Goal: Book appointment/travel/reservation

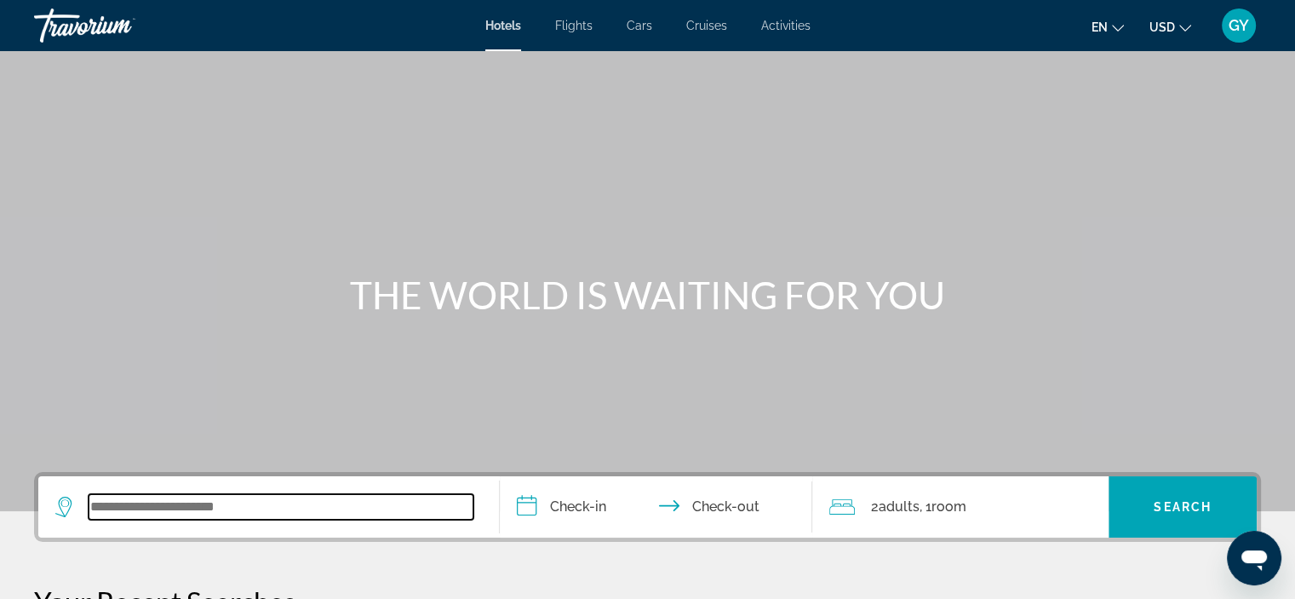
click at [136, 514] on input "Search widget" at bounding box center [281, 507] width 385 height 26
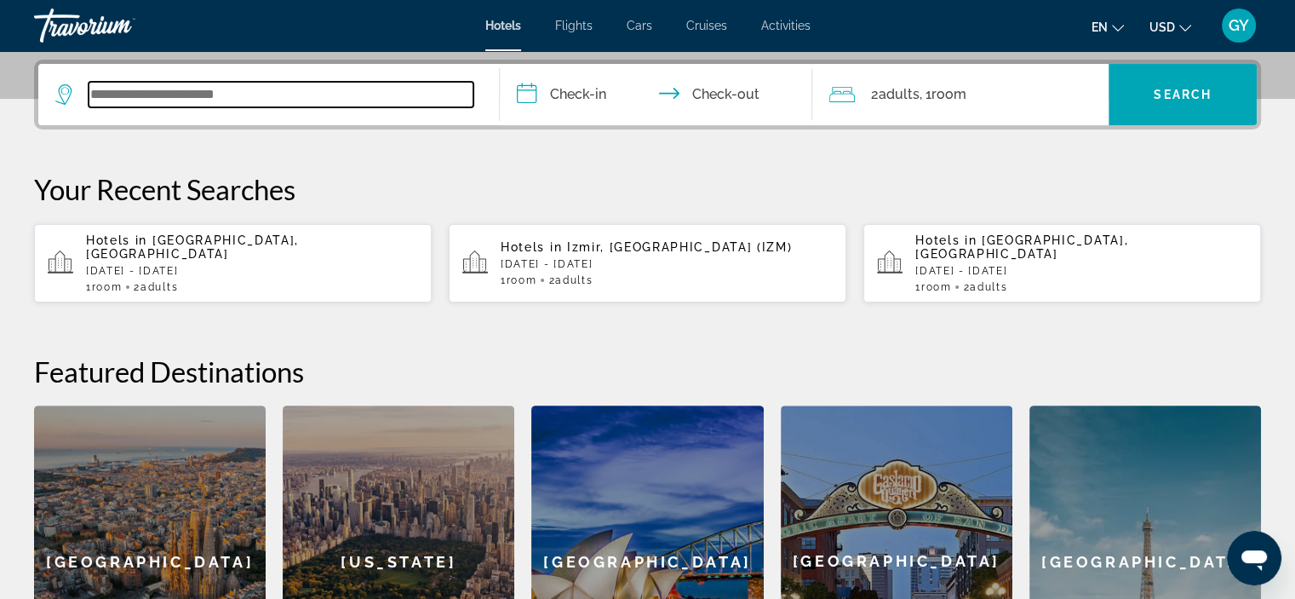
scroll to position [416, 0]
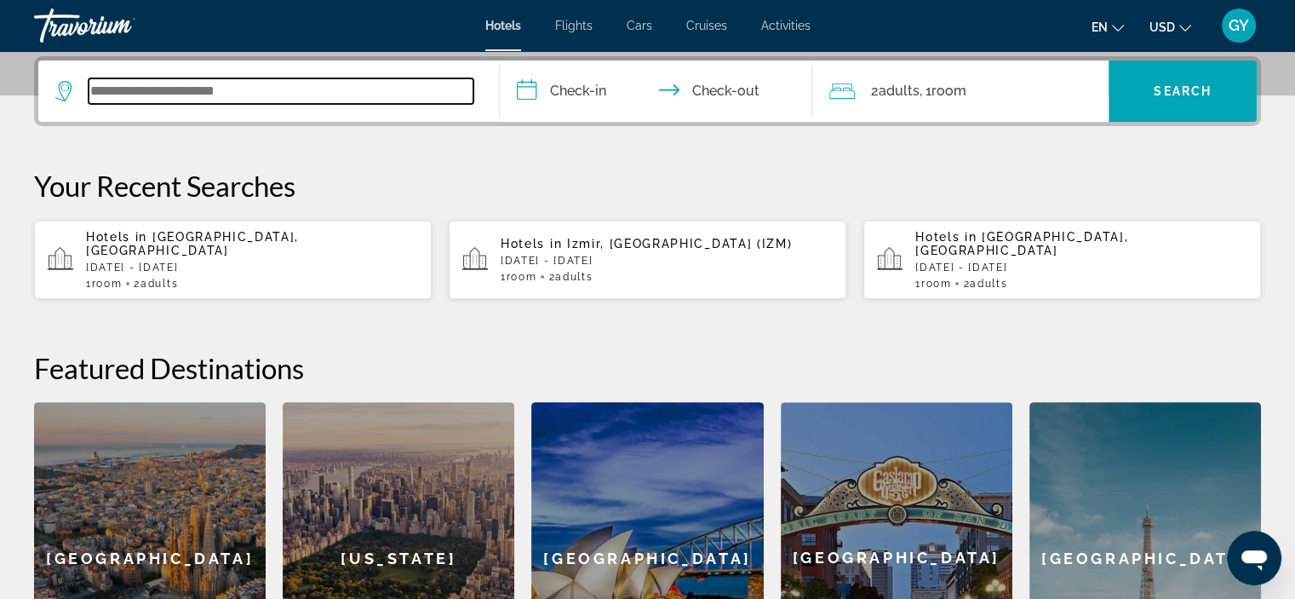
click at [118, 92] on input "Search widget" at bounding box center [281, 91] width 385 height 26
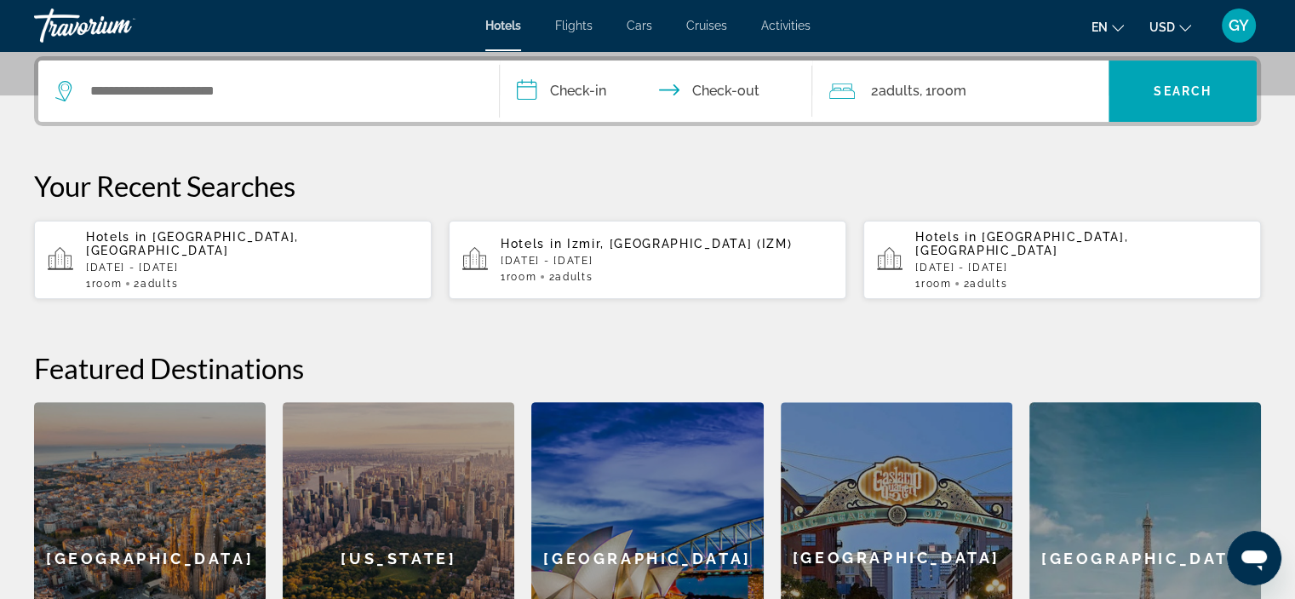
click at [875, 158] on div "**********" at bounding box center [647, 385] width 1295 height 658
click at [1200, 280] on app-hotels-recent-search "Hotels in Bali Island, Indonesia Sun, 15 Feb - Fri, 20 Feb 1 Room rooms 2 Adult…" at bounding box center [1063, 260] width 398 height 78
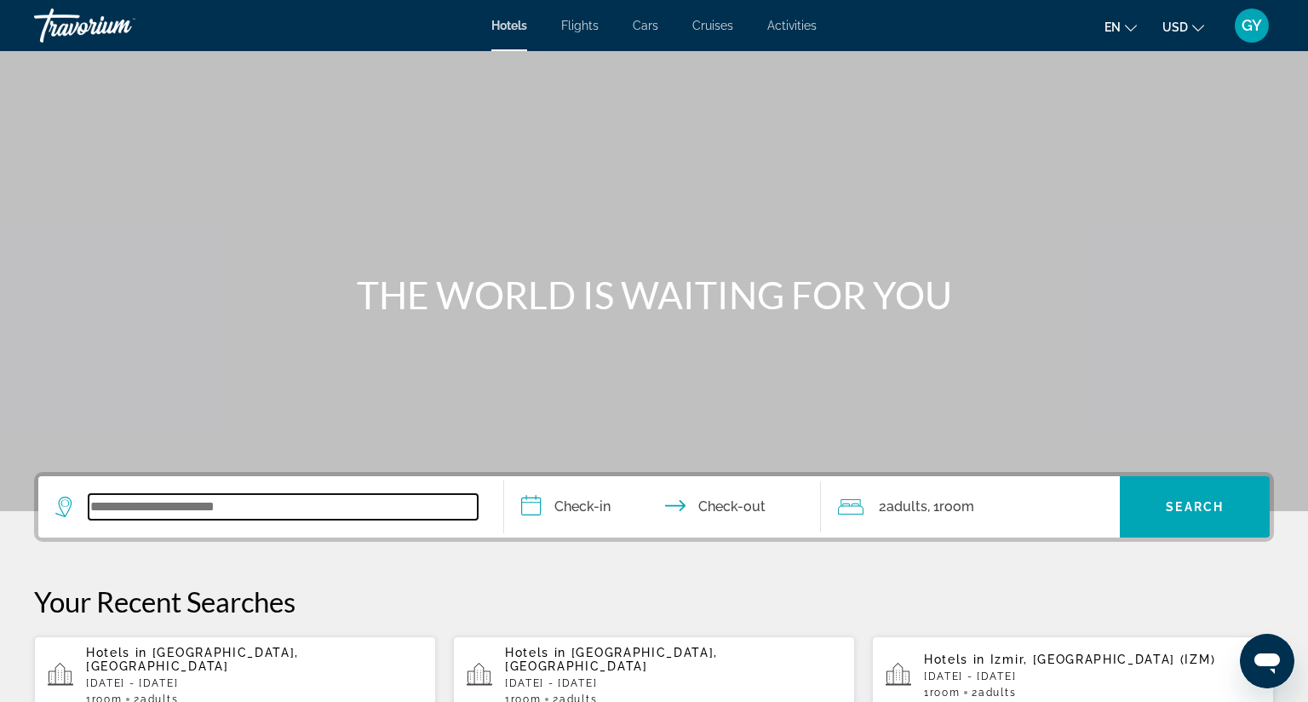
click at [129, 504] on input "Search widget" at bounding box center [283, 507] width 389 height 26
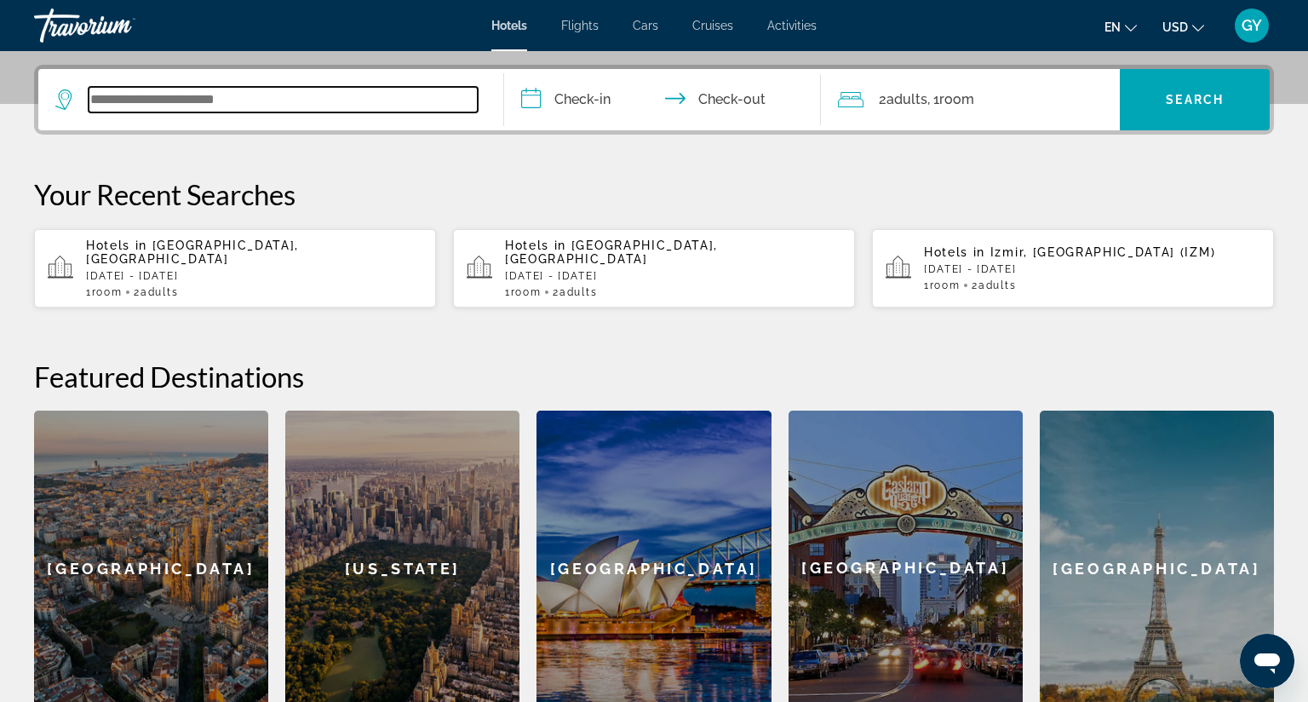
scroll to position [416, 0]
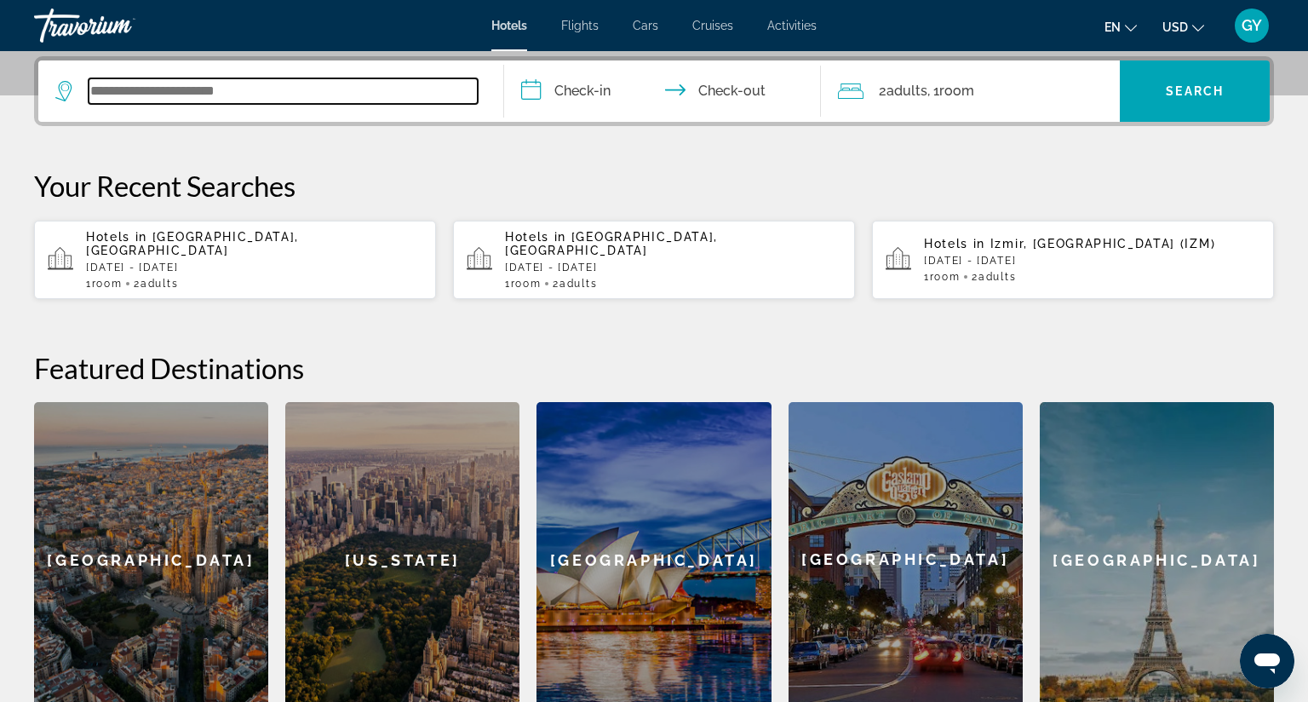
click at [104, 92] on input "Search widget" at bounding box center [283, 91] width 389 height 26
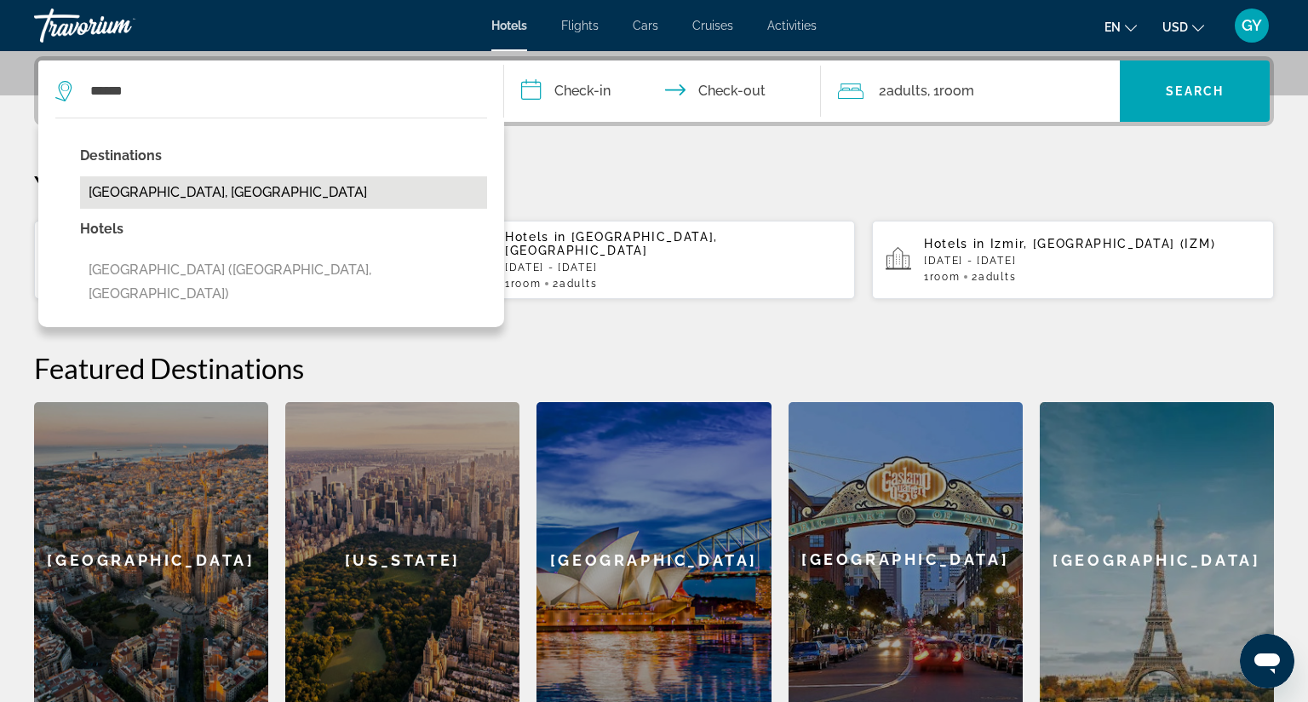
click at [214, 192] on button "Turkestan, Kazakhstan" at bounding box center [283, 192] width 407 height 32
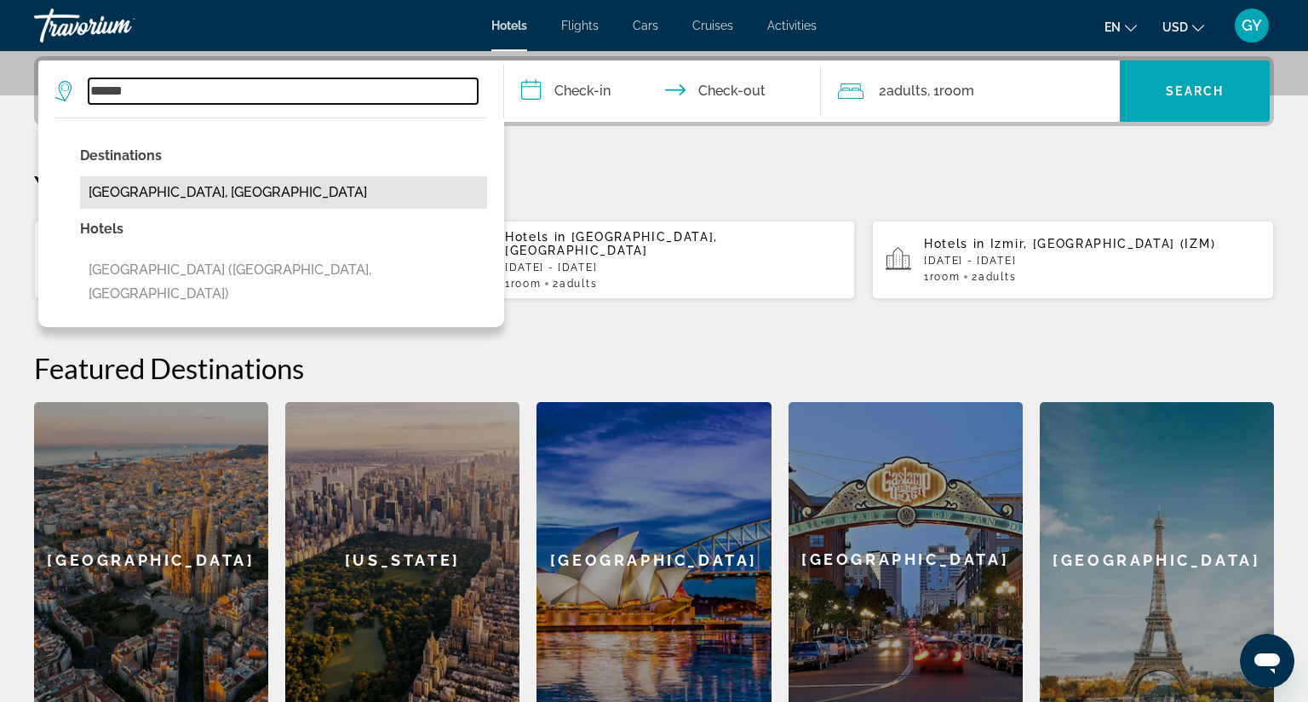
type input "**********"
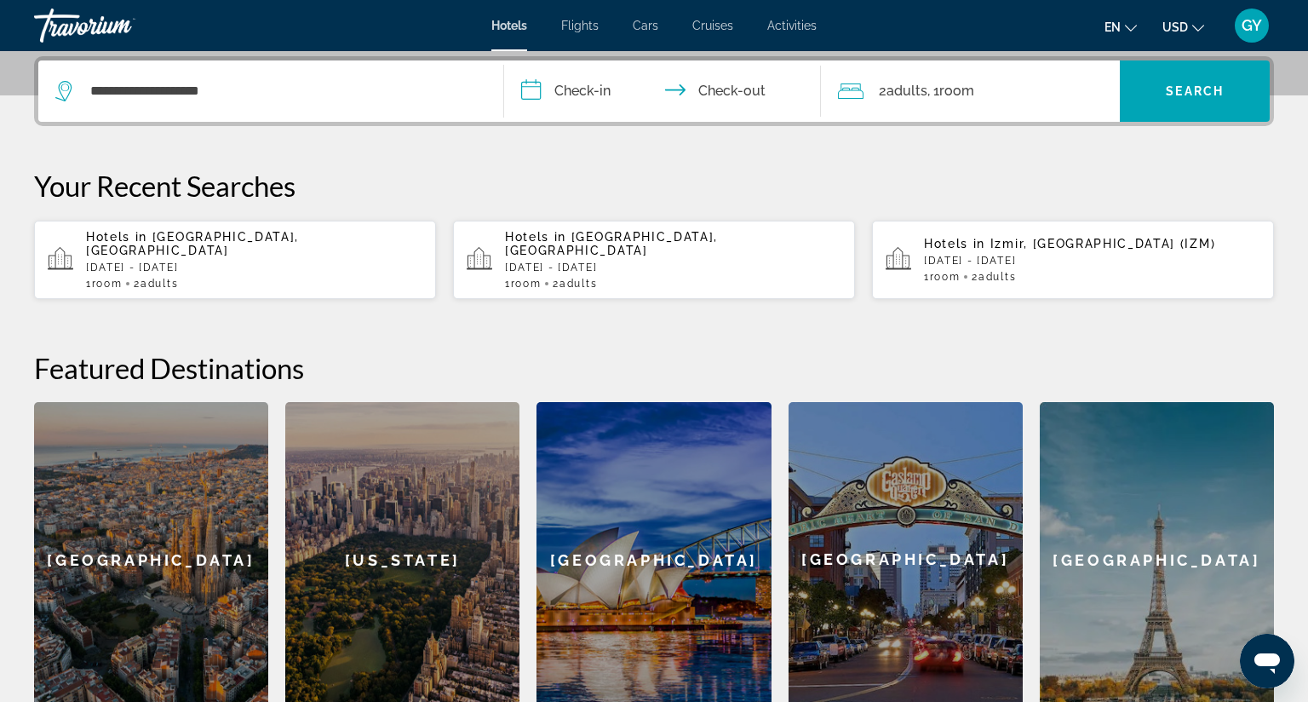
click at [526, 88] on input "**********" at bounding box center [666, 93] width 324 height 66
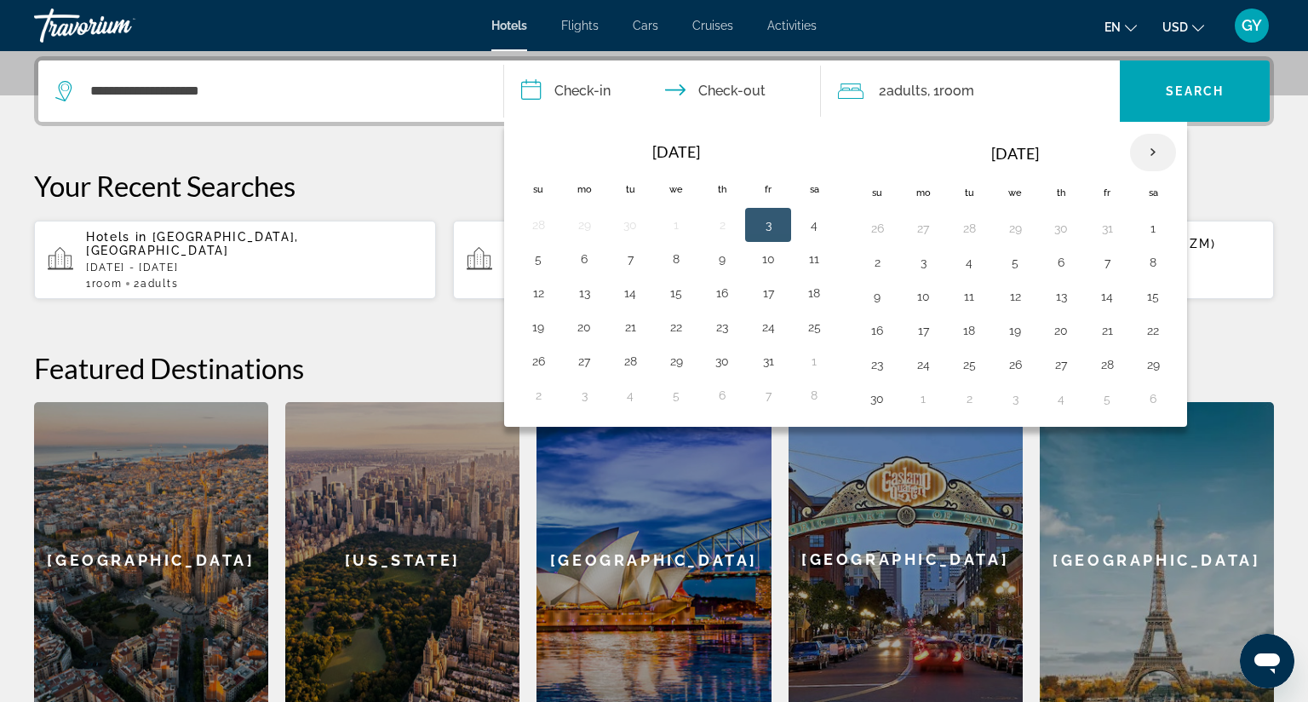
click at [1144, 148] on th "Next month" at bounding box center [1153, 152] width 46 height 37
click at [1053, 328] on button "25" at bounding box center [1061, 331] width 27 height 24
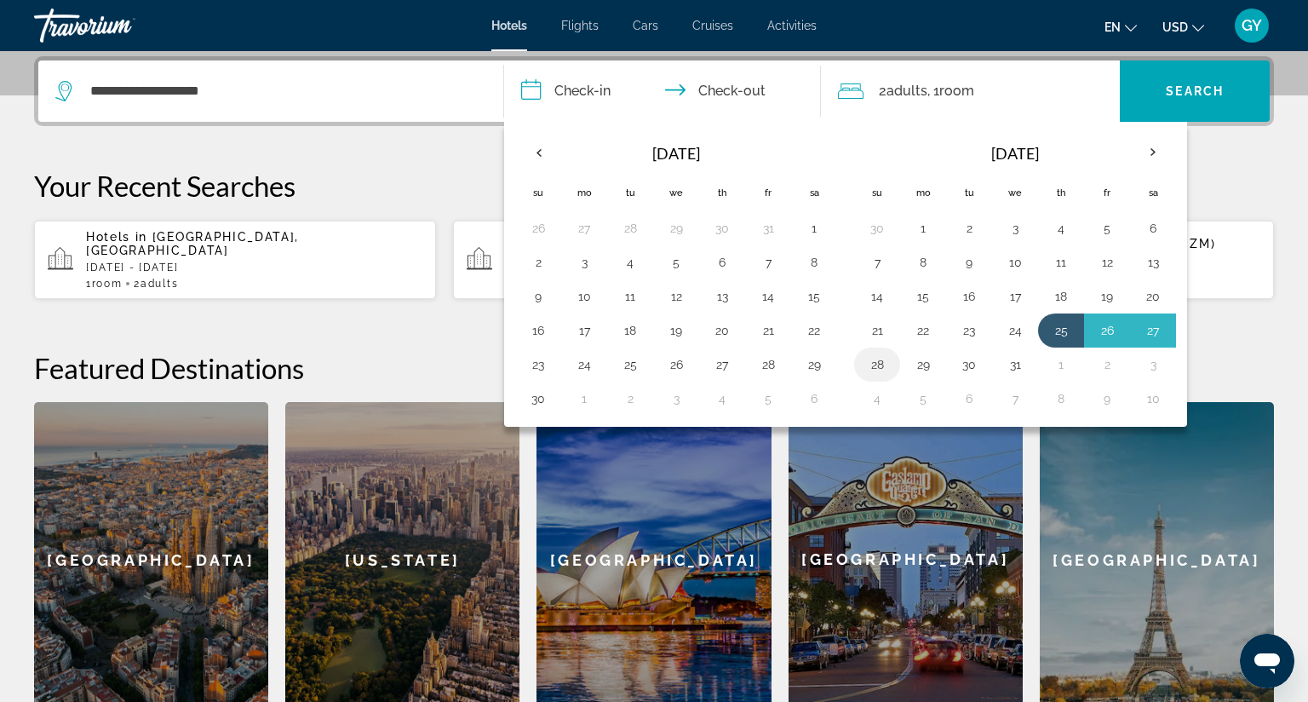
click at [871, 363] on button "28" at bounding box center [877, 365] width 27 height 24
type input "**********"
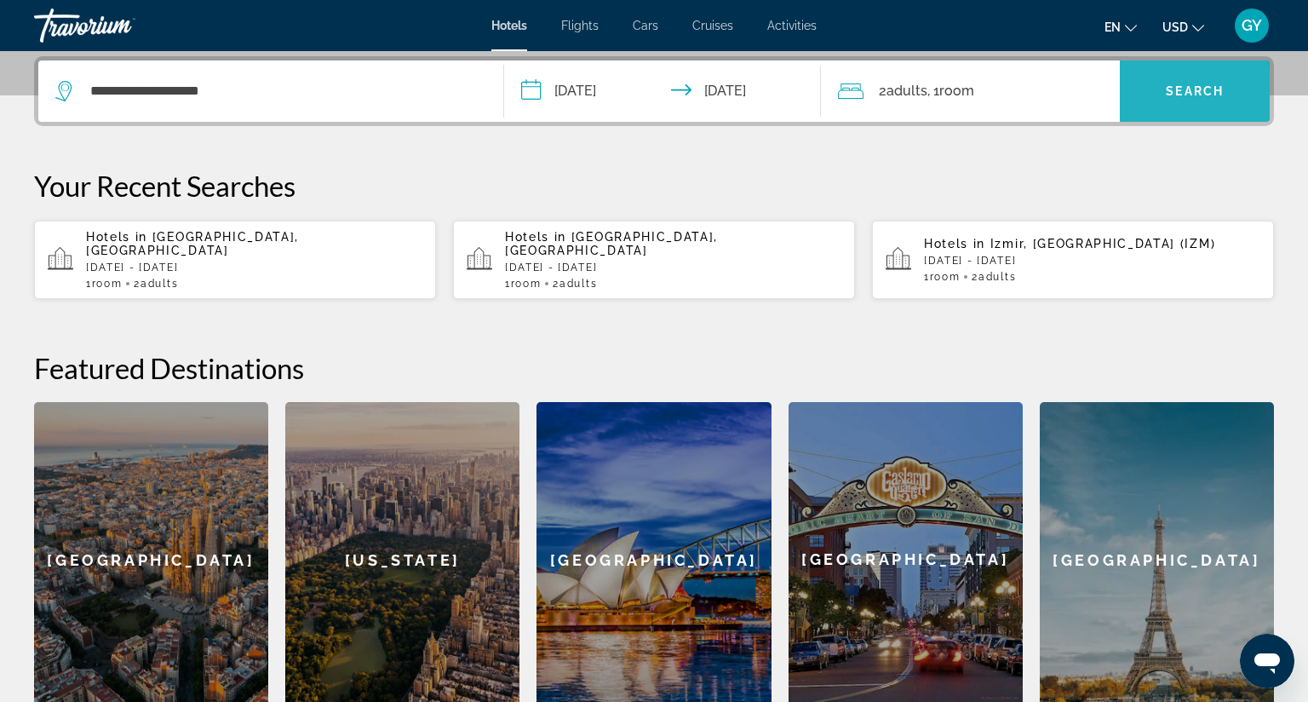
click at [1141, 98] on span "Search widget" at bounding box center [1195, 91] width 150 height 41
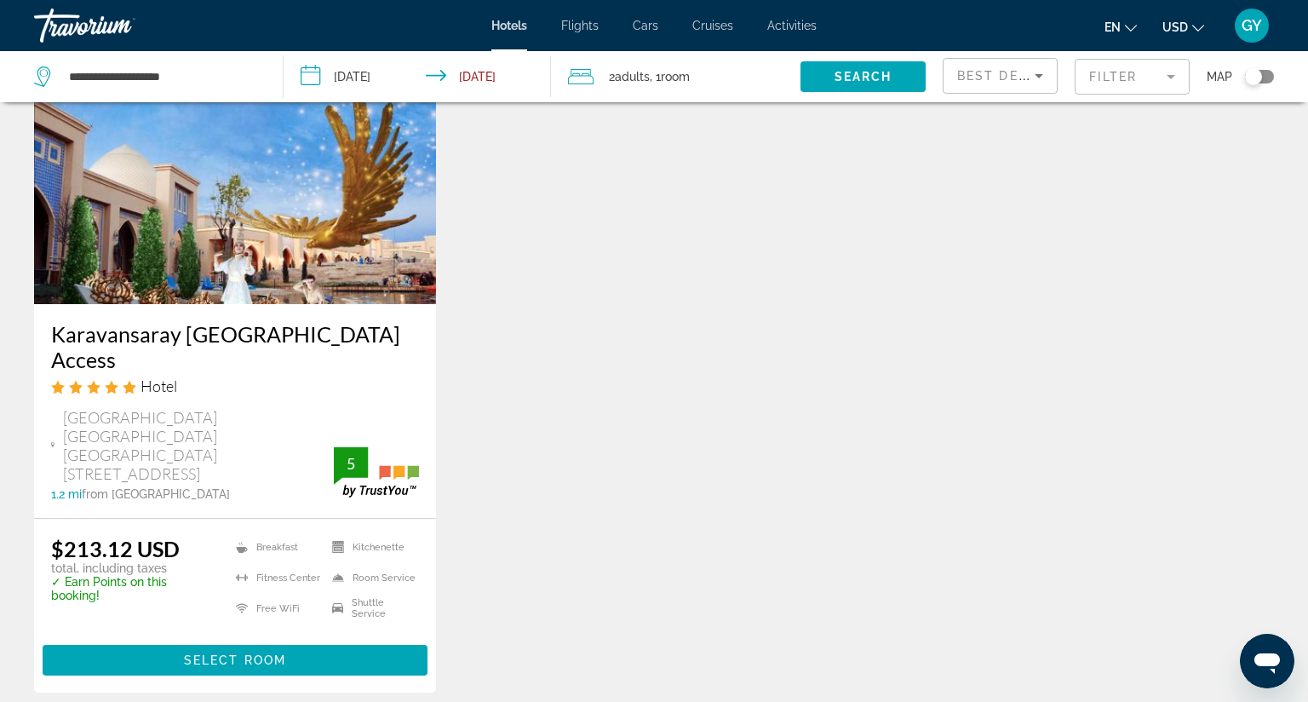
scroll to position [782, 0]
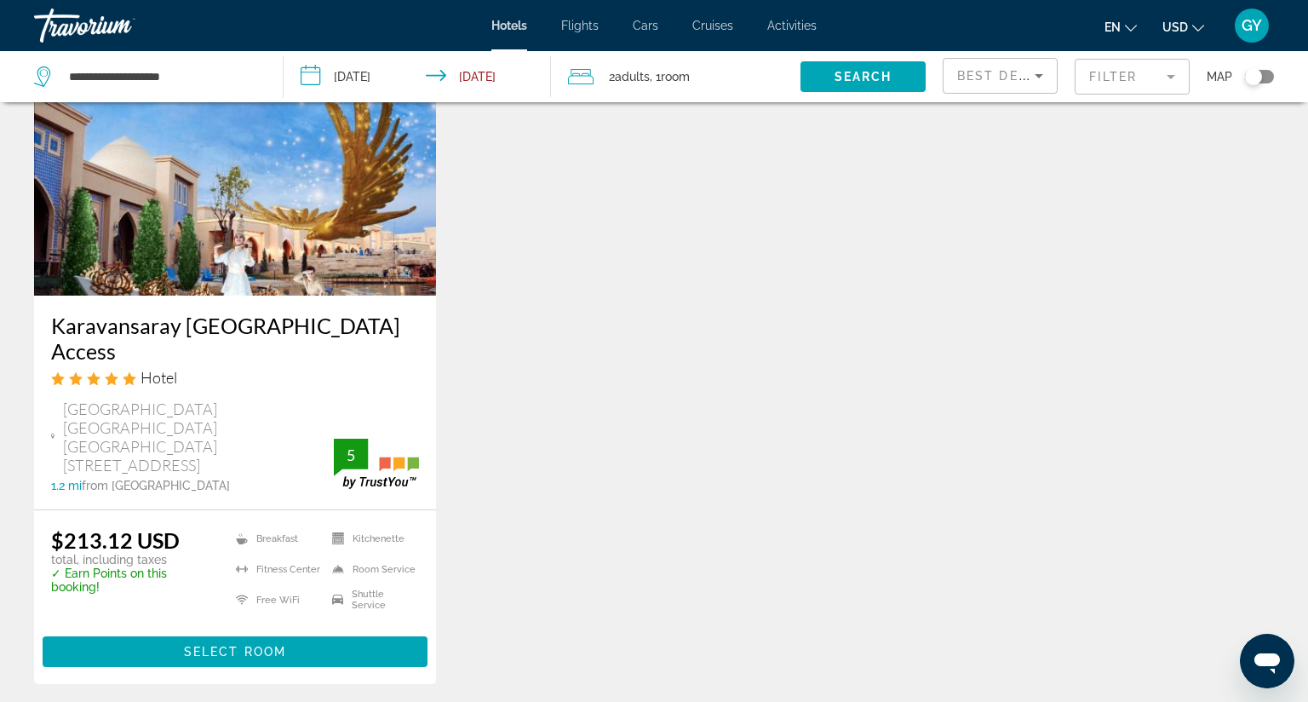
click at [232, 198] on img "Main content" at bounding box center [235, 159] width 402 height 273
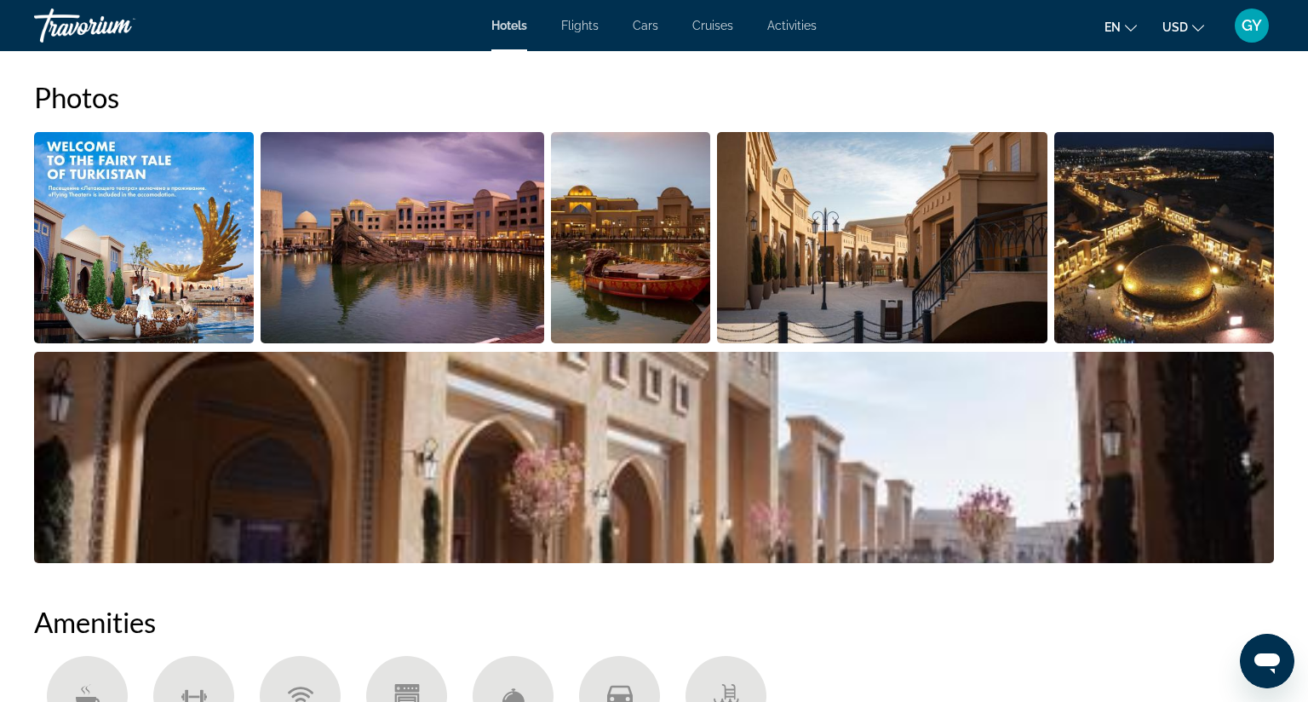
scroll to position [818, 0]
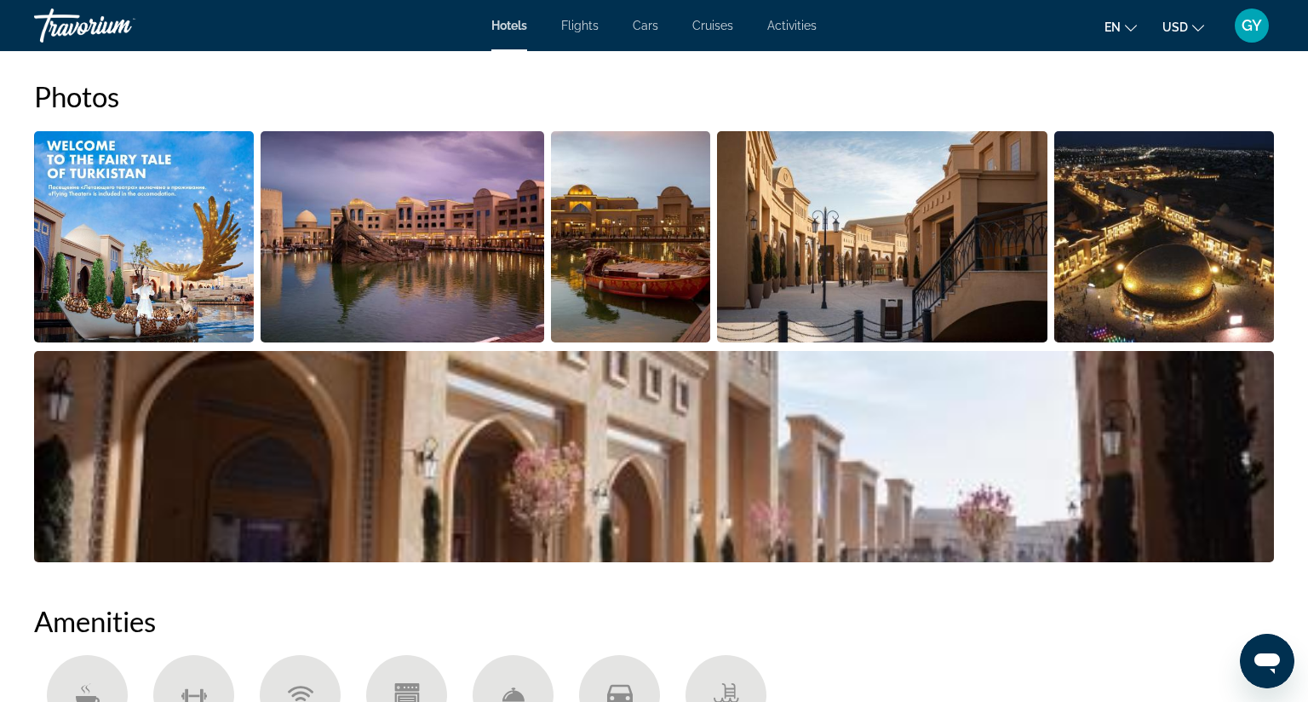
click at [170, 268] on img "Open full-screen image slider" at bounding box center [144, 236] width 220 height 211
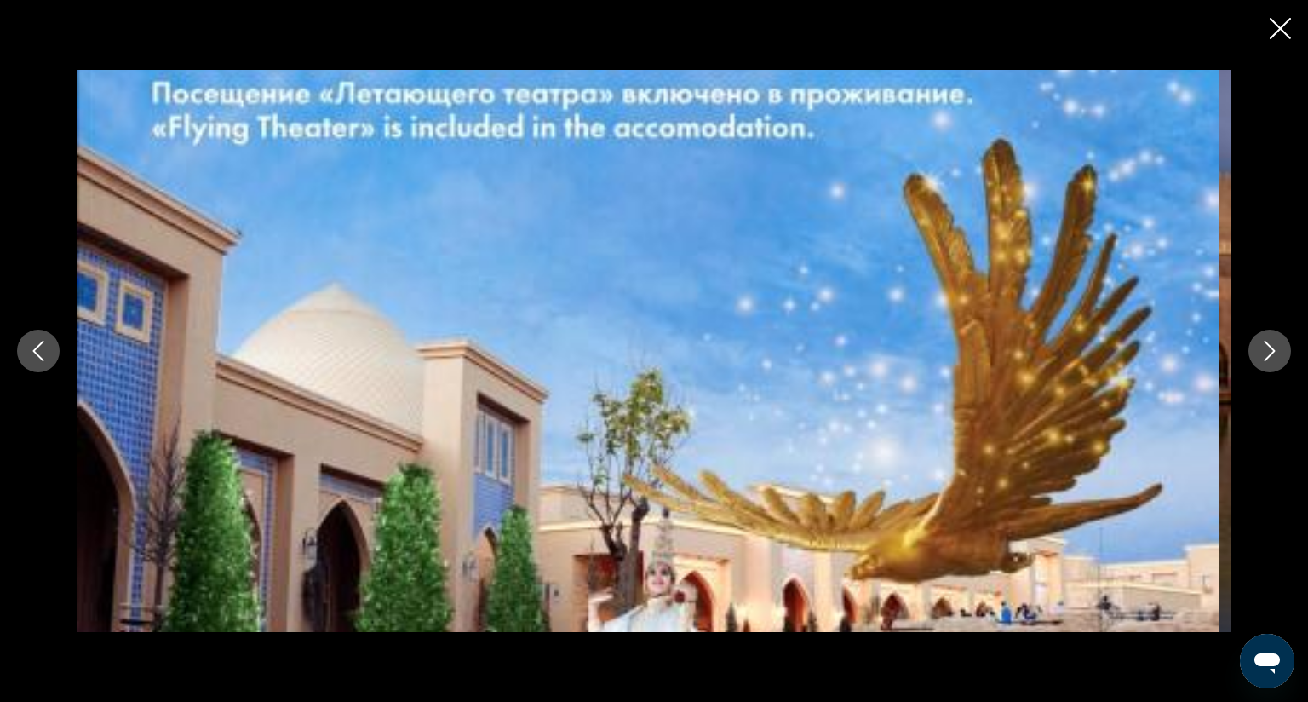
click at [1265, 341] on icon "Next image" at bounding box center [1270, 351] width 11 height 20
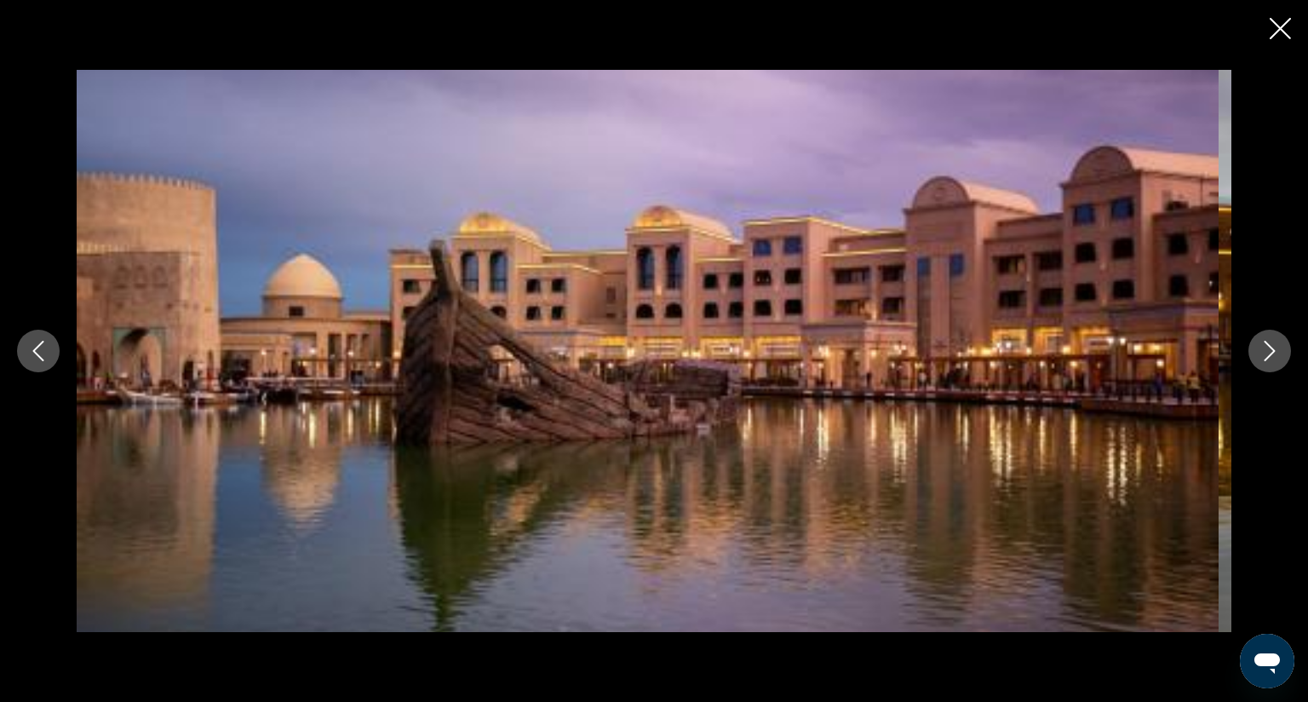
click at [1265, 341] on icon "Next image" at bounding box center [1270, 351] width 11 height 20
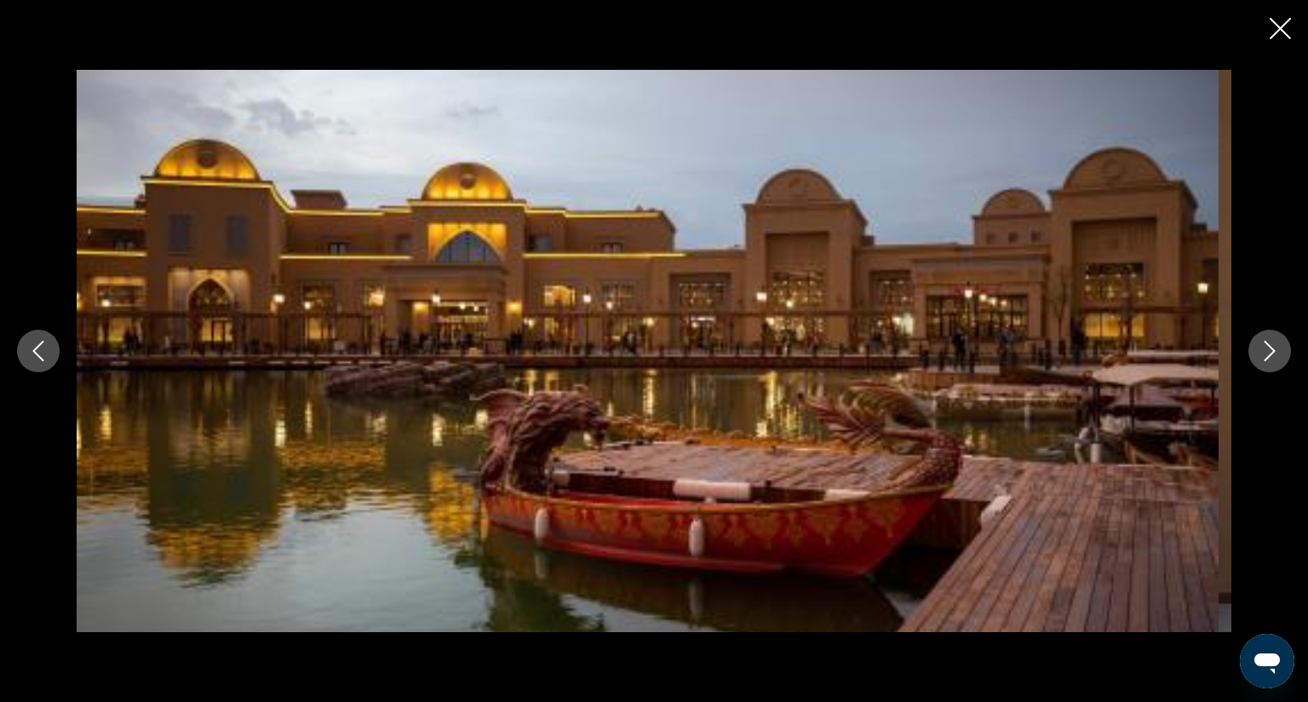
click at [1265, 341] on icon "Next image" at bounding box center [1270, 351] width 11 height 20
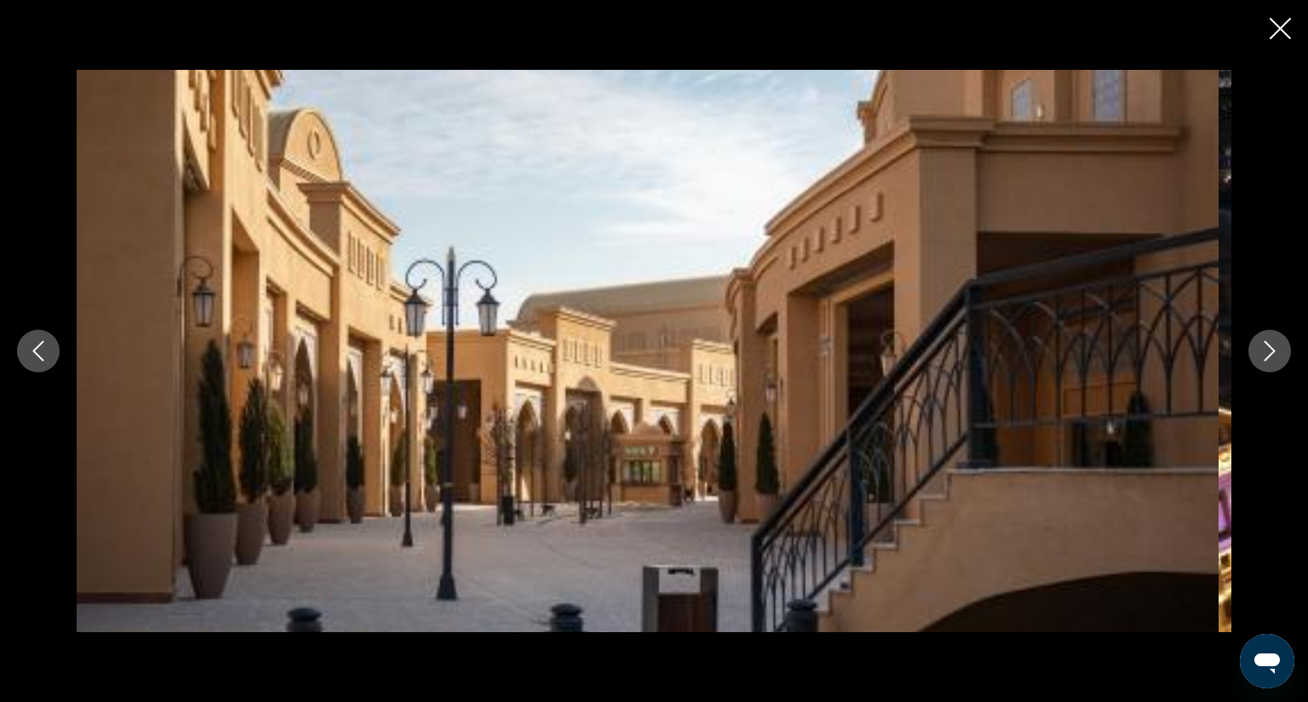
click at [1265, 341] on icon "Next image" at bounding box center [1270, 351] width 11 height 20
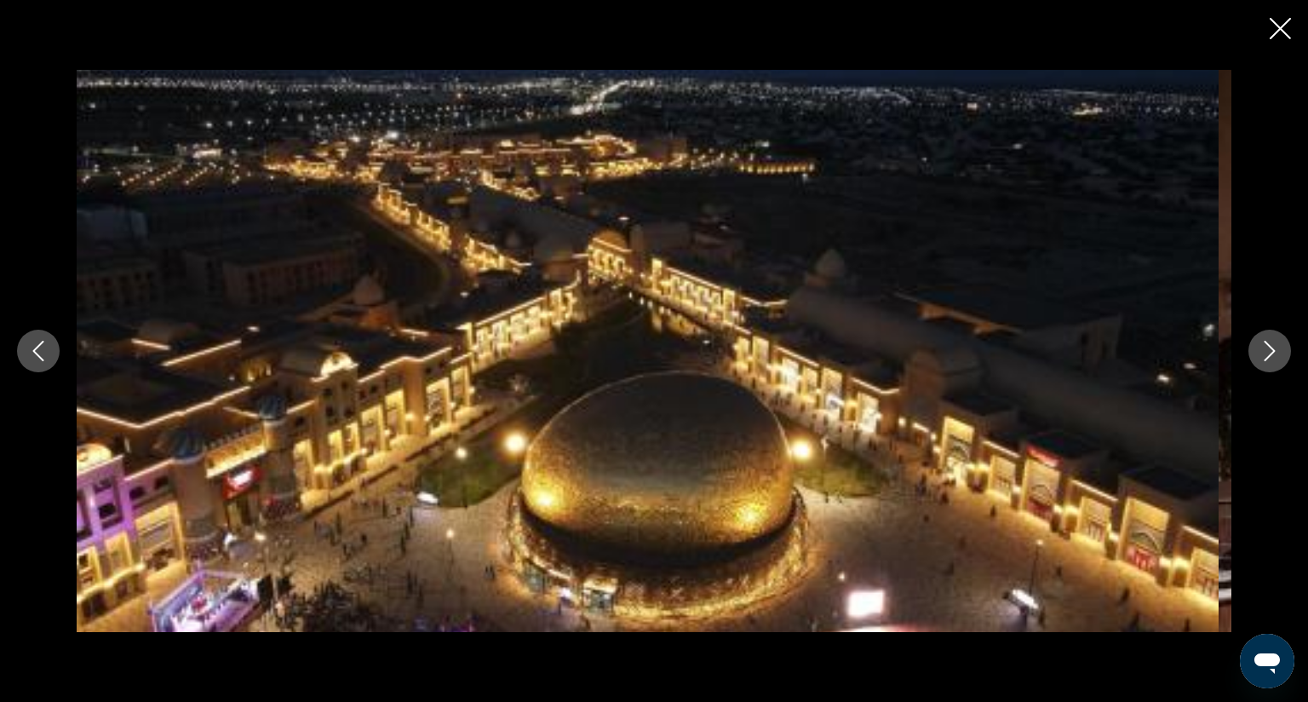
click at [1265, 341] on icon "Next image" at bounding box center [1270, 351] width 11 height 20
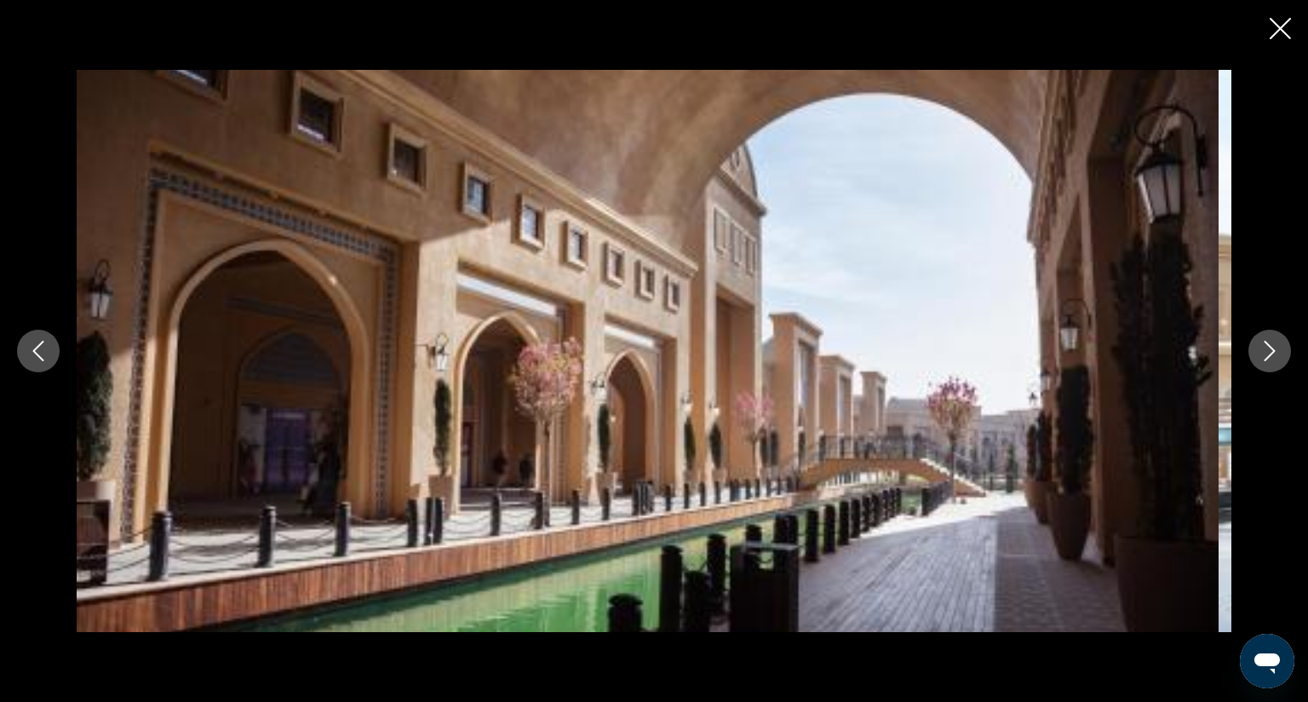
click at [1265, 341] on icon "Next image" at bounding box center [1270, 351] width 11 height 20
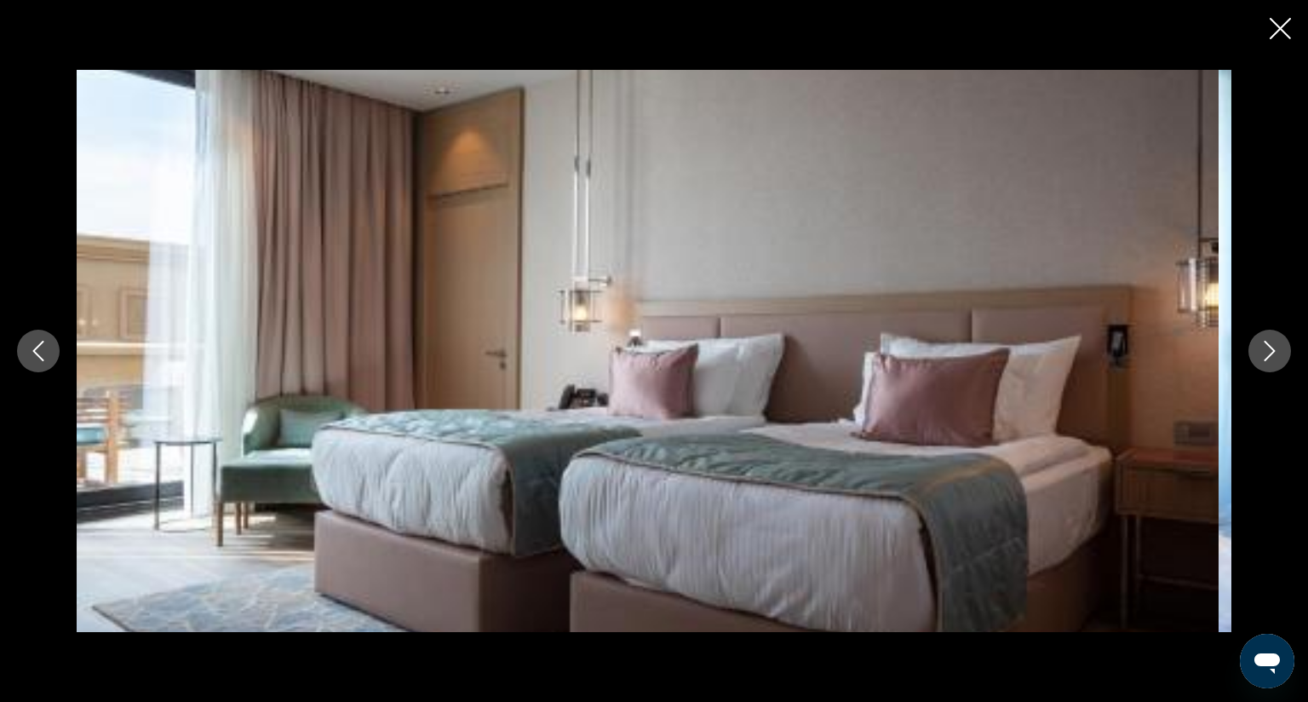
click at [1265, 341] on icon "Next image" at bounding box center [1270, 351] width 11 height 20
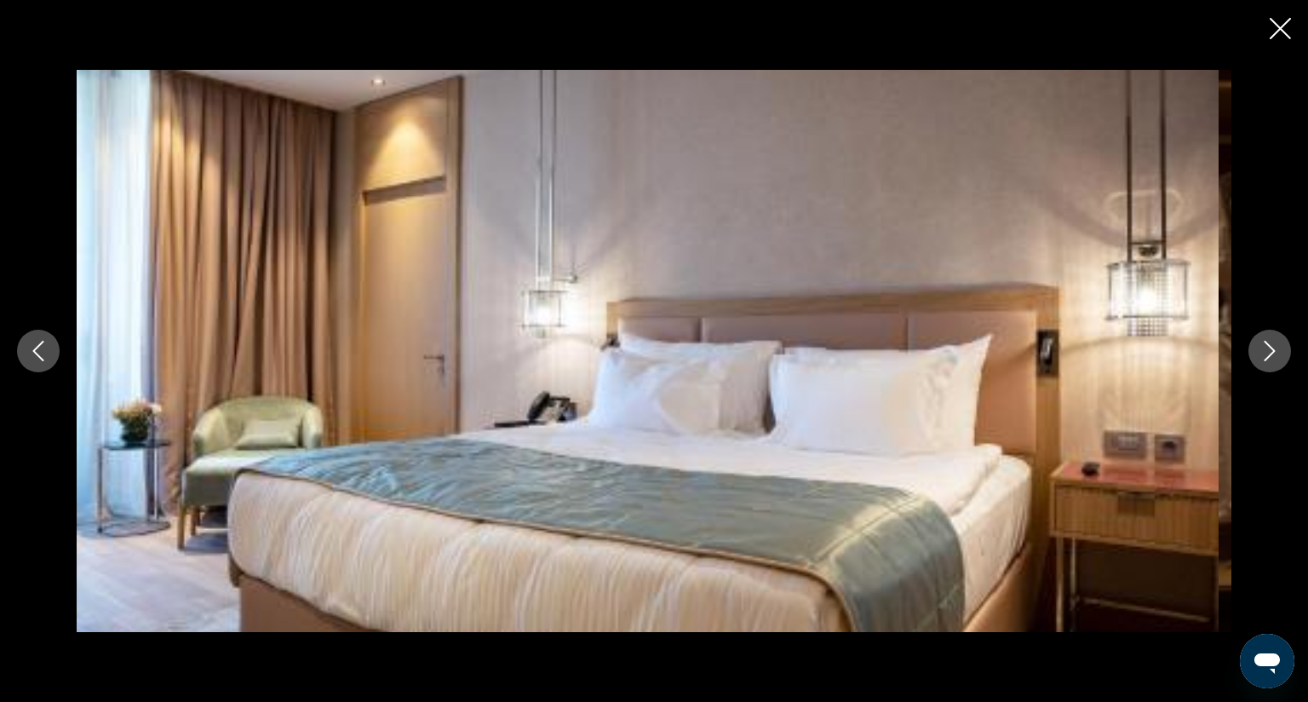
click at [1265, 341] on icon "Next image" at bounding box center [1270, 351] width 11 height 20
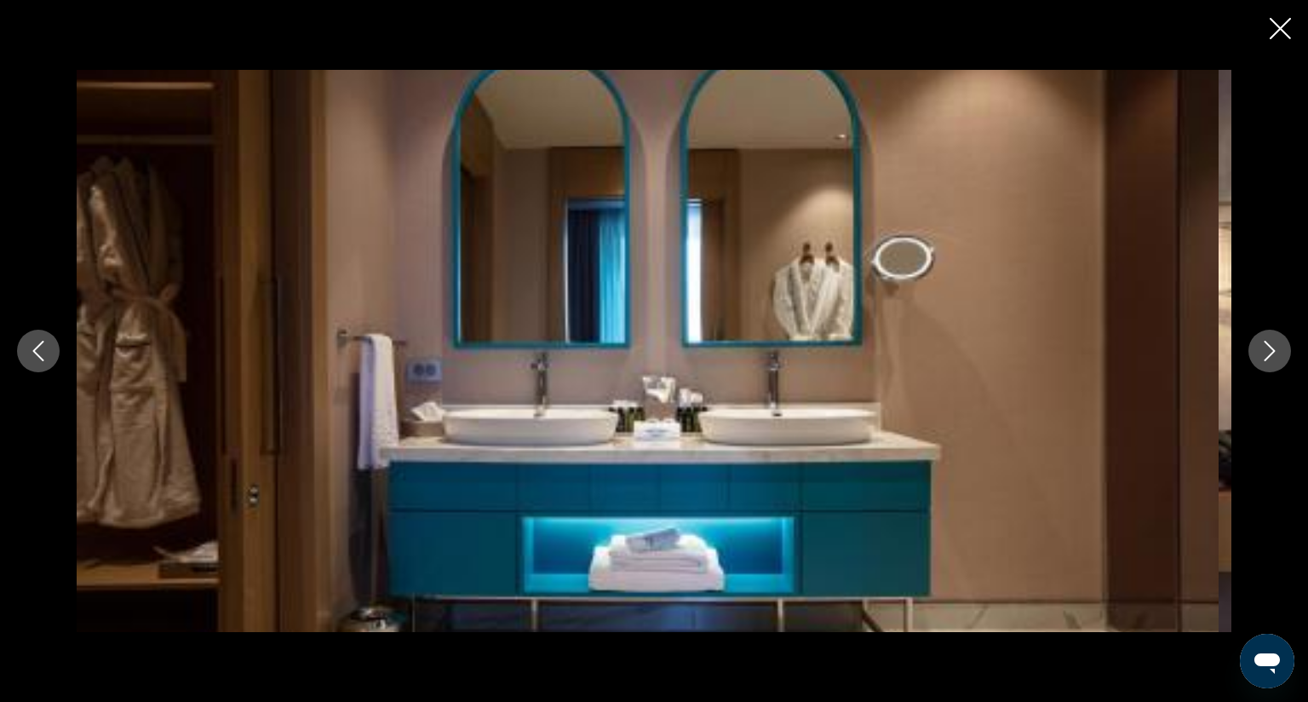
click at [1265, 341] on icon "Next image" at bounding box center [1270, 351] width 11 height 20
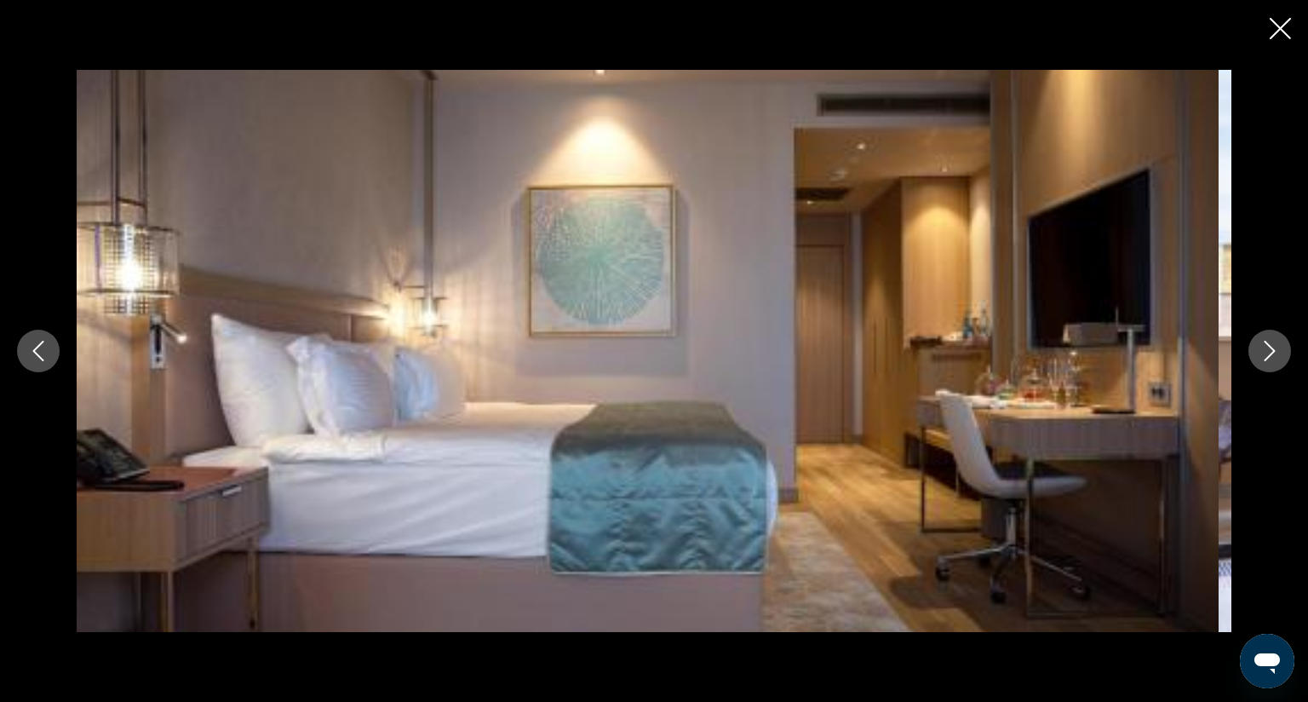
click at [1265, 341] on icon "Next image" at bounding box center [1270, 351] width 11 height 20
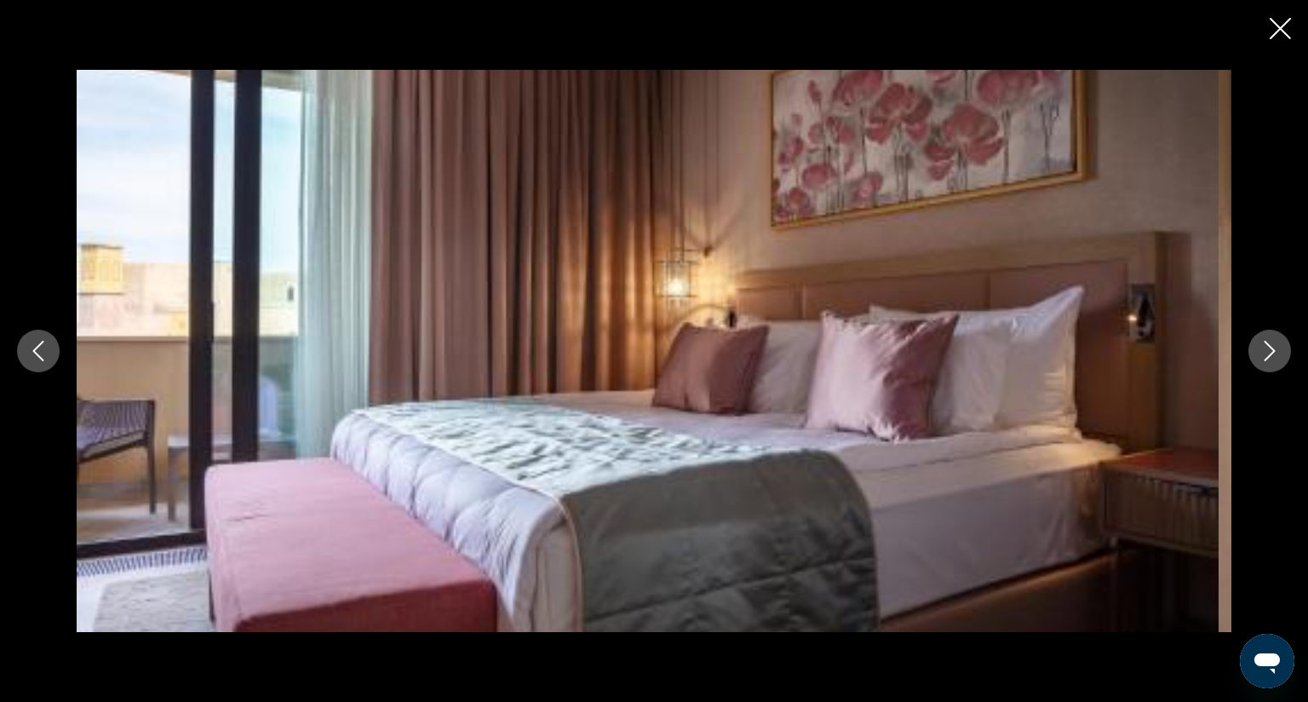
click at [1265, 341] on icon "Next image" at bounding box center [1270, 351] width 11 height 20
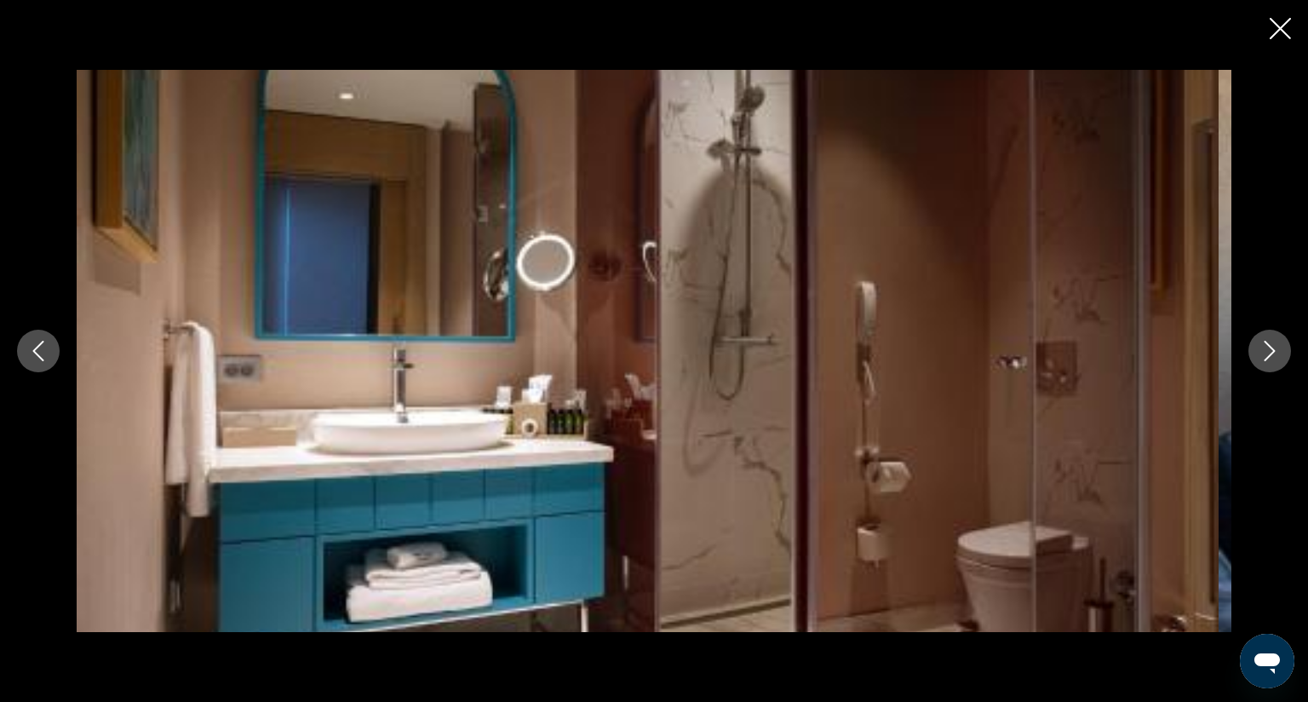
click at [1265, 341] on icon "Next image" at bounding box center [1270, 351] width 11 height 20
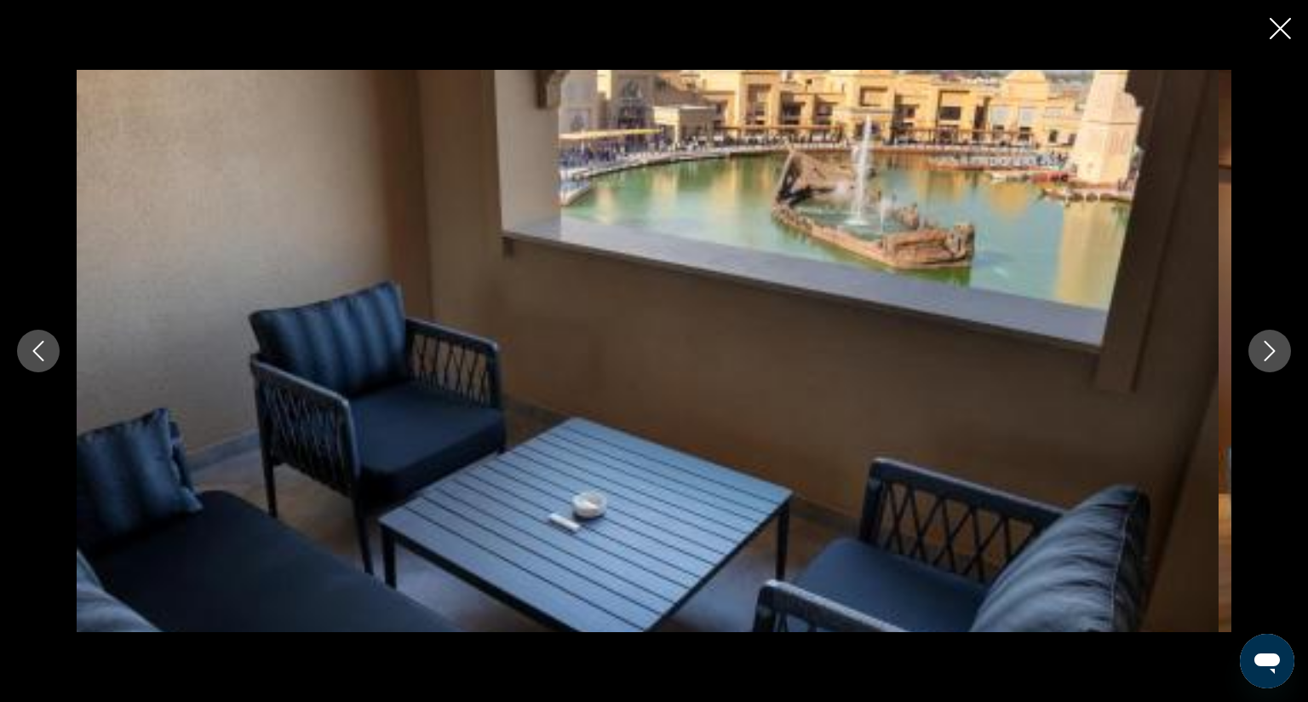
click at [1265, 341] on icon "Next image" at bounding box center [1270, 351] width 11 height 20
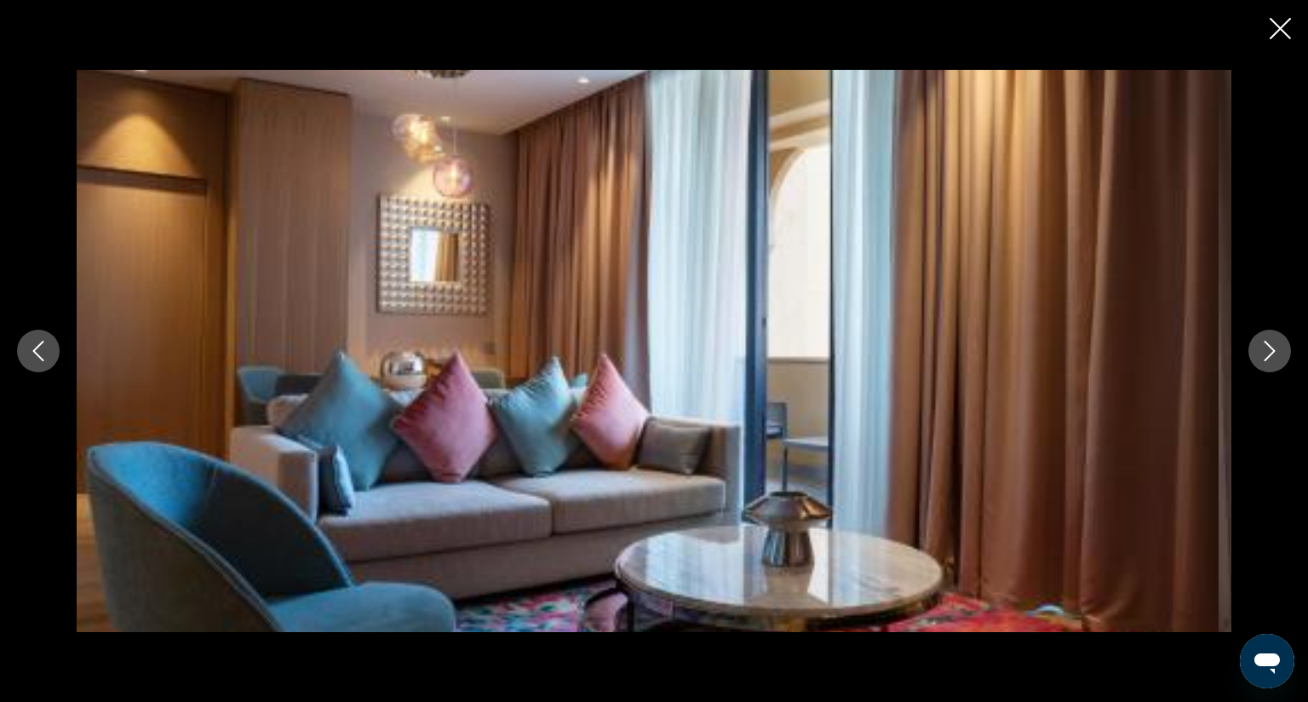
click at [1265, 341] on icon "Next image" at bounding box center [1270, 351] width 11 height 20
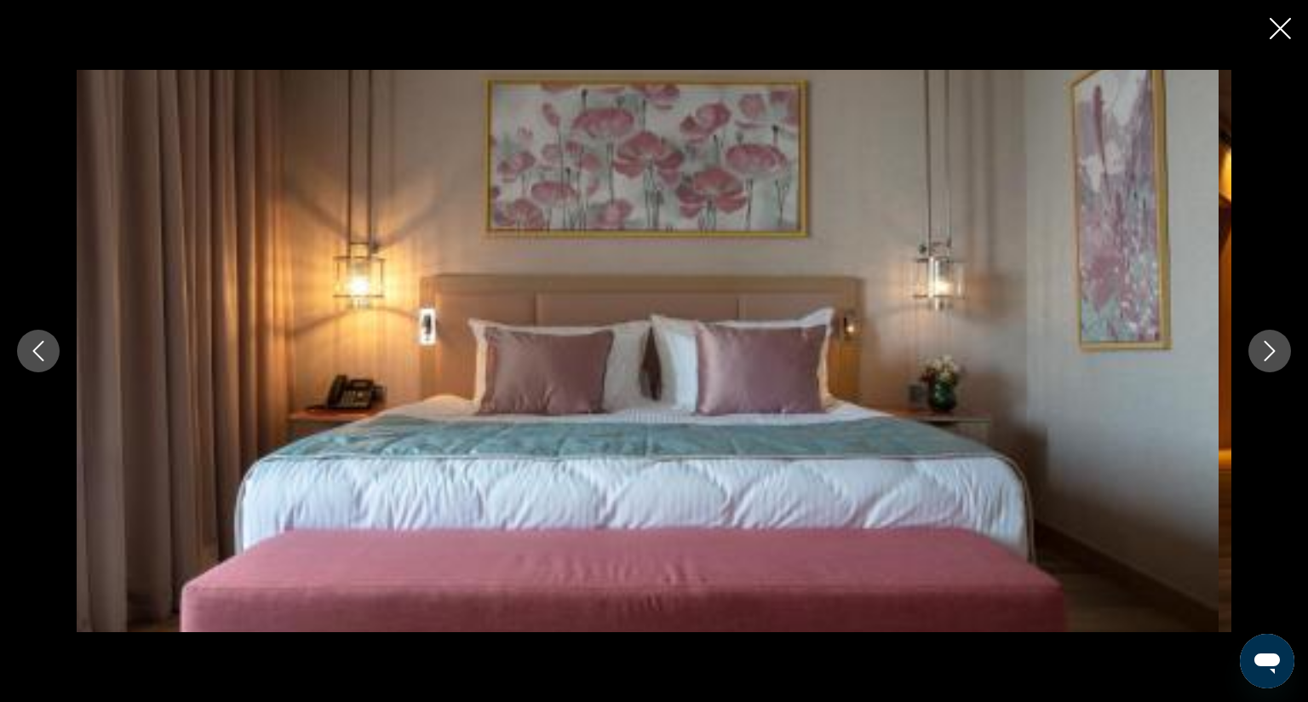
click at [1265, 341] on icon "Next image" at bounding box center [1270, 351] width 11 height 20
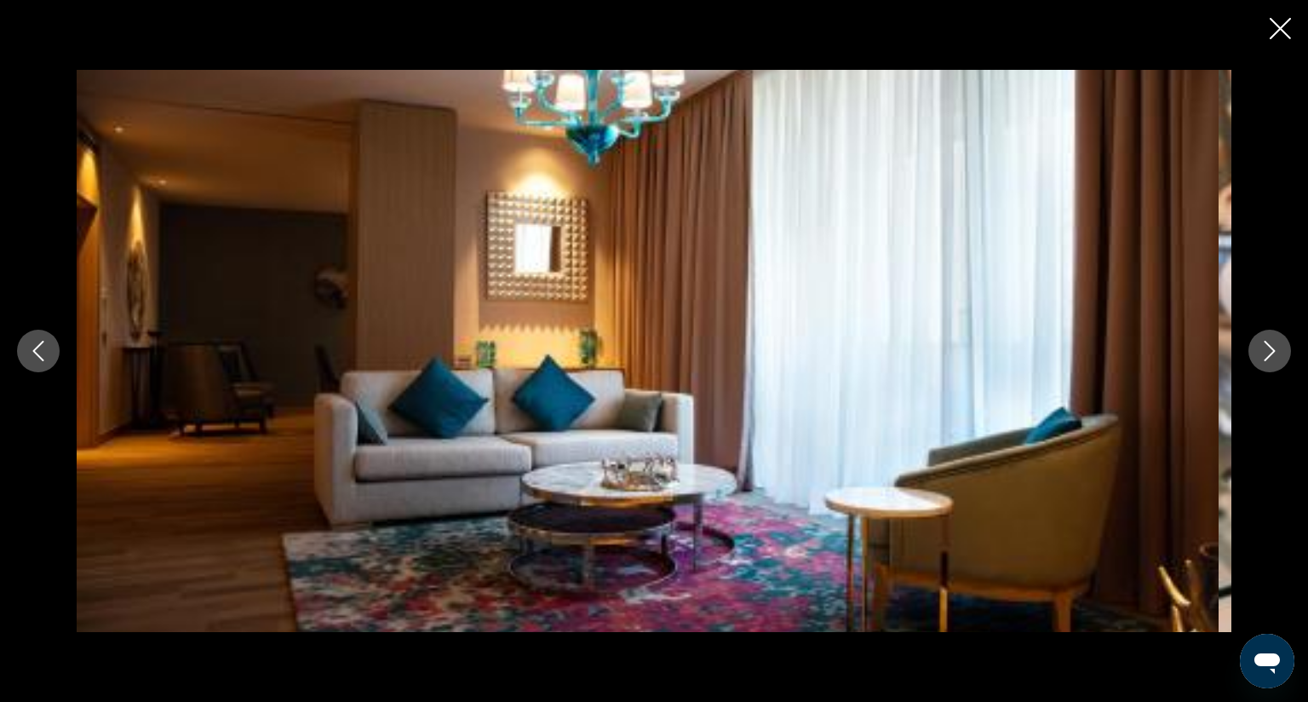
click at [1265, 341] on icon "Next image" at bounding box center [1270, 351] width 11 height 20
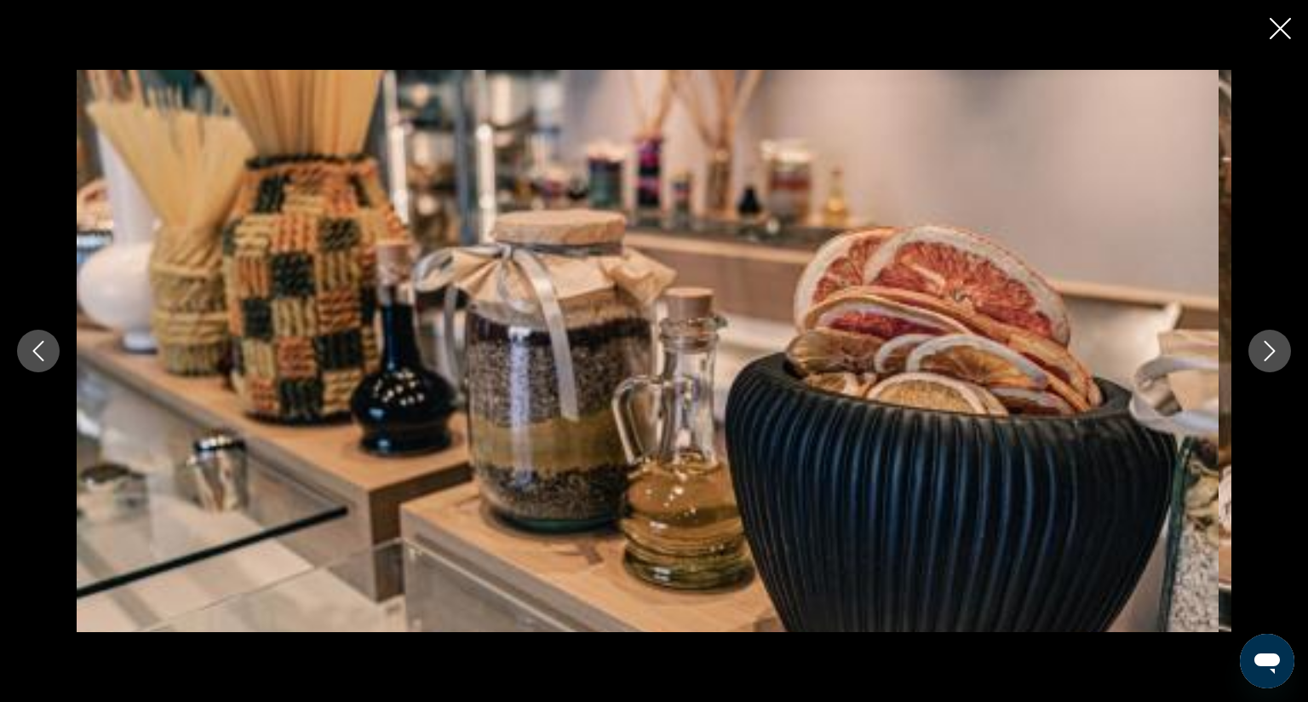
click at [1265, 341] on icon "Next image" at bounding box center [1270, 351] width 11 height 20
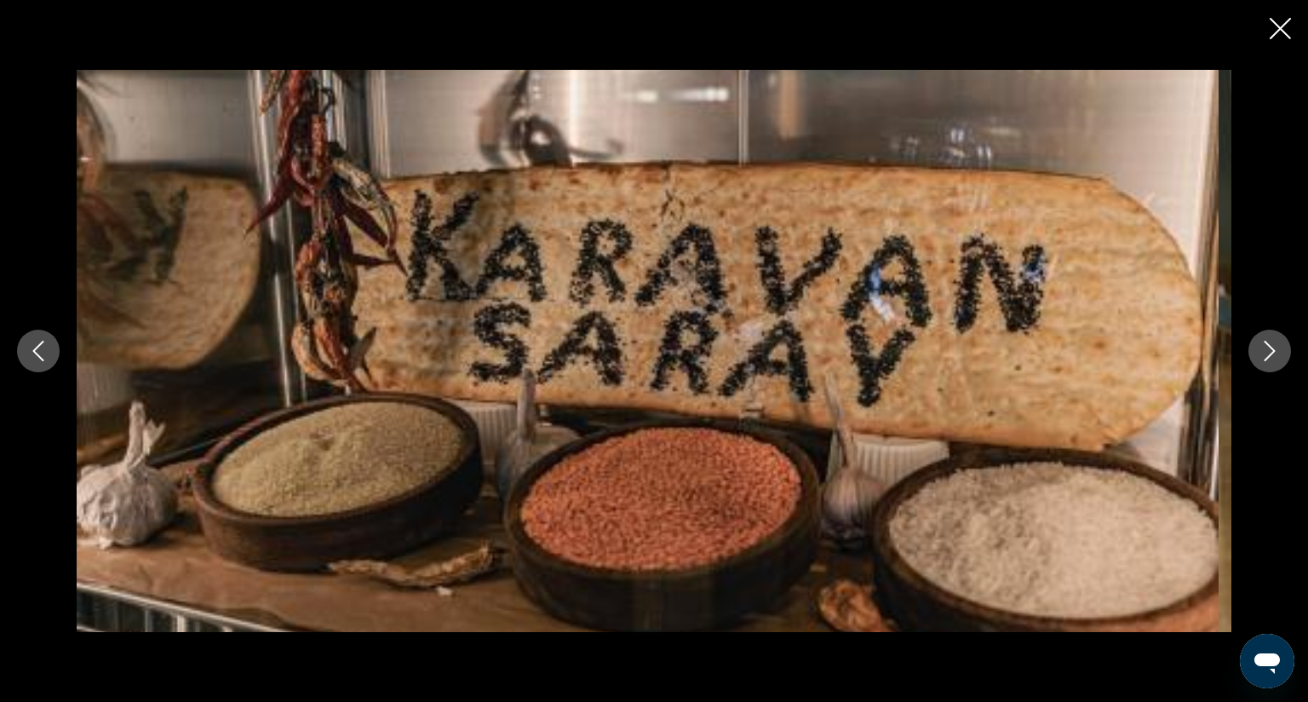
click at [1265, 341] on icon "Next image" at bounding box center [1270, 351] width 11 height 20
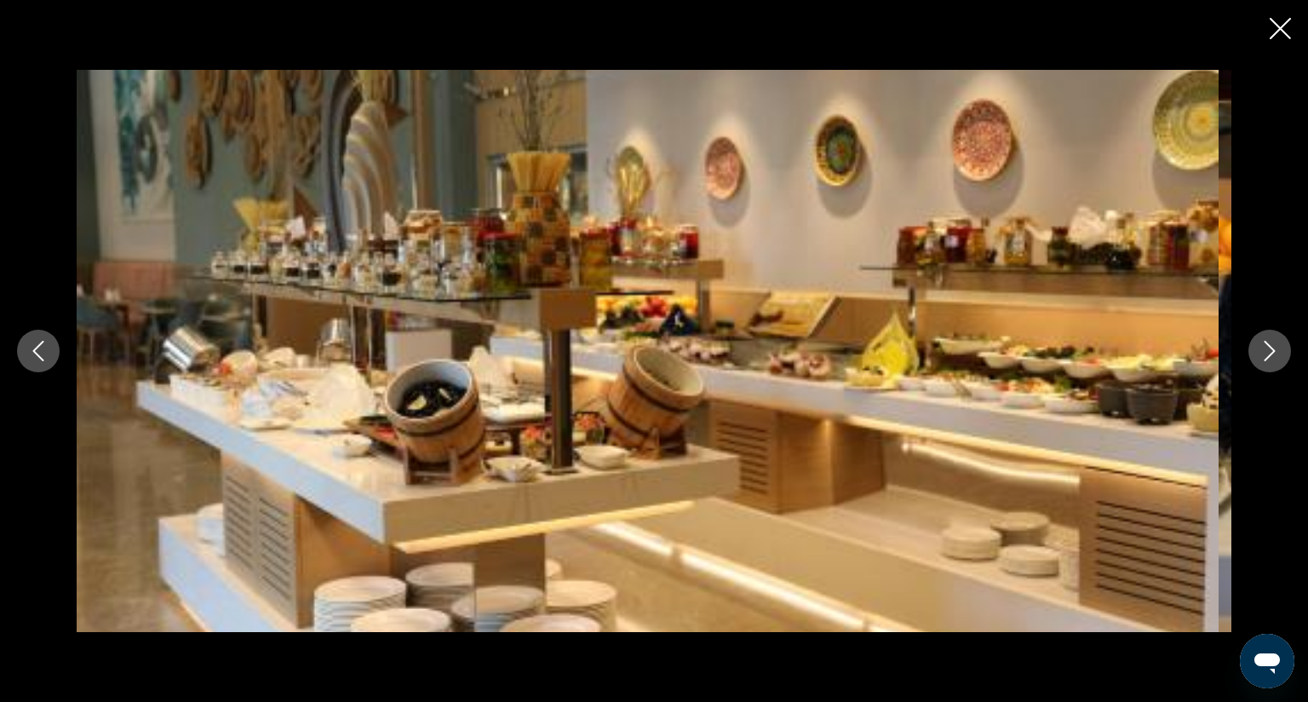
click at [1265, 341] on icon "Next image" at bounding box center [1270, 351] width 11 height 20
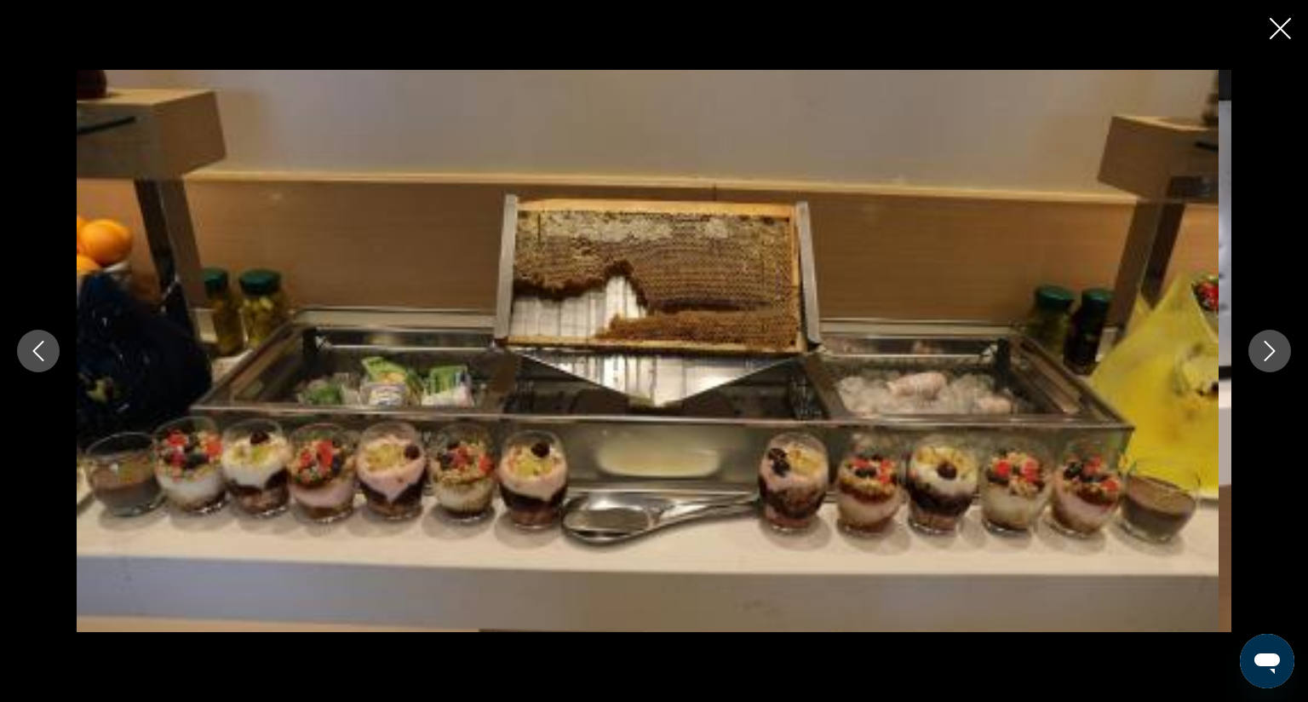
click at [1265, 341] on icon "Next image" at bounding box center [1270, 351] width 11 height 20
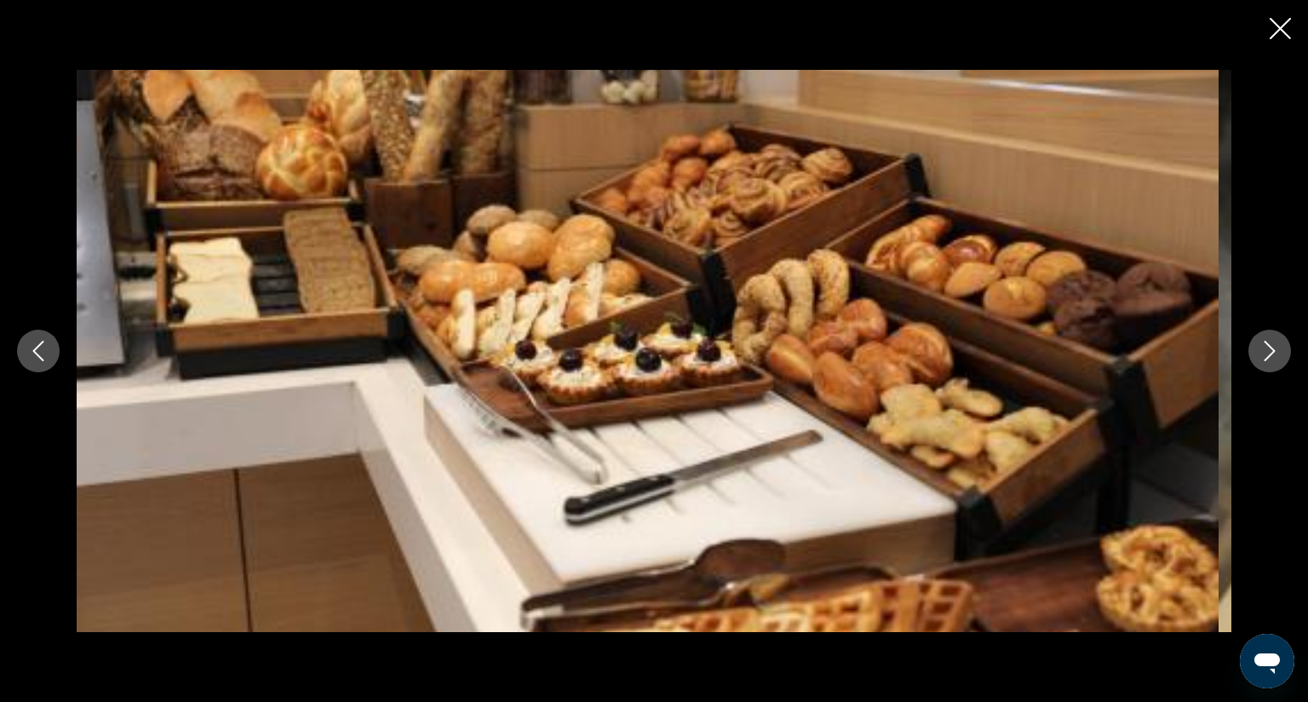
click at [1265, 341] on icon "Next image" at bounding box center [1270, 351] width 11 height 20
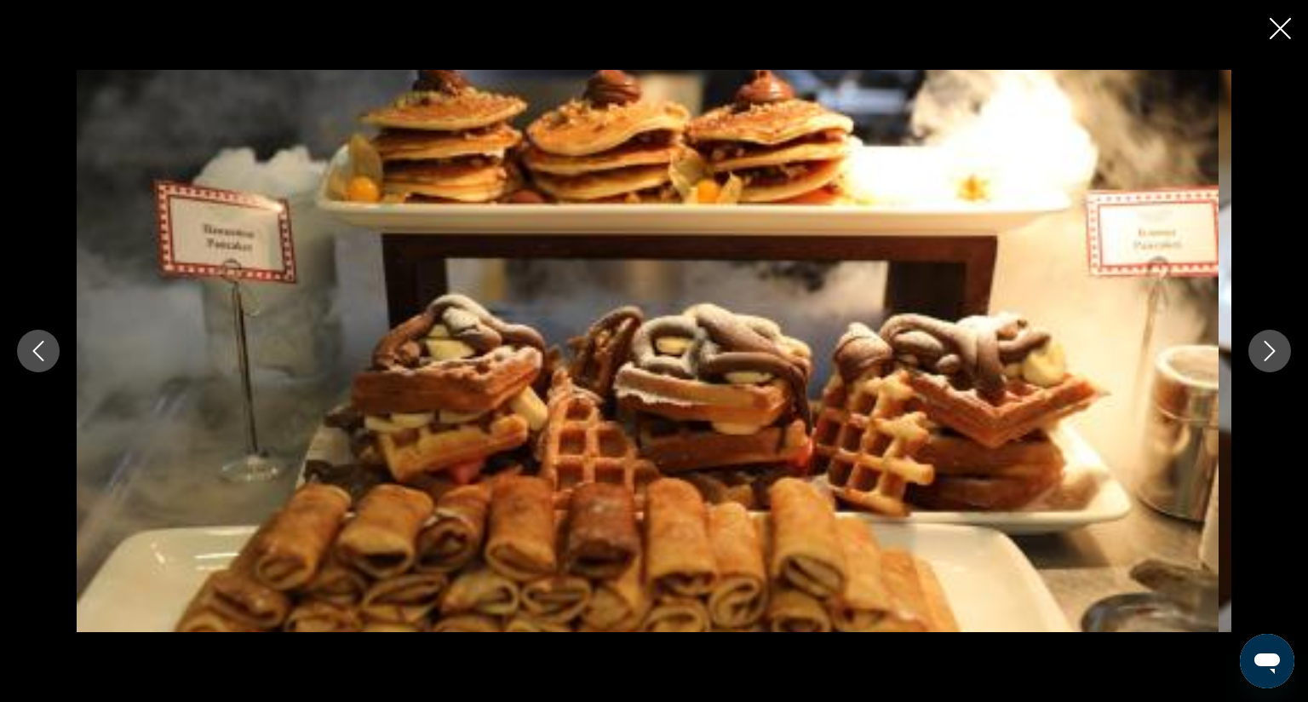
click at [1265, 341] on icon "Next image" at bounding box center [1270, 351] width 11 height 20
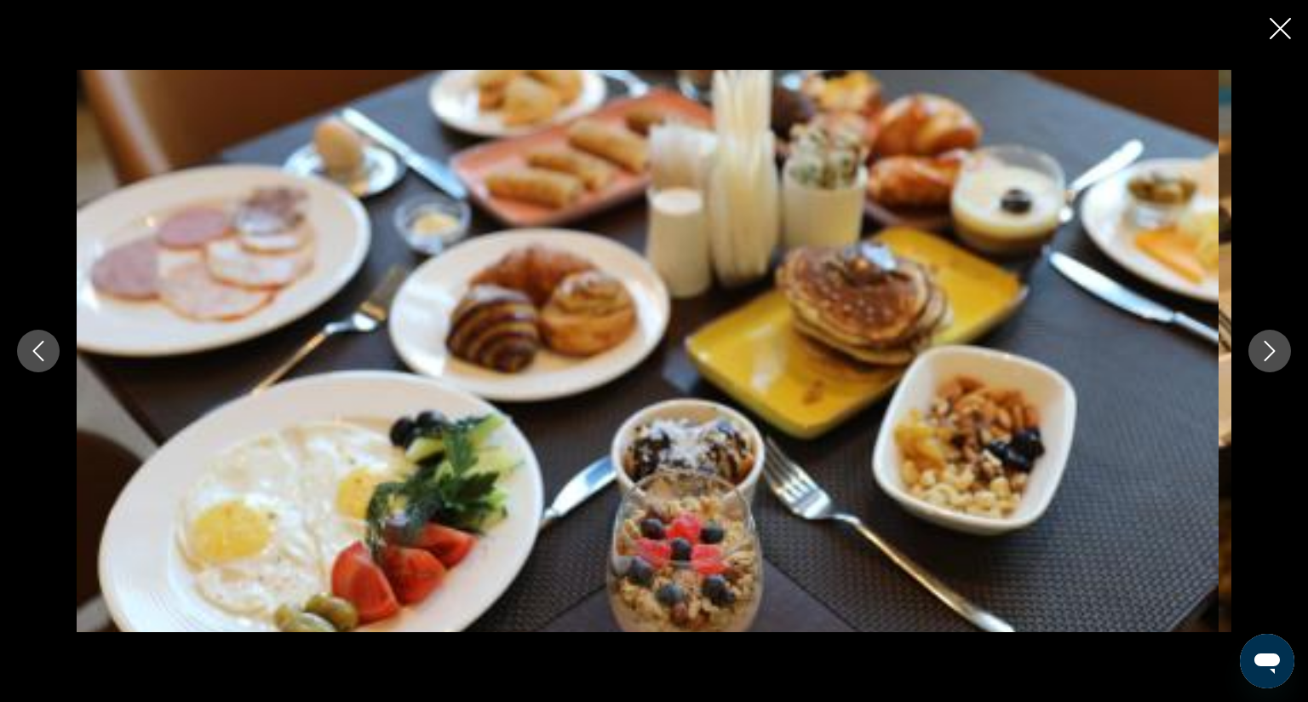
click at [1265, 341] on icon "Next image" at bounding box center [1270, 351] width 11 height 20
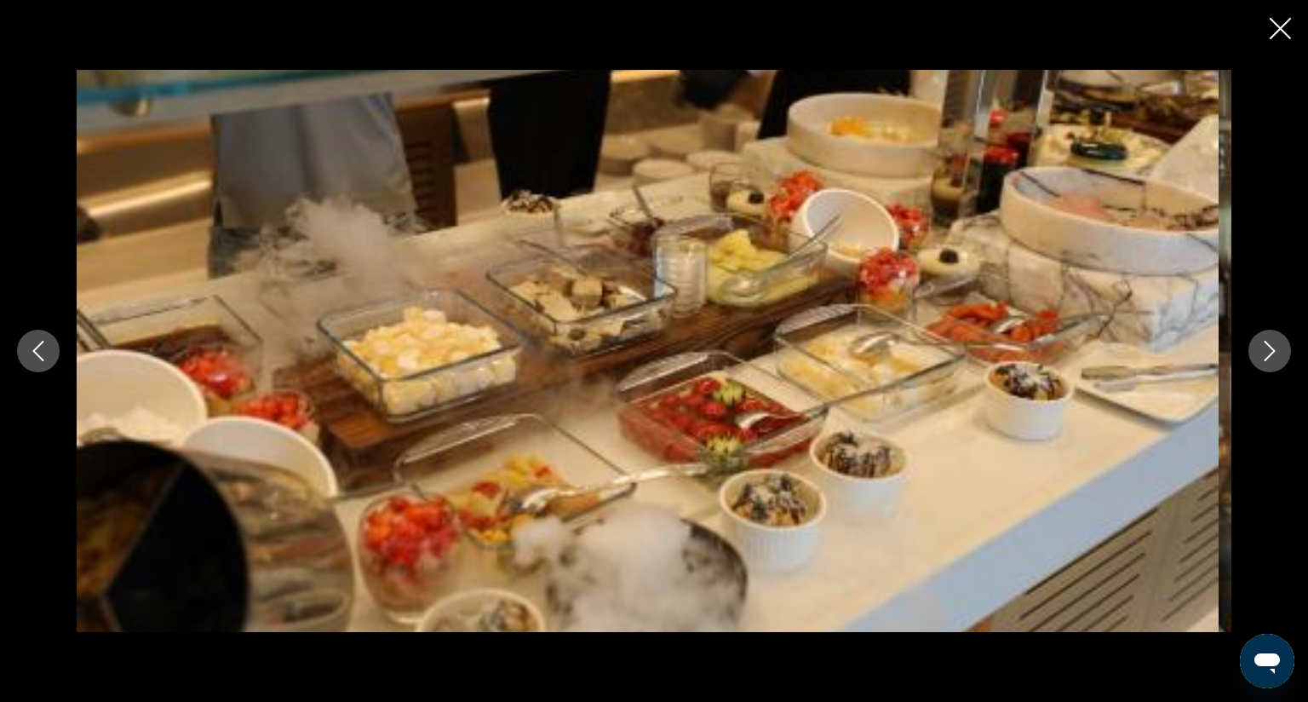
click at [1265, 341] on icon "Next image" at bounding box center [1270, 351] width 11 height 20
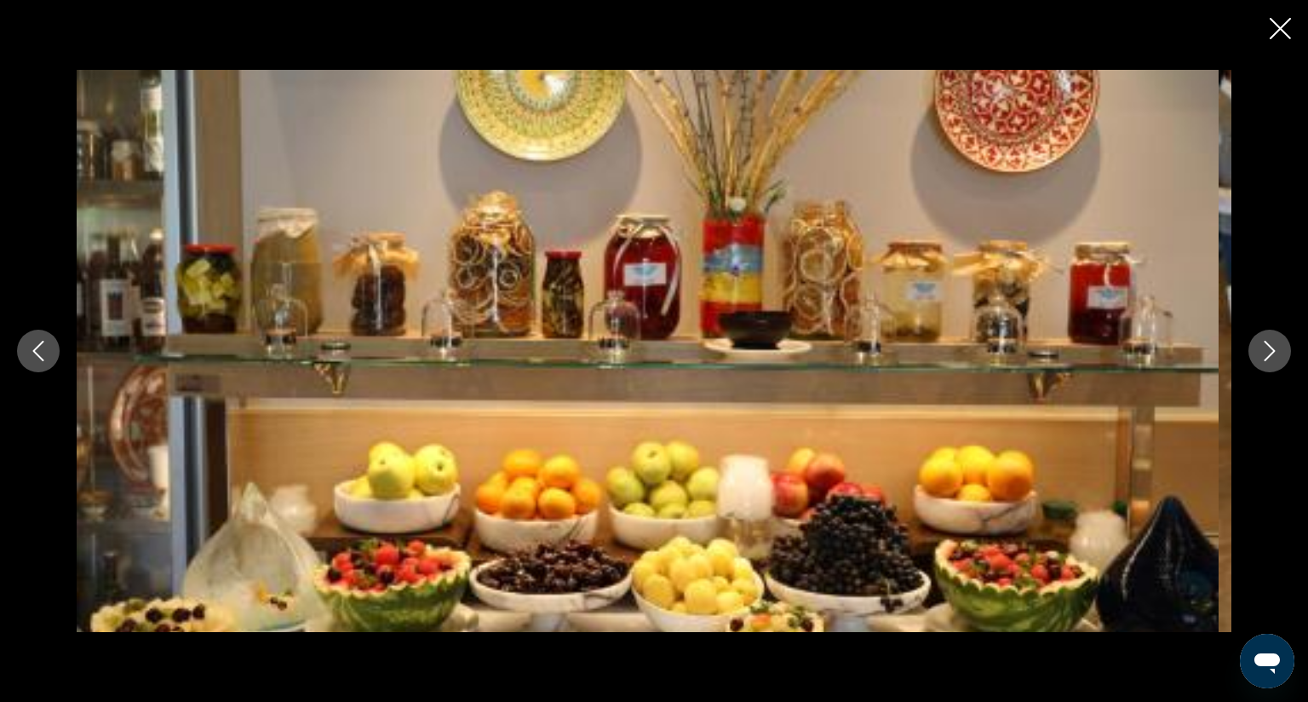
click at [1265, 341] on icon "Next image" at bounding box center [1270, 351] width 11 height 20
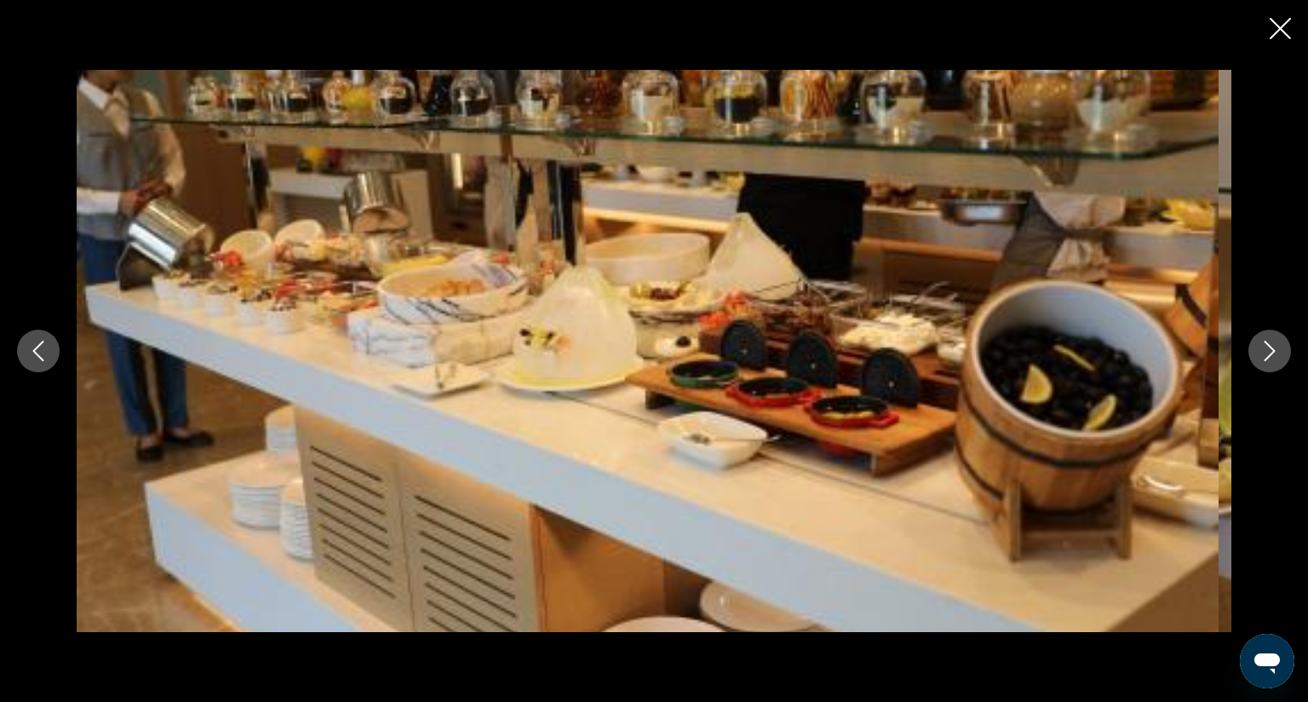
click at [1265, 341] on icon "Next image" at bounding box center [1270, 351] width 11 height 20
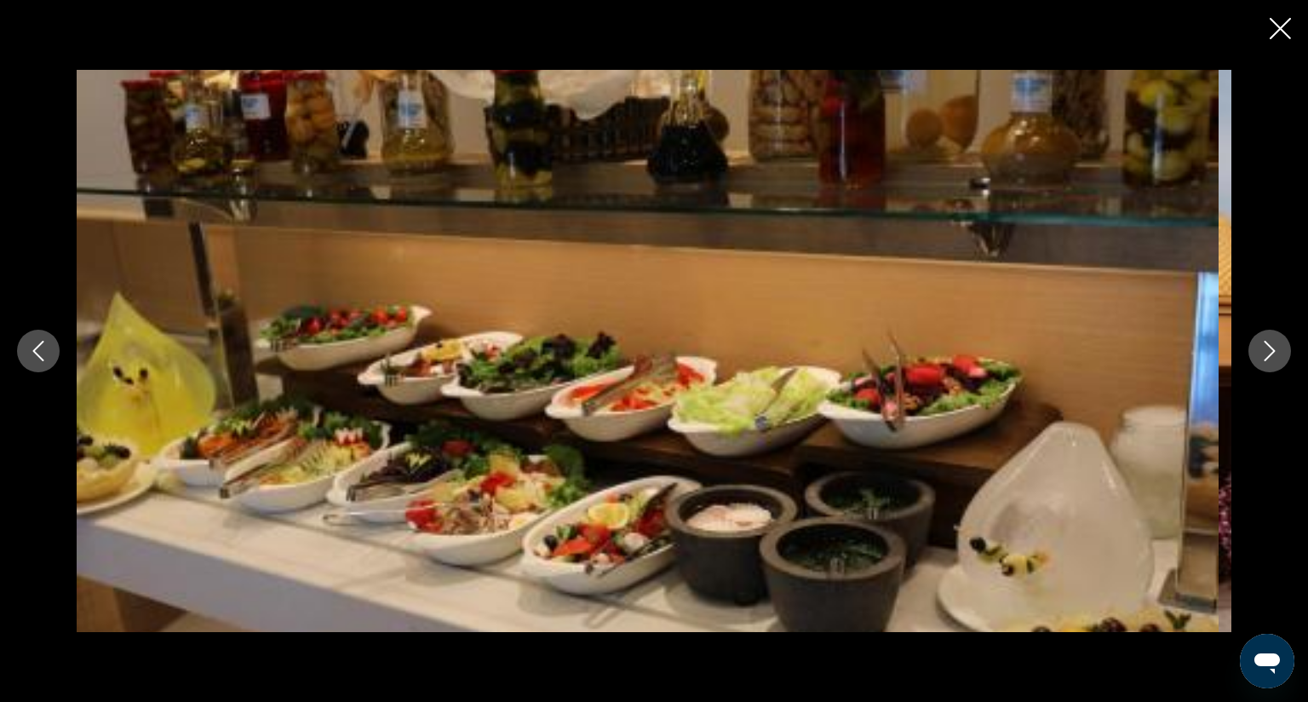
click at [1265, 341] on icon "Next image" at bounding box center [1270, 351] width 11 height 20
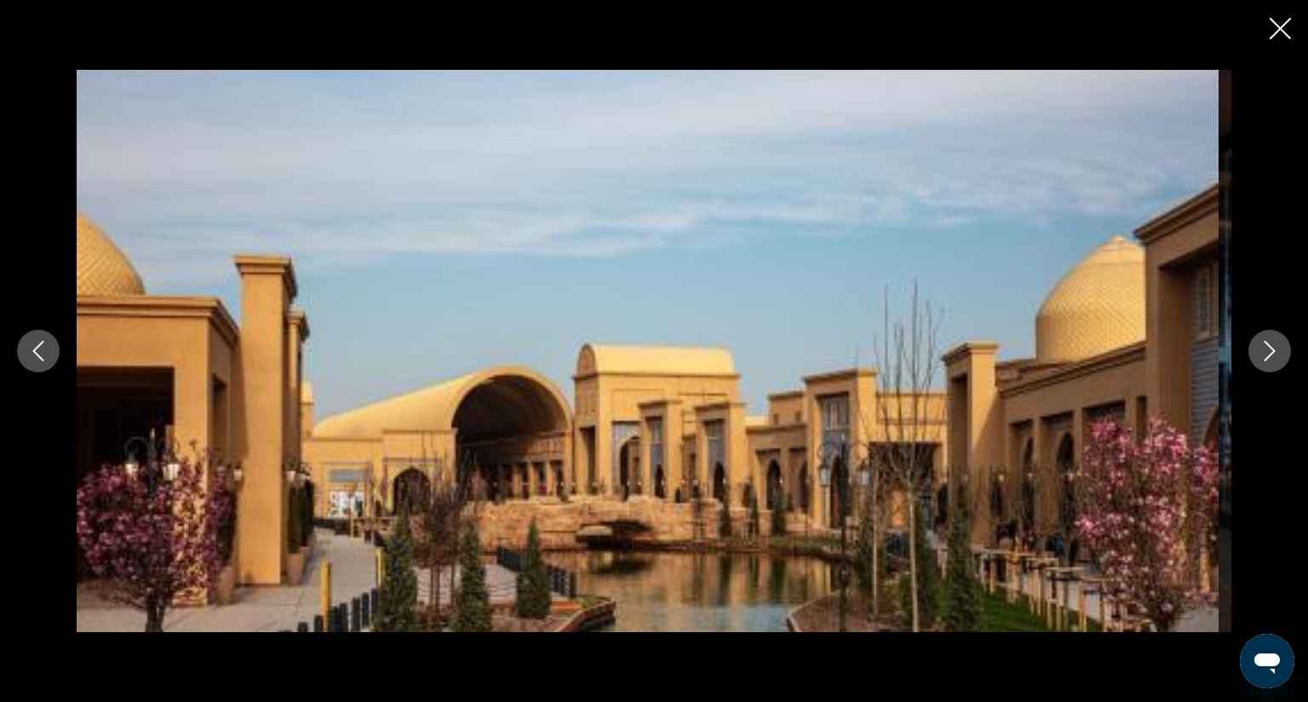
click at [1265, 341] on icon "Next image" at bounding box center [1270, 351] width 11 height 20
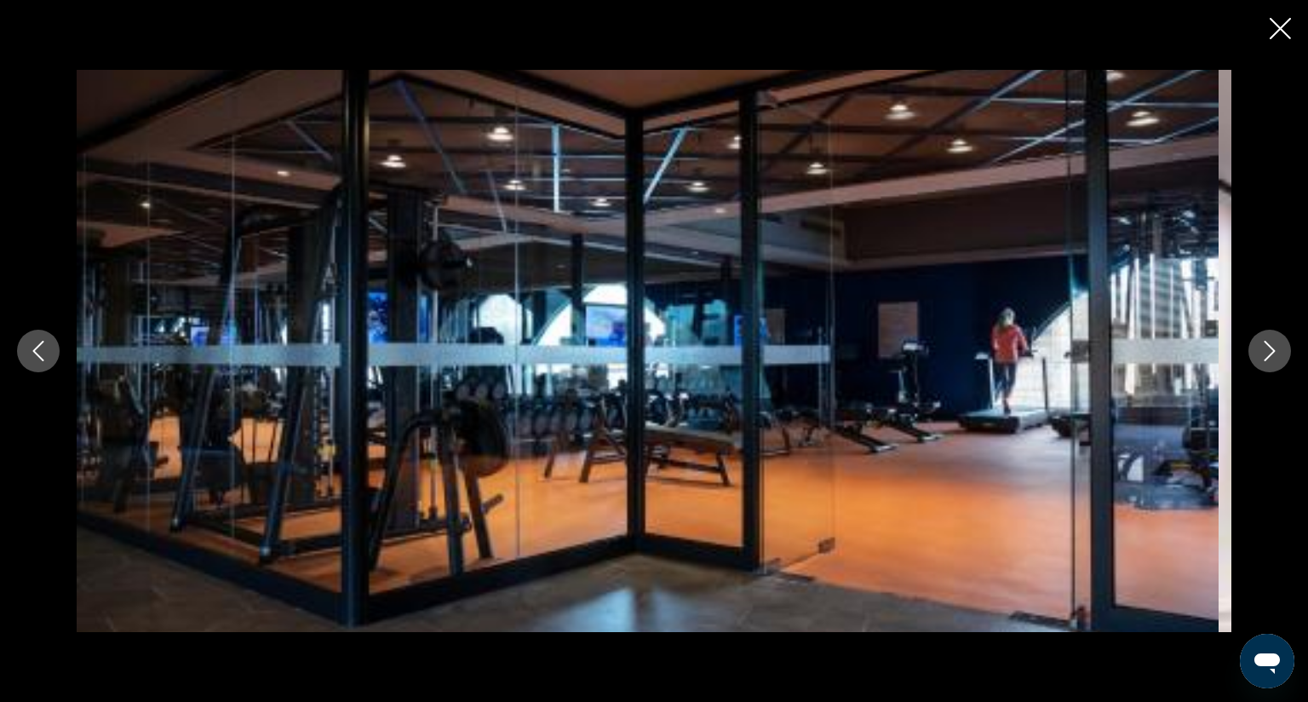
click at [1265, 341] on icon "Next image" at bounding box center [1270, 351] width 11 height 20
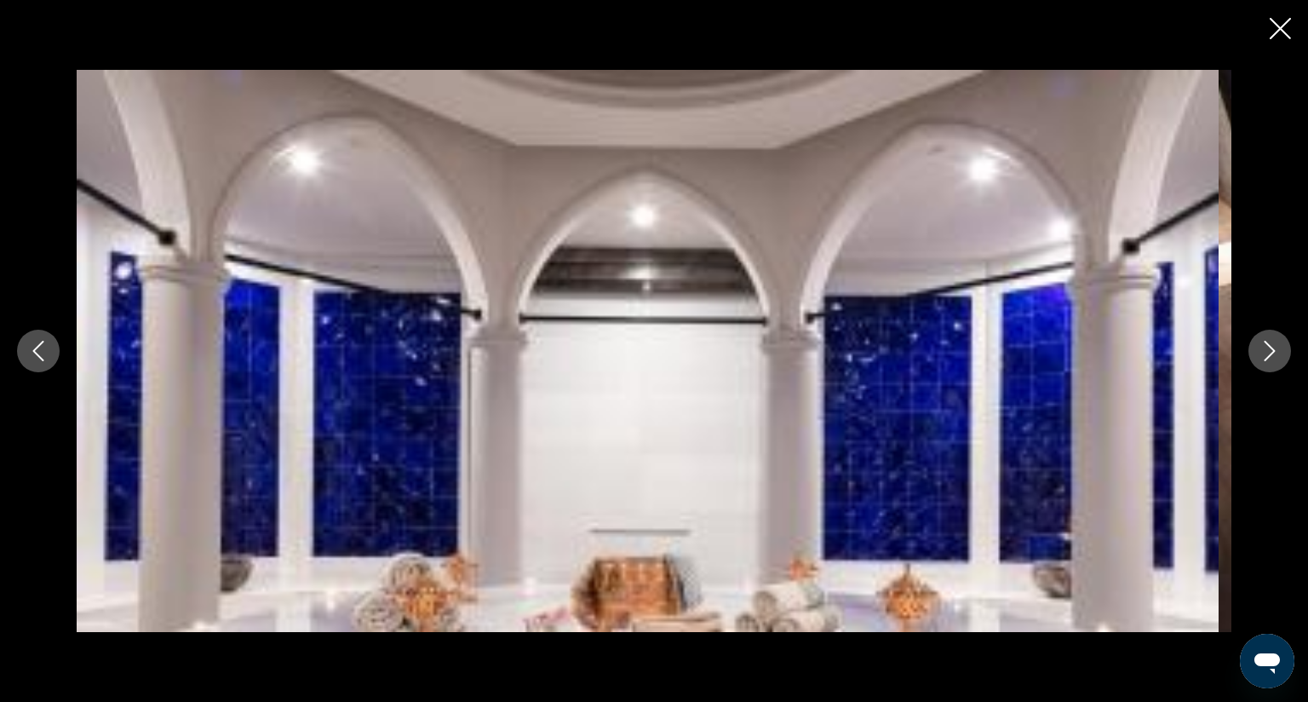
click at [1265, 341] on icon "Next image" at bounding box center [1270, 351] width 11 height 20
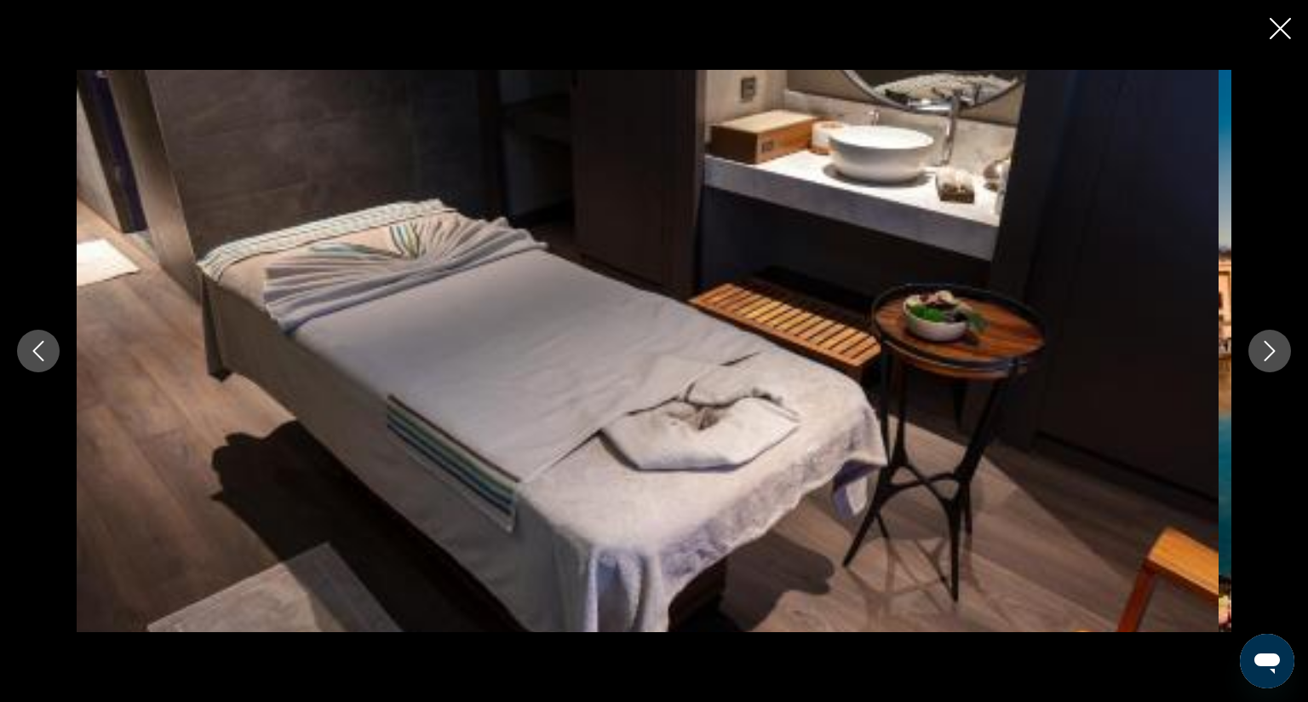
click at [1265, 341] on icon "Next image" at bounding box center [1270, 351] width 11 height 20
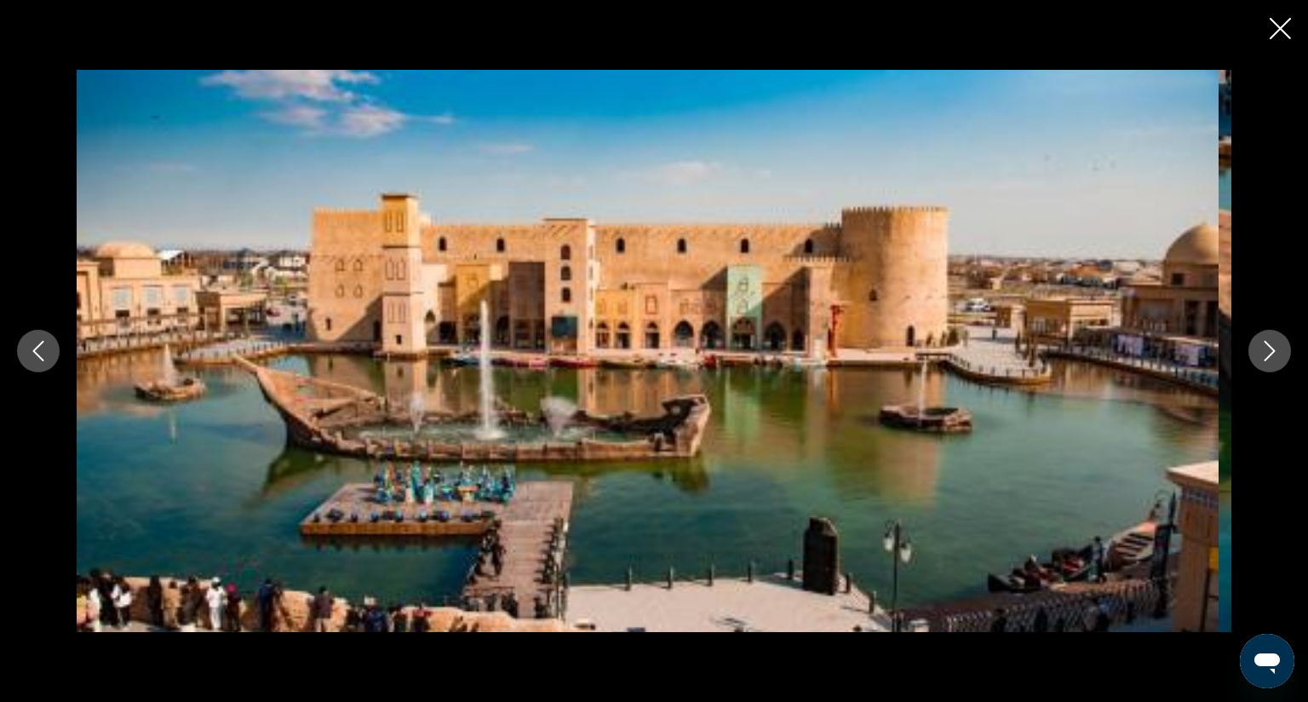
click at [1265, 341] on icon "Next image" at bounding box center [1270, 351] width 11 height 20
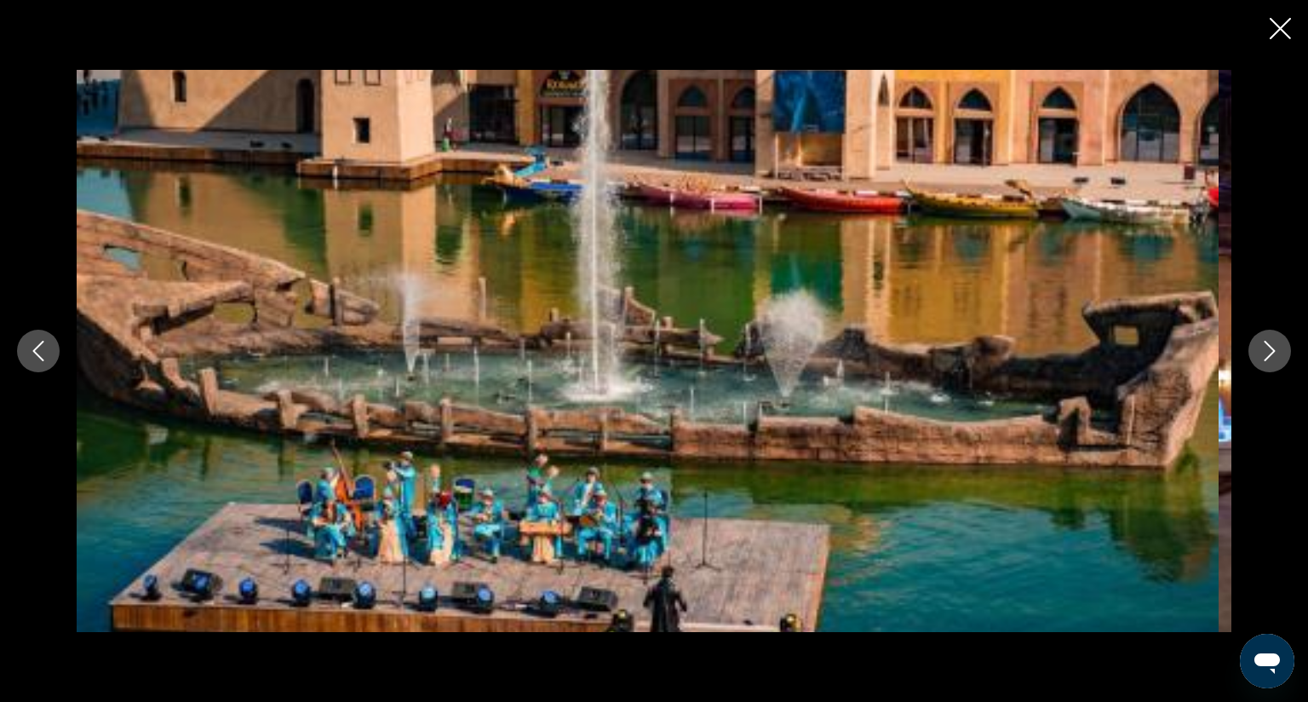
click at [1265, 341] on icon "Next image" at bounding box center [1270, 351] width 11 height 20
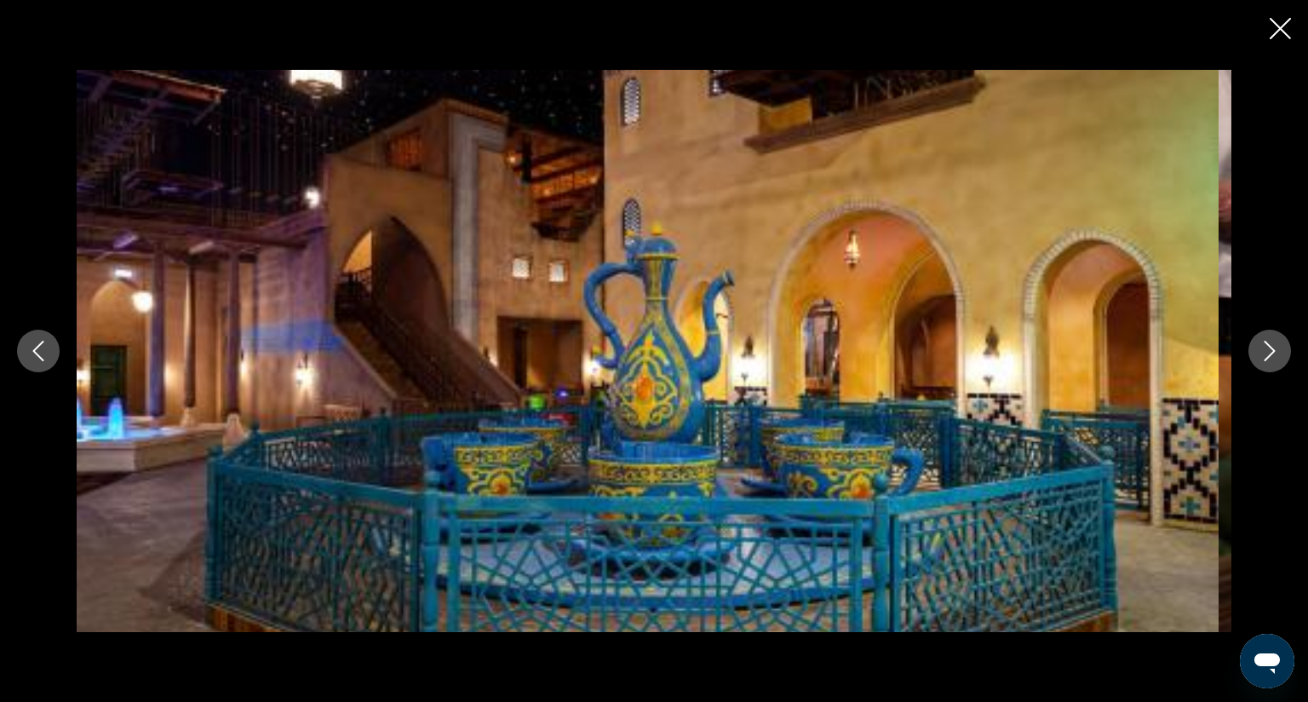
click at [1265, 341] on icon "Next image" at bounding box center [1270, 351] width 11 height 20
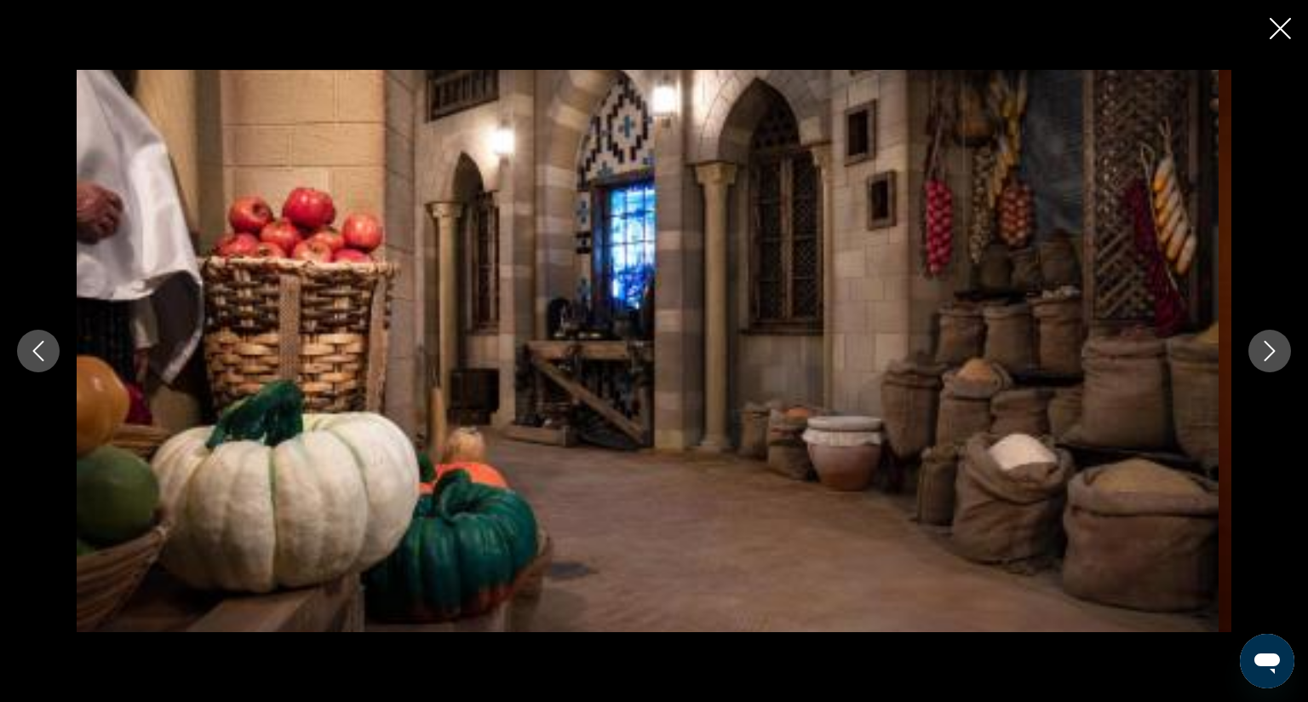
click at [1265, 341] on icon "Next image" at bounding box center [1270, 351] width 11 height 20
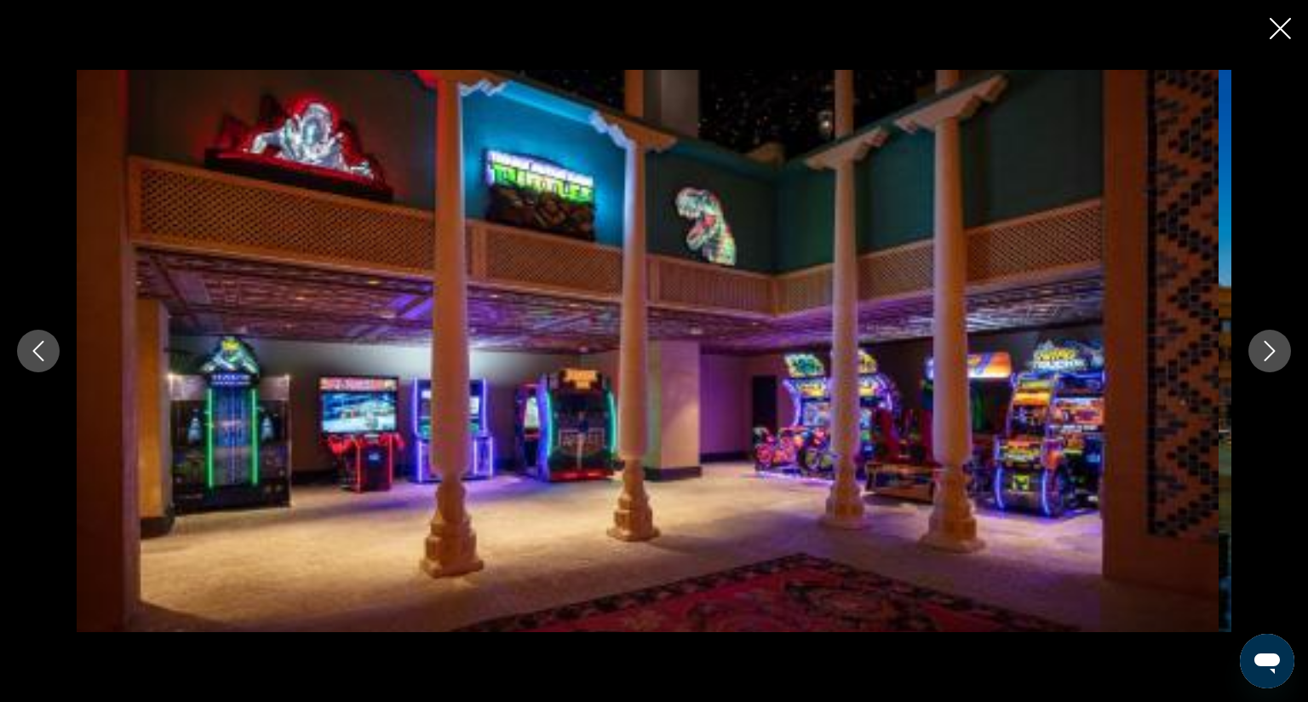
click at [1265, 341] on icon "Next image" at bounding box center [1270, 351] width 11 height 20
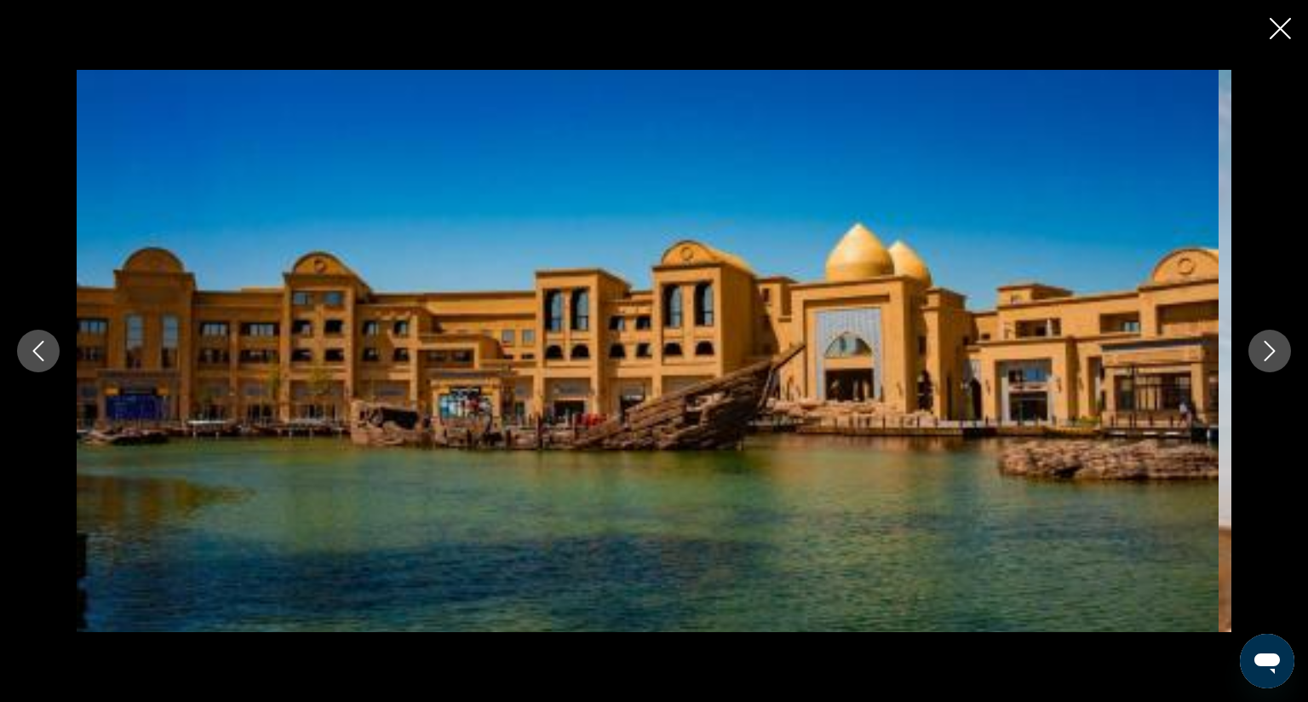
click at [1265, 341] on icon "Next image" at bounding box center [1270, 351] width 11 height 20
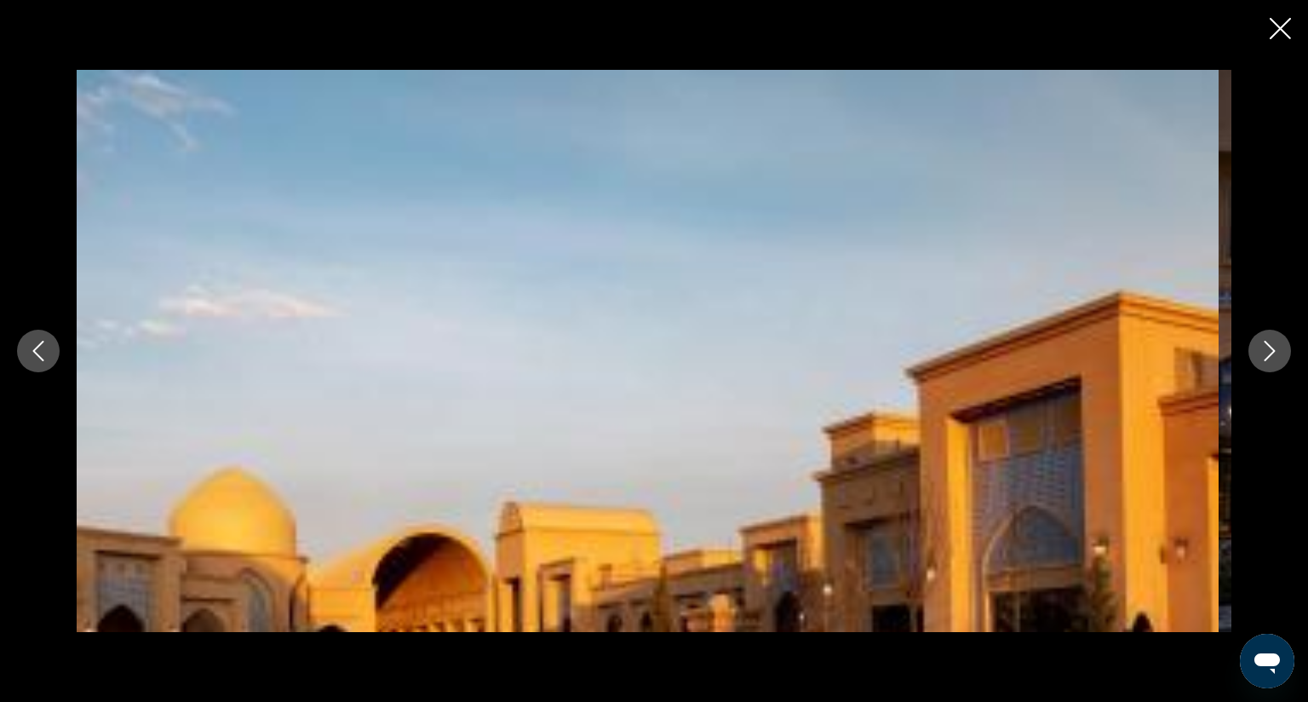
click at [1265, 341] on icon "Next image" at bounding box center [1270, 351] width 11 height 20
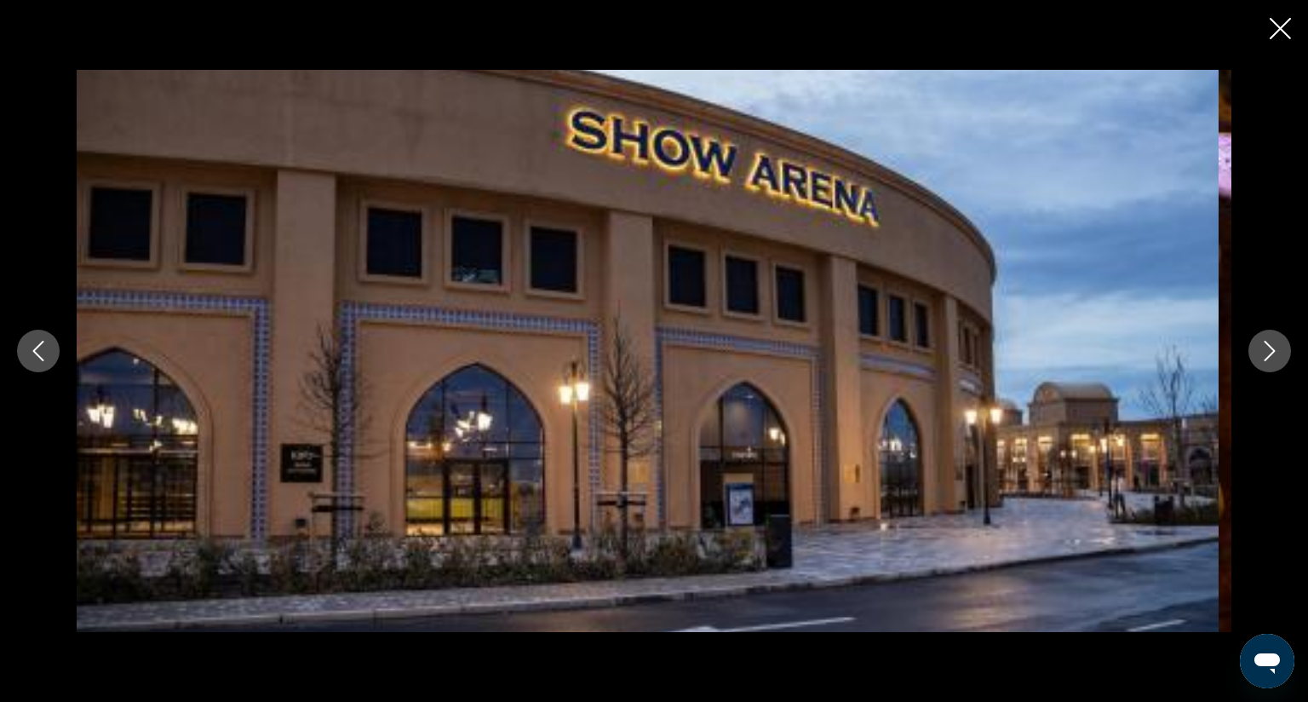
click at [1265, 341] on icon "Next image" at bounding box center [1270, 351] width 11 height 20
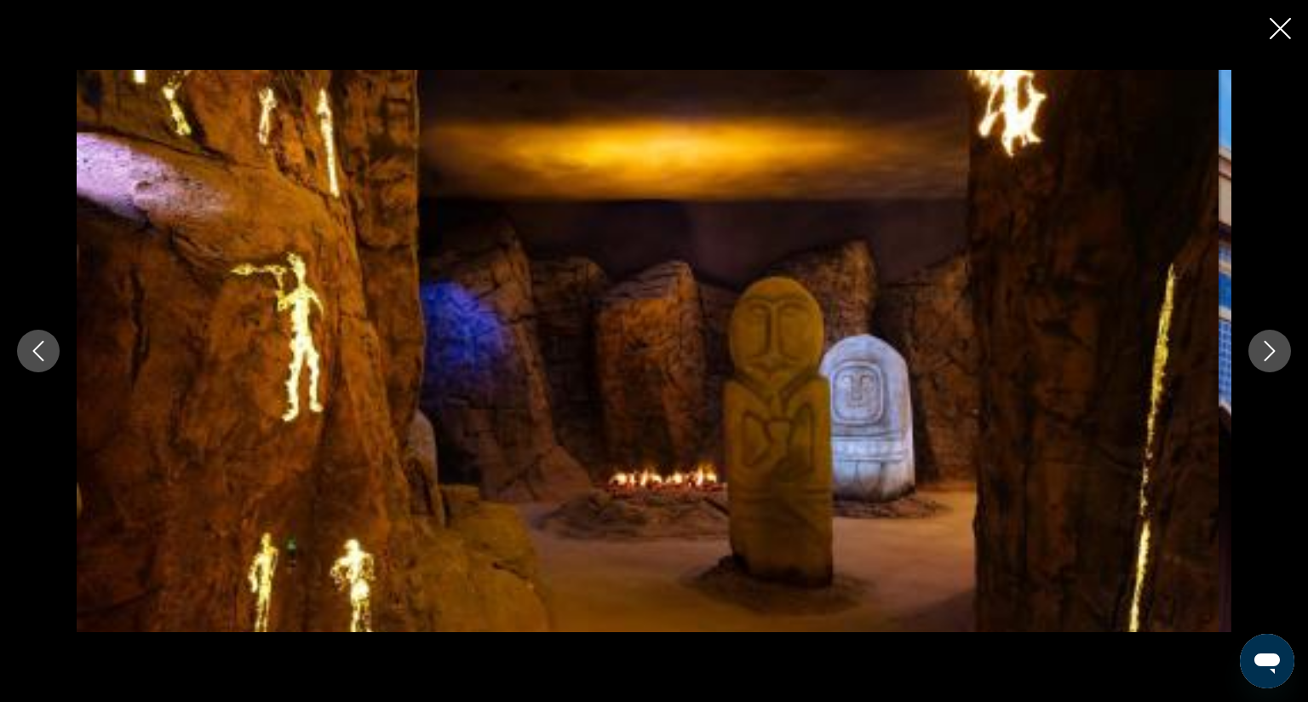
click at [1265, 341] on icon "Next image" at bounding box center [1270, 351] width 11 height 20
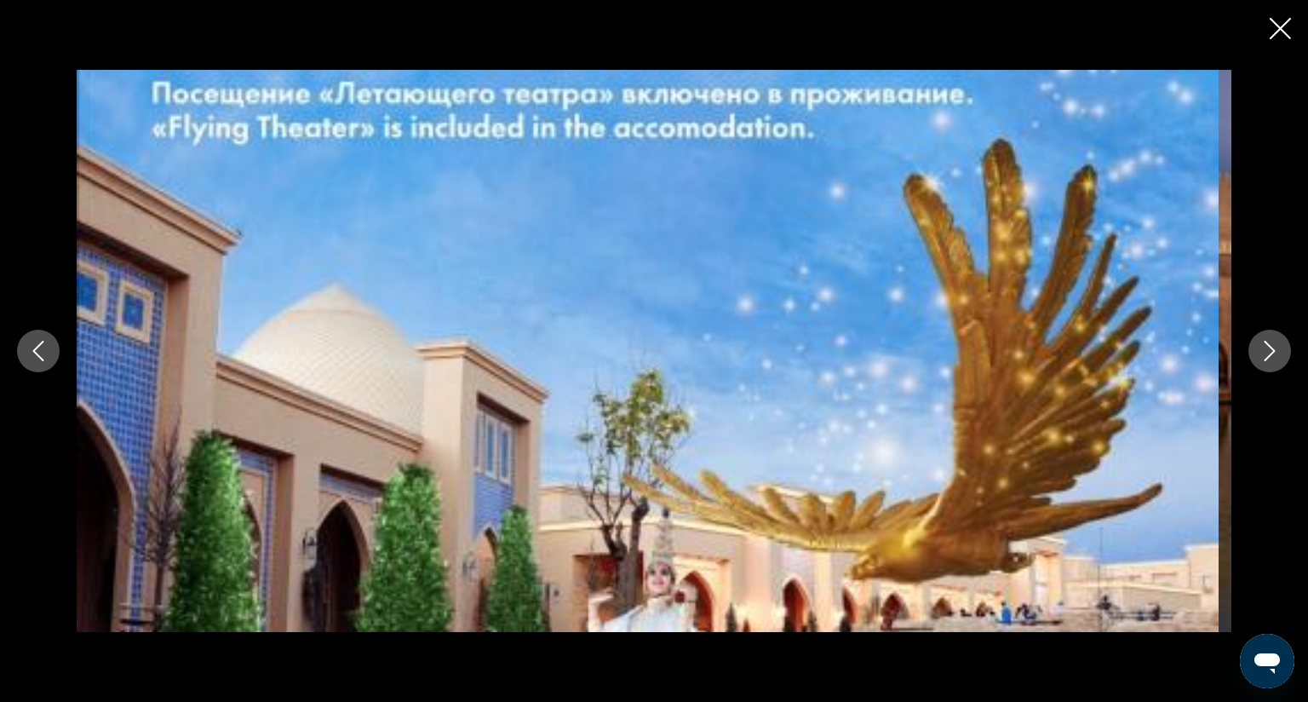
click at [1265, 341] on icon "Next image" at bounding box center [1270, 351] width 11 height 20
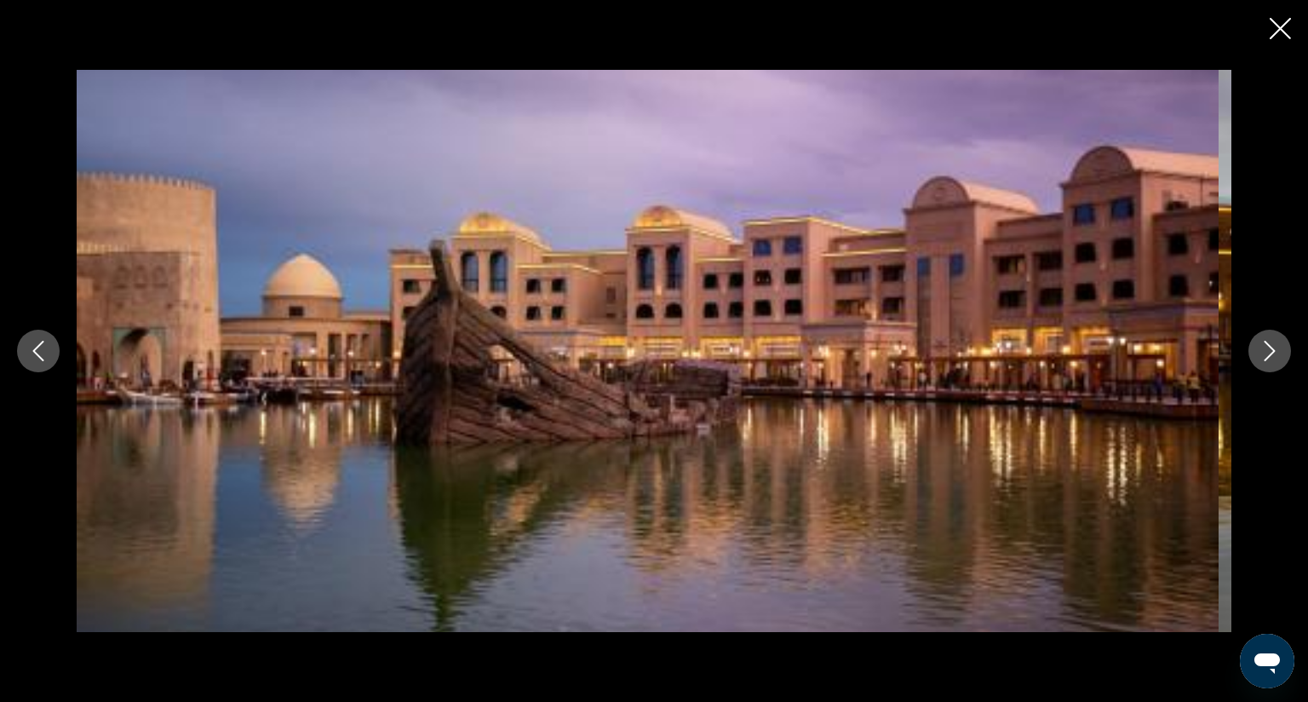
click at [1265, 341] on icon "Next image" at bounding box center [1270, 351] width 11 height 20
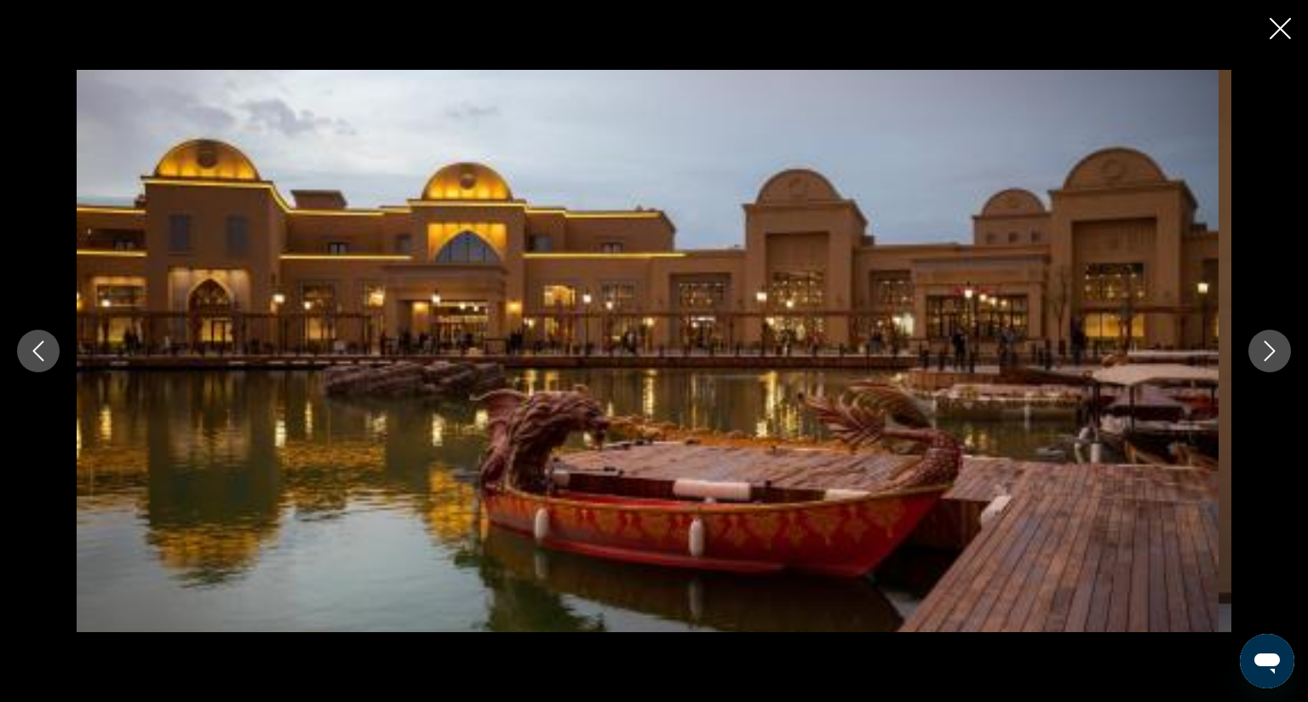
click at [1260, 341] on icon "Next image" at bounding box center [1270, 351] width 20 height 20
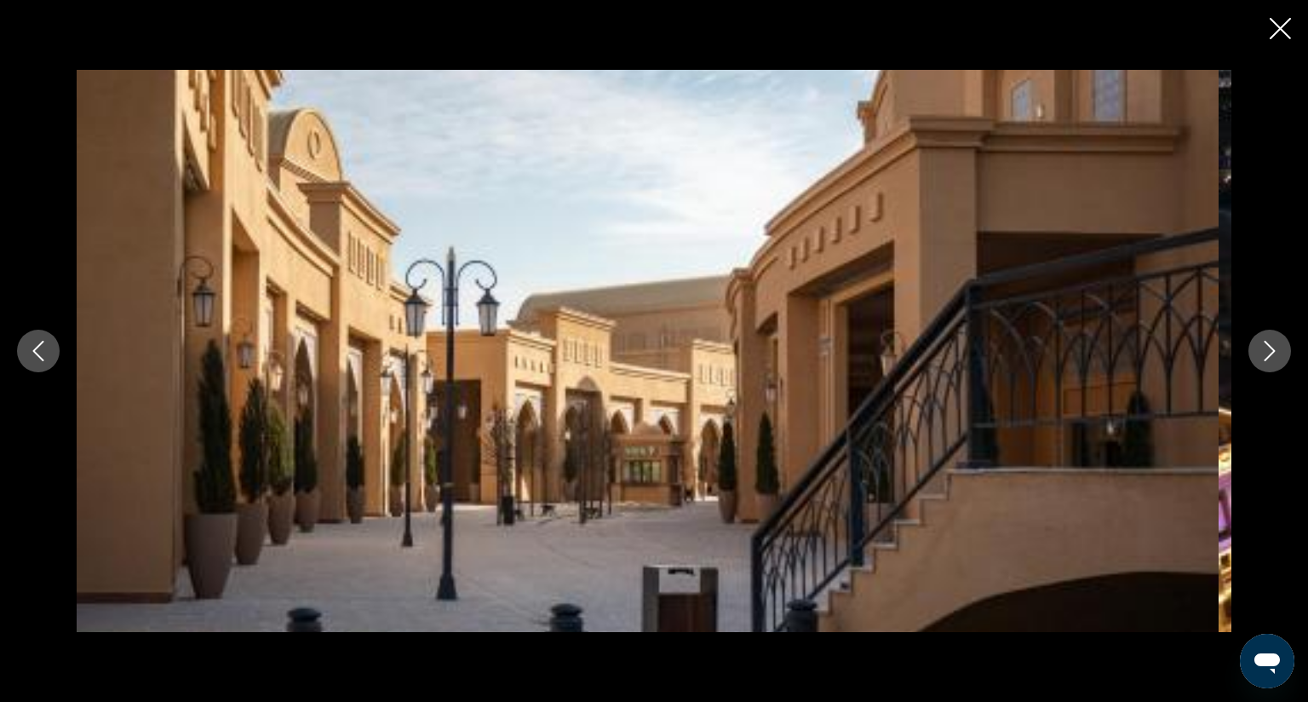
click at [1260, 341] on icon "Next image" at bounding box center [1270, 351] width 20 height 20
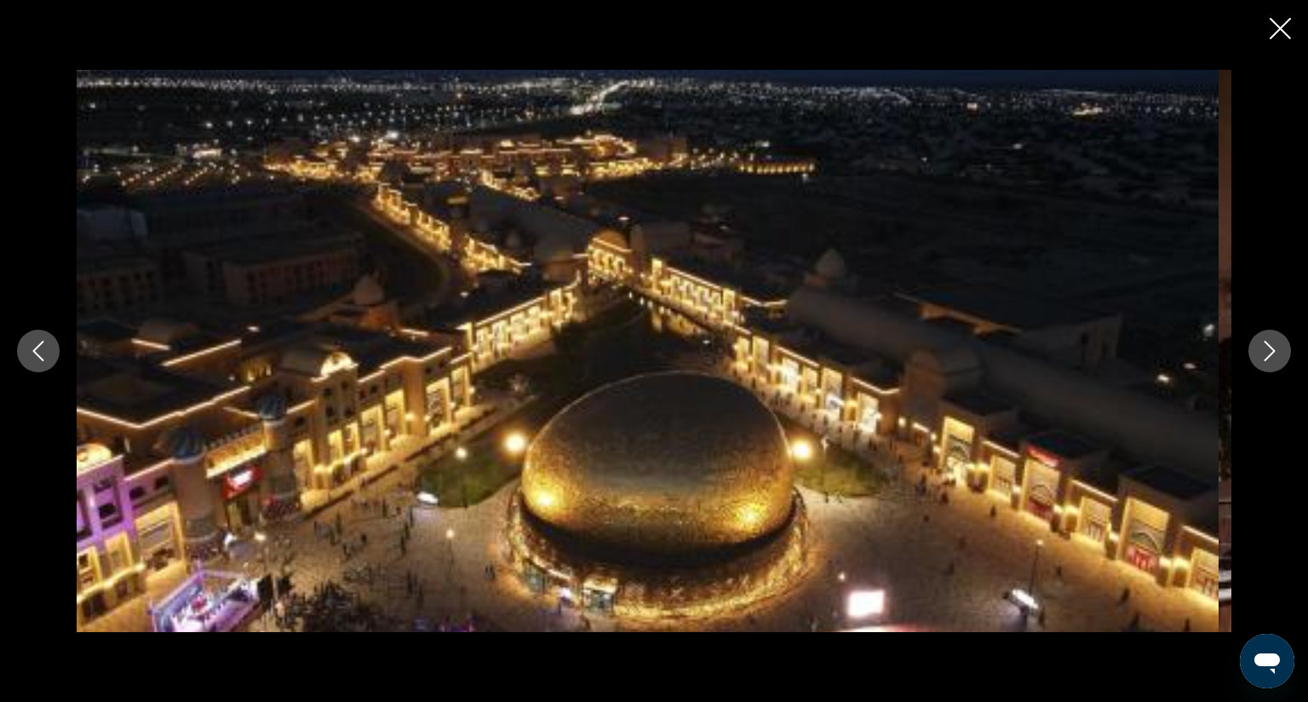
click at [1260, 341] on icon "Next image" at bounding box center [1270, 351] width 20 height 20
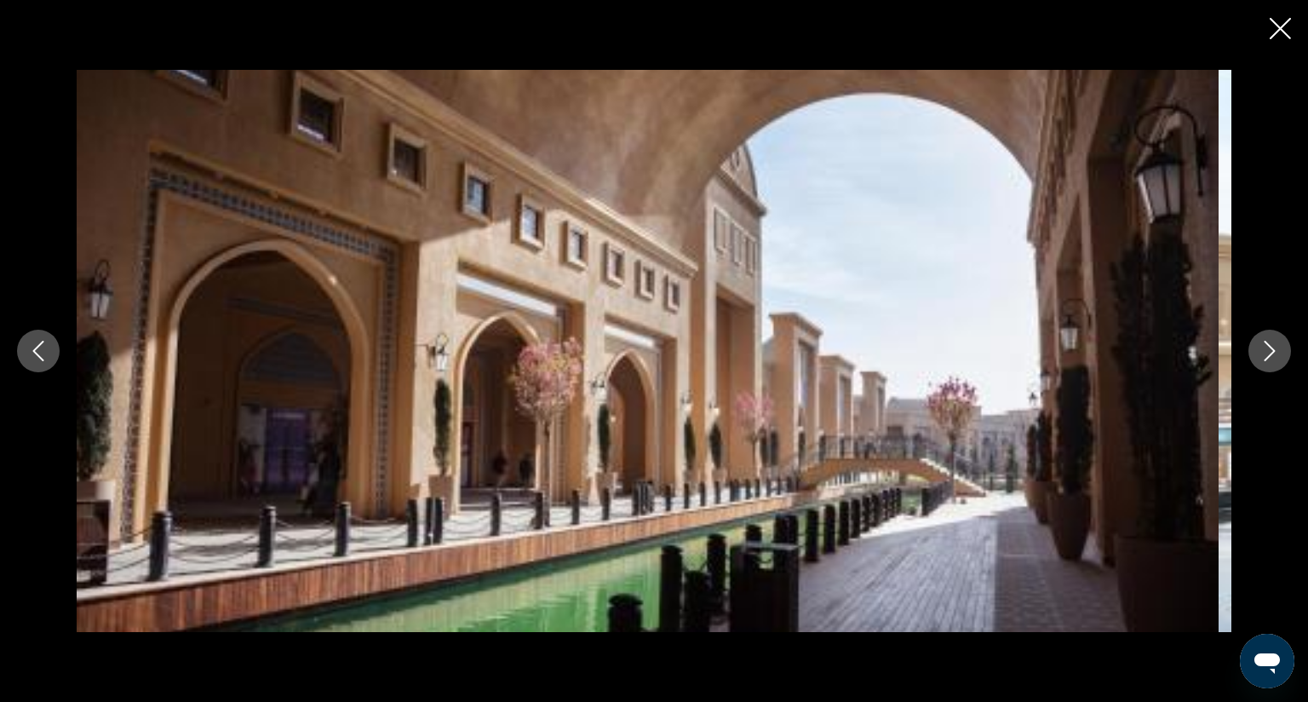
click at [1260, 341] on icon "Next image" at bounding box center [1270, 351] width 20 height 20
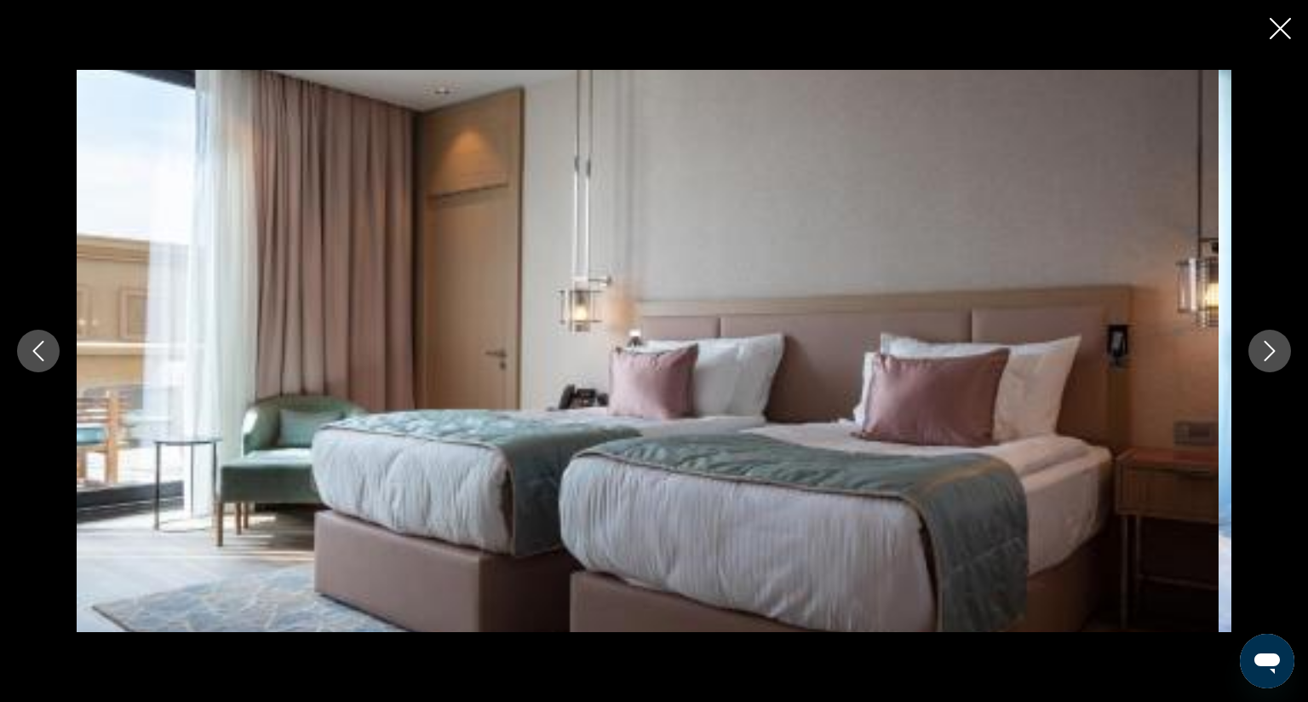
click at [1270, 23] on icon "Close slideshow" at bounding box center [1280, 28] width 21 height 21
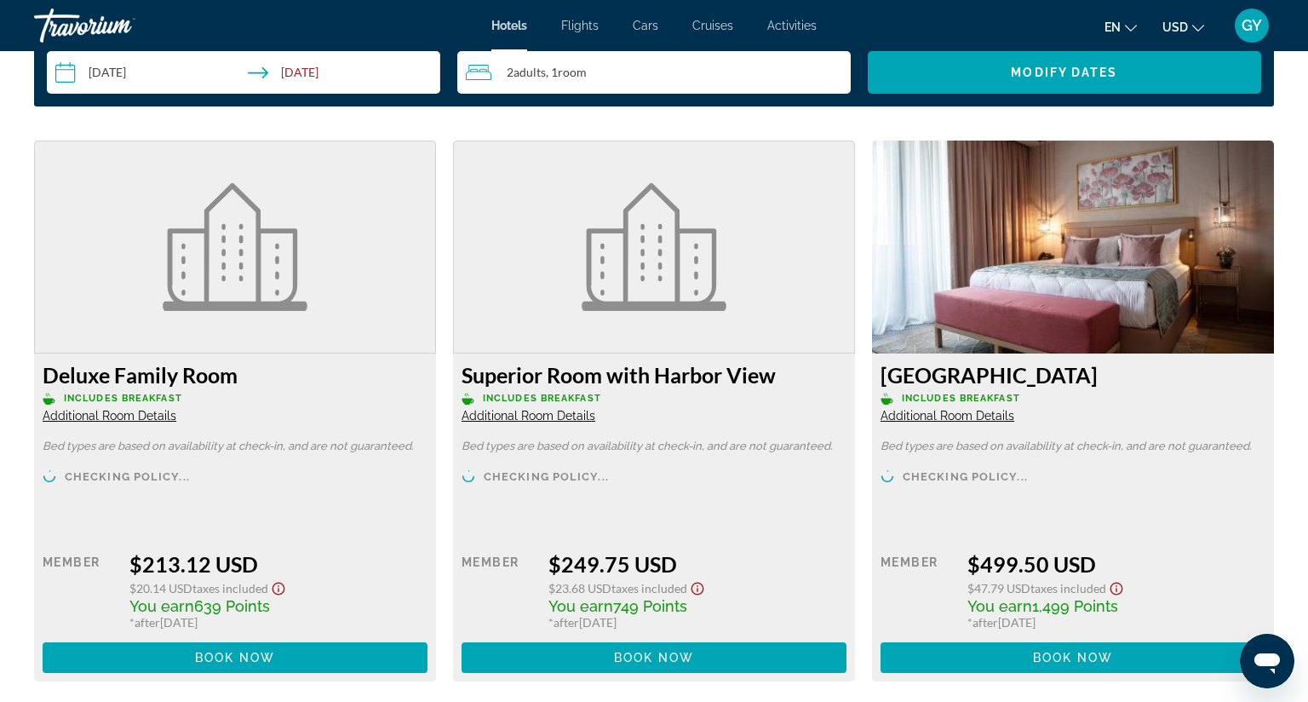
scroll to position [2234, 0]
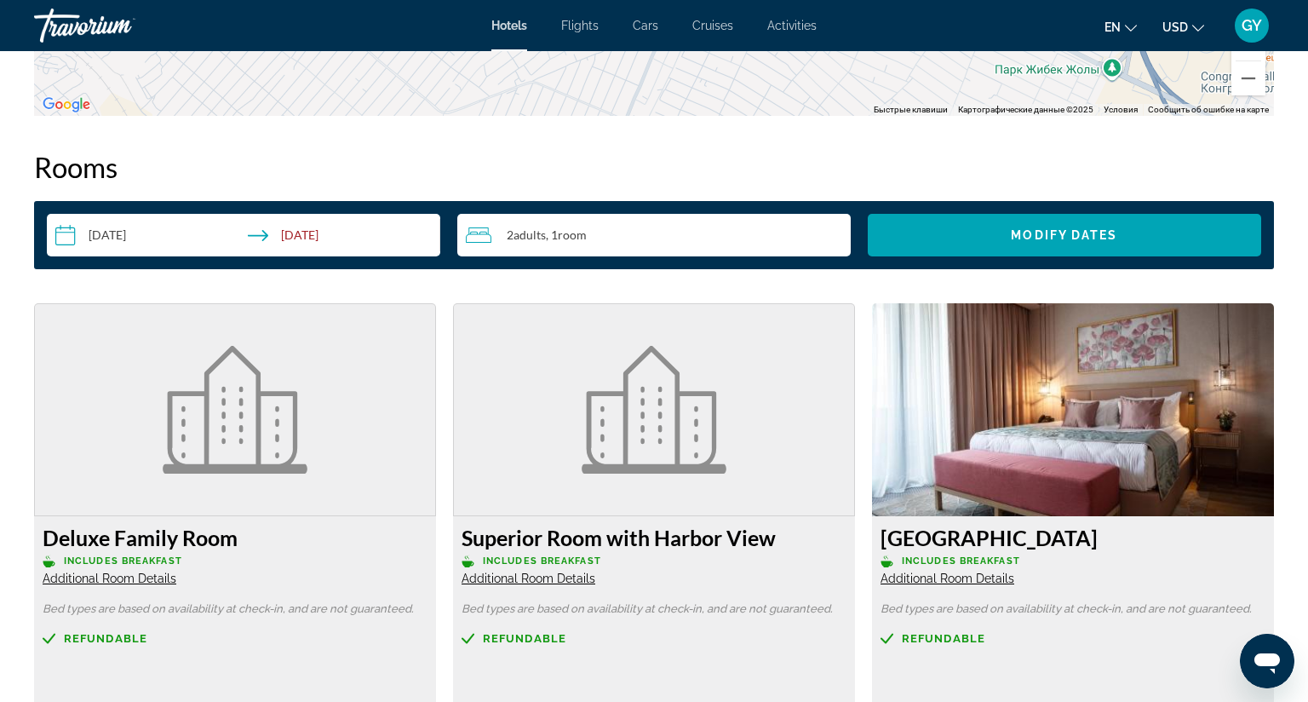
click at [872, 371] on img "Main content" at bounding box center [1073, 409] width 402 height 213
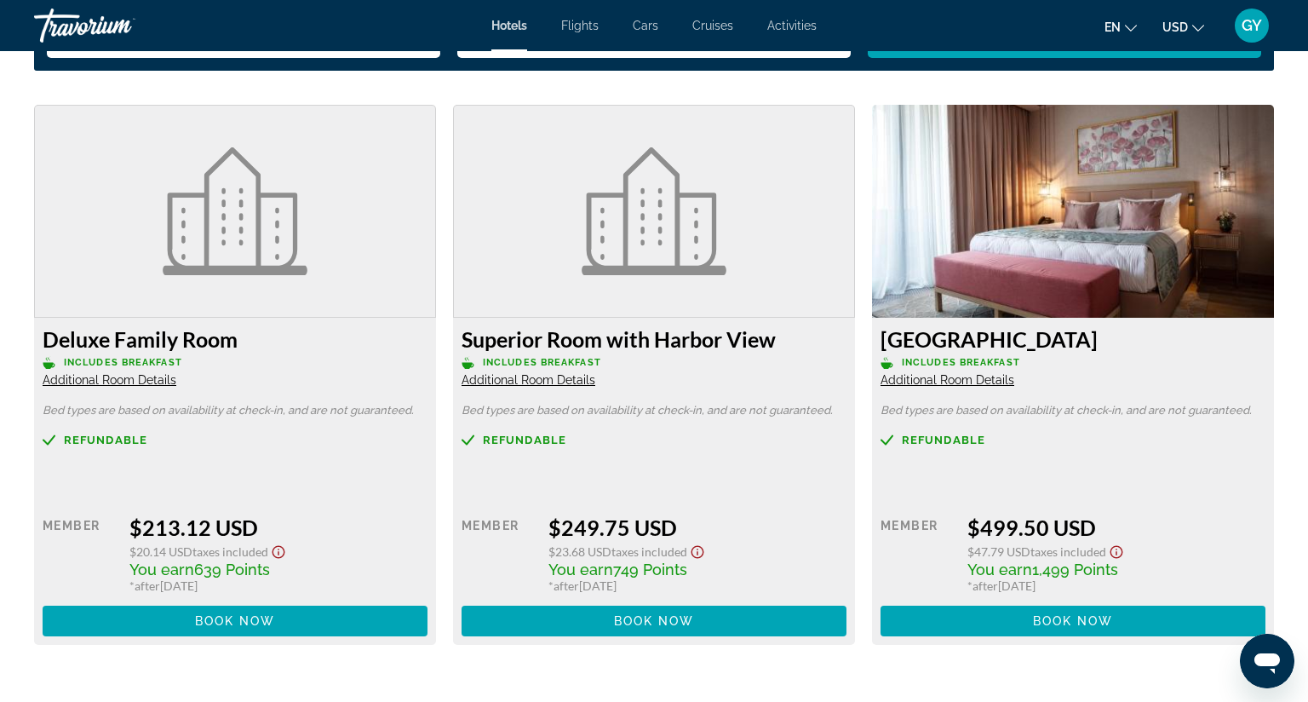
scroll to position [2335, 0]
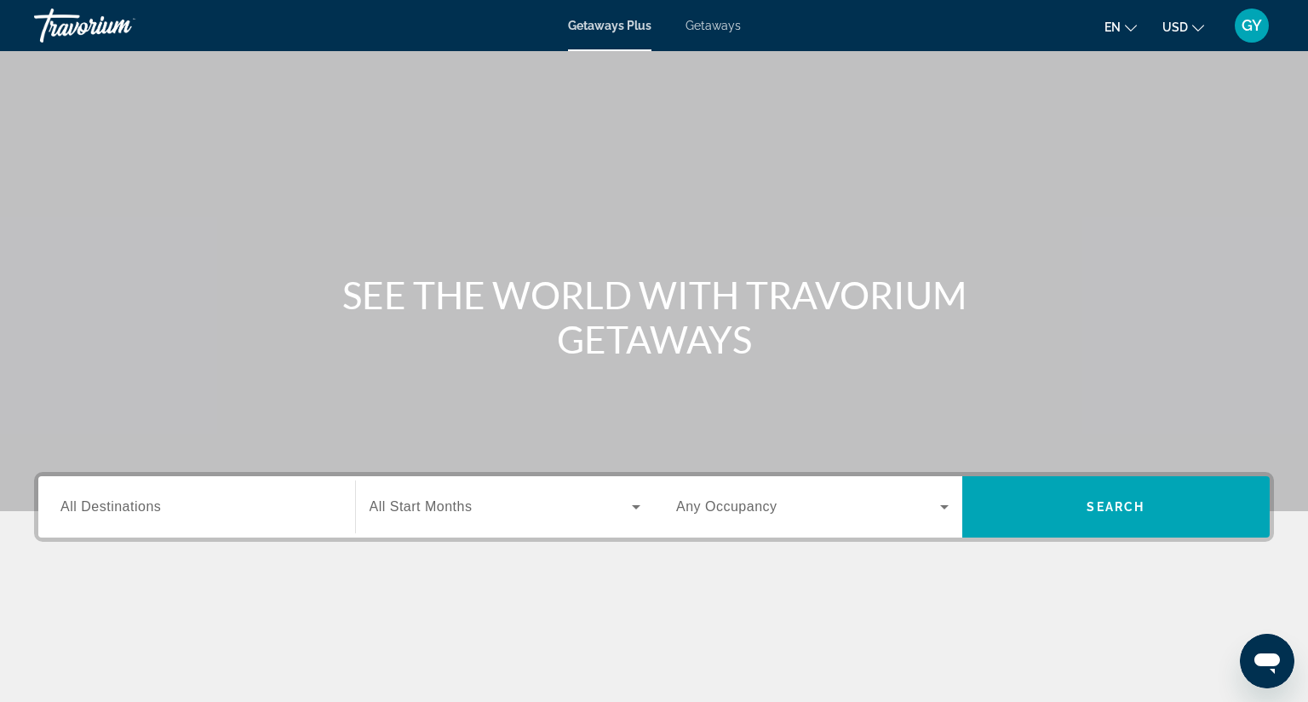
click at [87, 503] on span "All Destinations" at bounding box center [110, 506] width 101 height 14
click at [87, 503] on input "Destination All Destinations" at bounding box center [196, 507] width 273 height 20
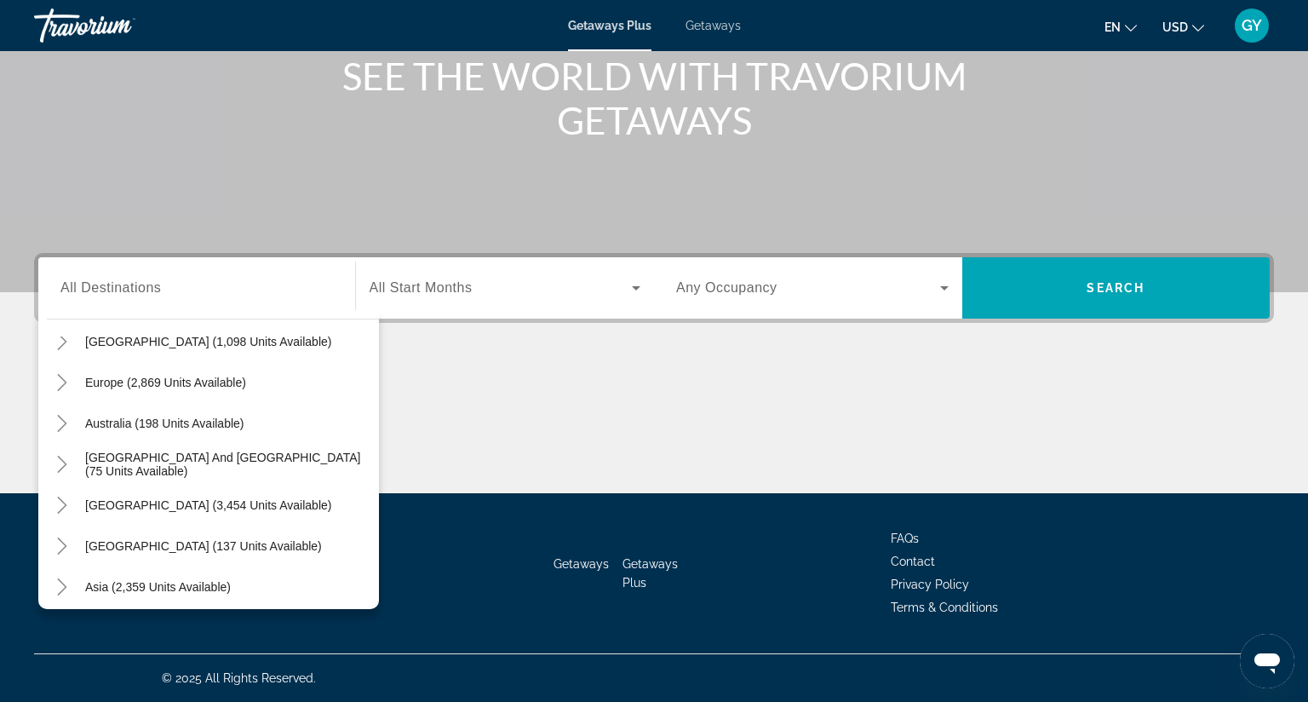
scroll to position [204, 0]
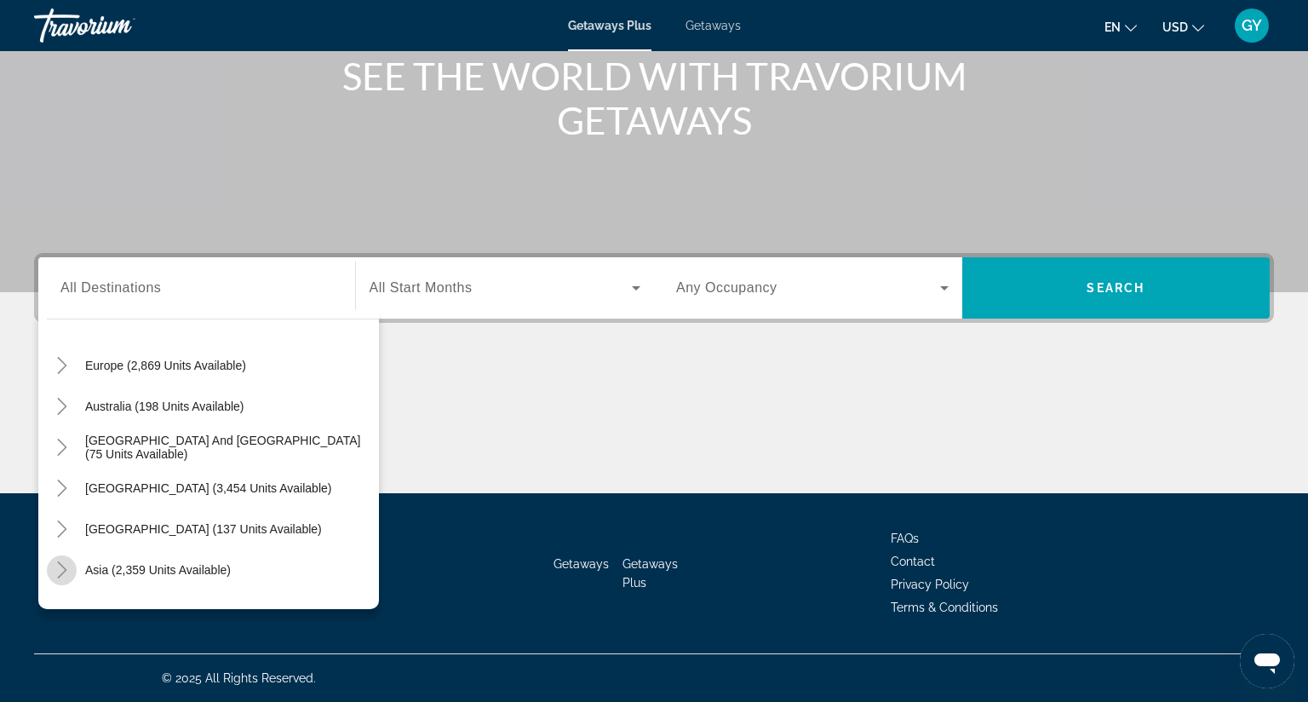
click at [59, 561] on icon "Toggle Asia (2,359 units available)" at bounding box center [62, 569] width 17 height 17
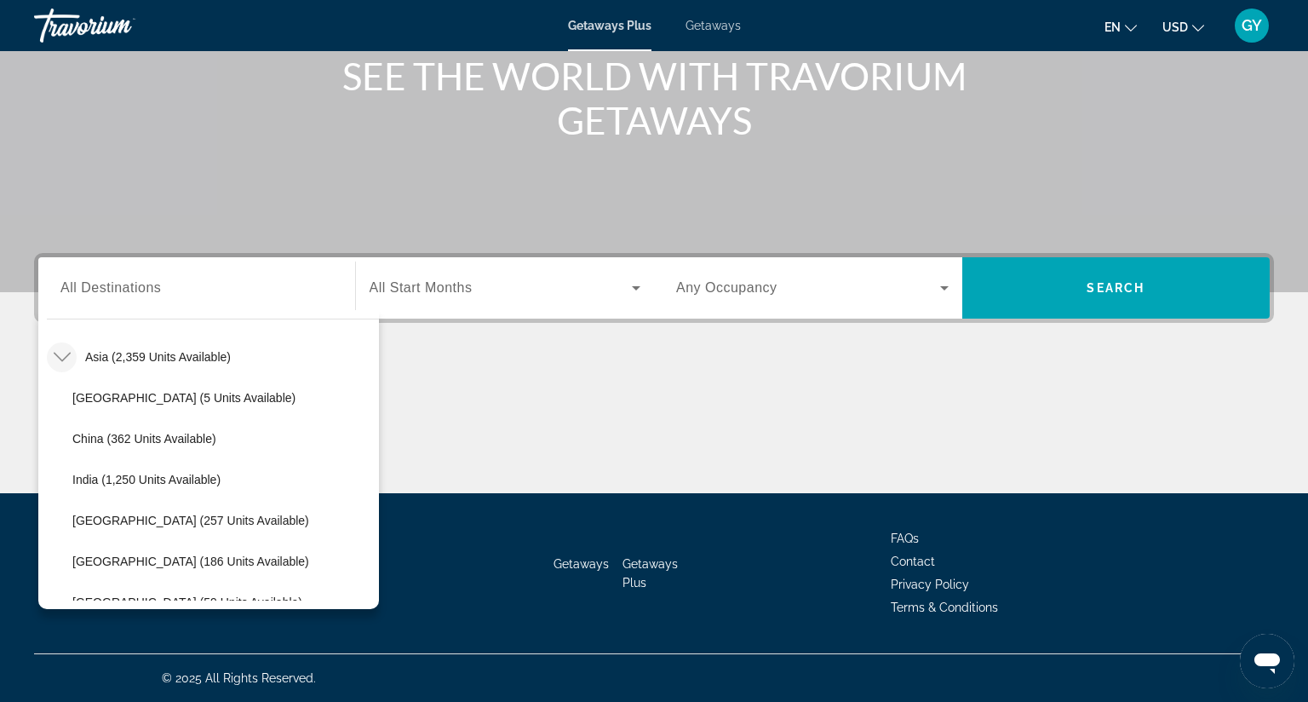
scroll to position [647, 0]
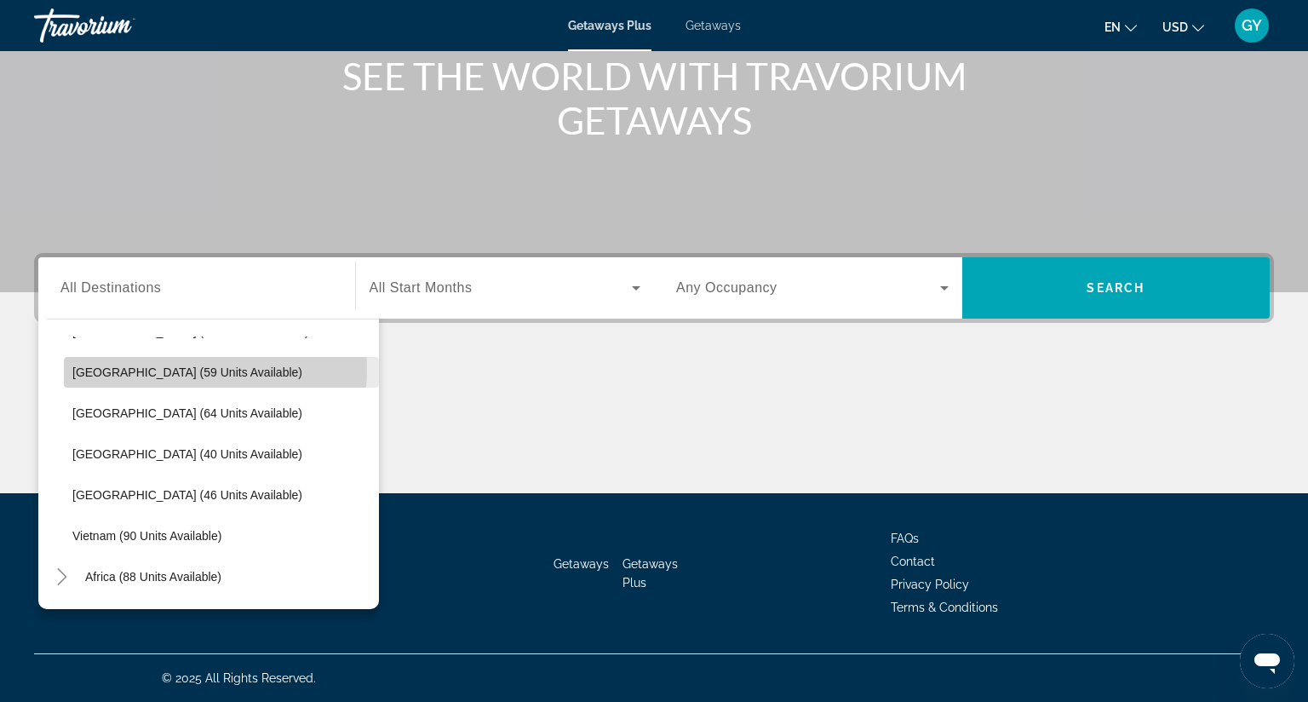
click at [153, 365] on span "[GEOGRAPHIC_DATA] (59 units available)" at bounding box center [187, 372] width 230 height 14
type input "**********"
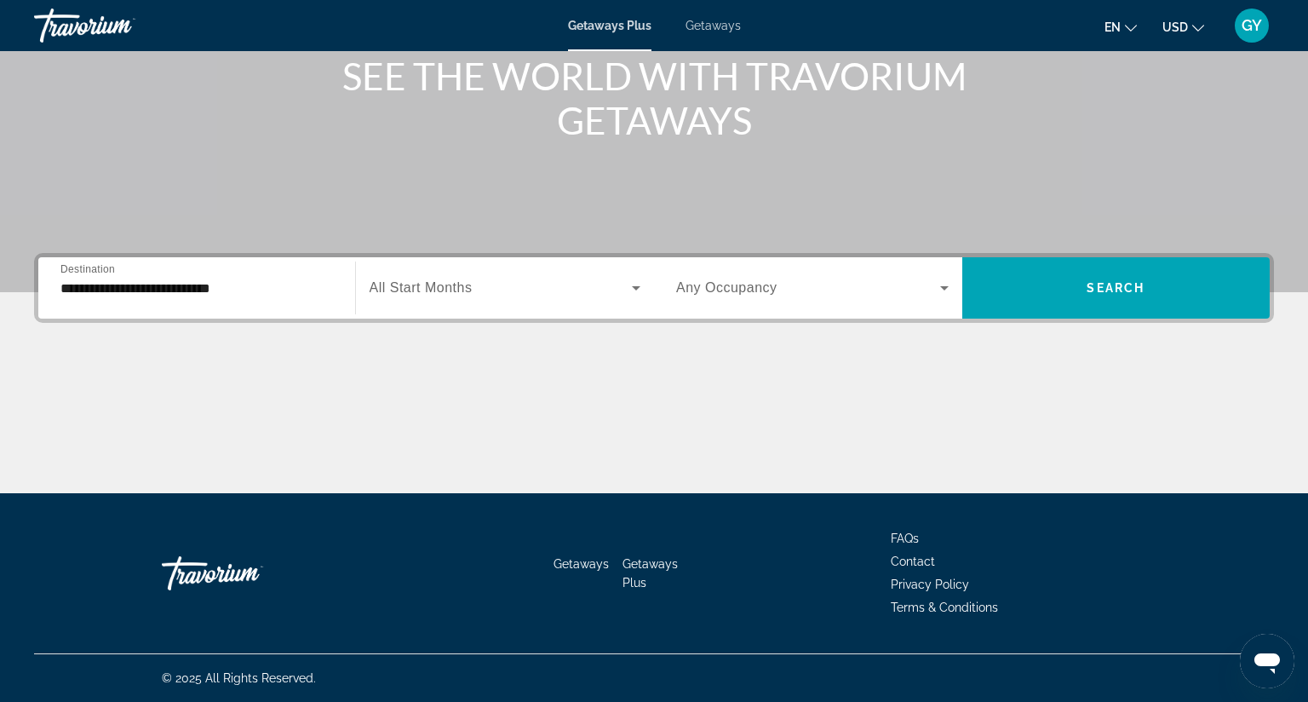
click at [424, 280] on span "All Start Months" at bounding box center [421, 287] width 103 height 14
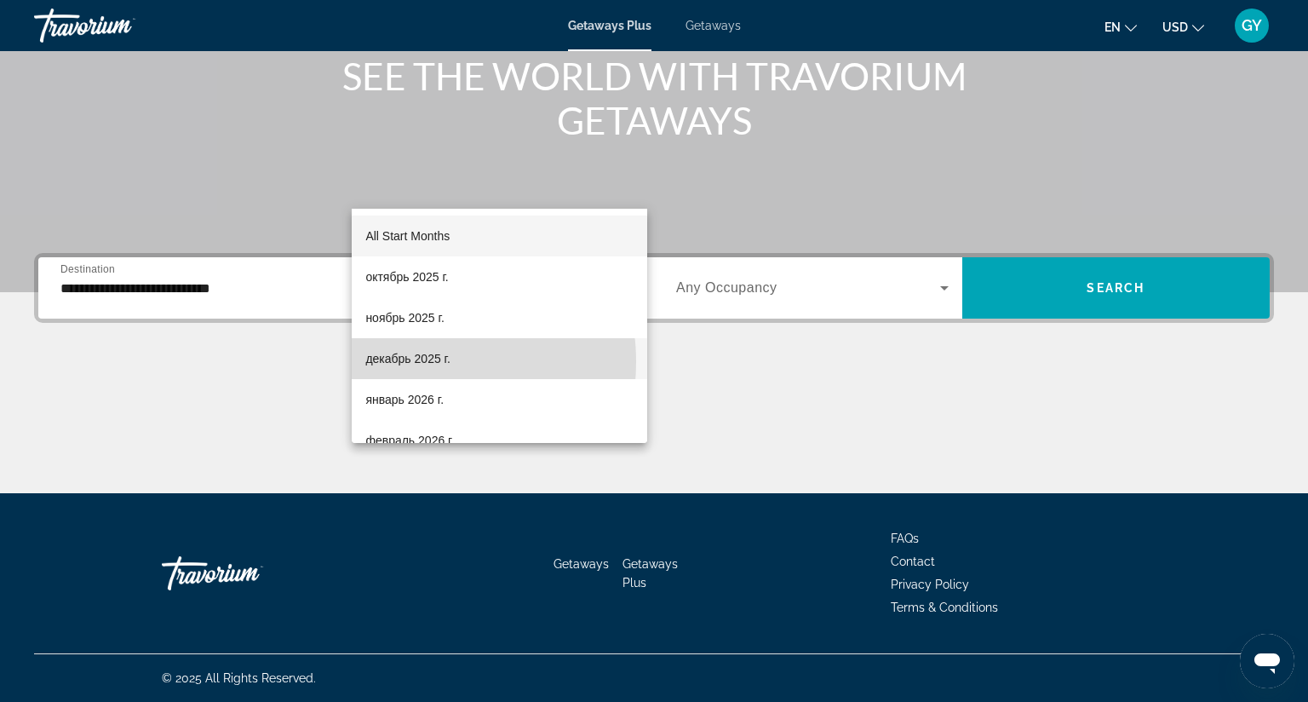
click at [410, 362] on span "декабрь 2025 г." at bounding box center [407, 358] width 84 height 20
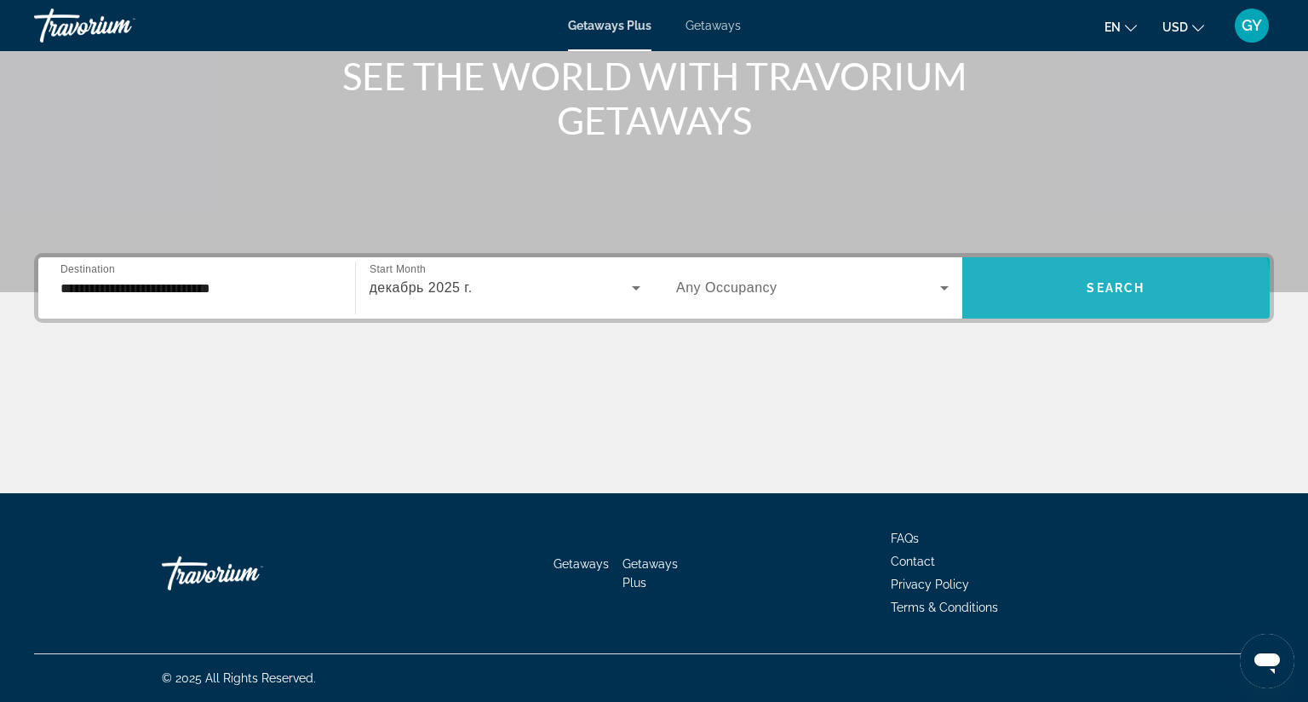
click at [1043, 257] on span "Search widget" at bounding box center [1116, 287] width 308 height 61
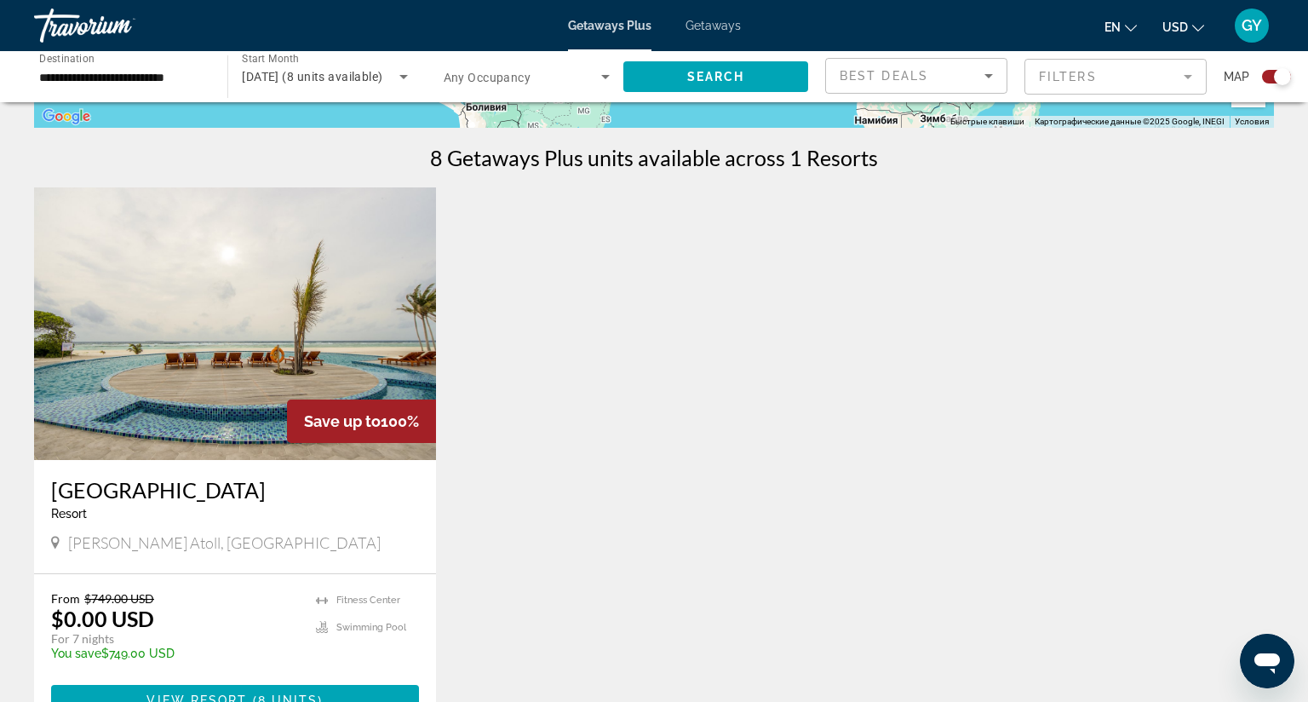
scroll to position [501, 0]
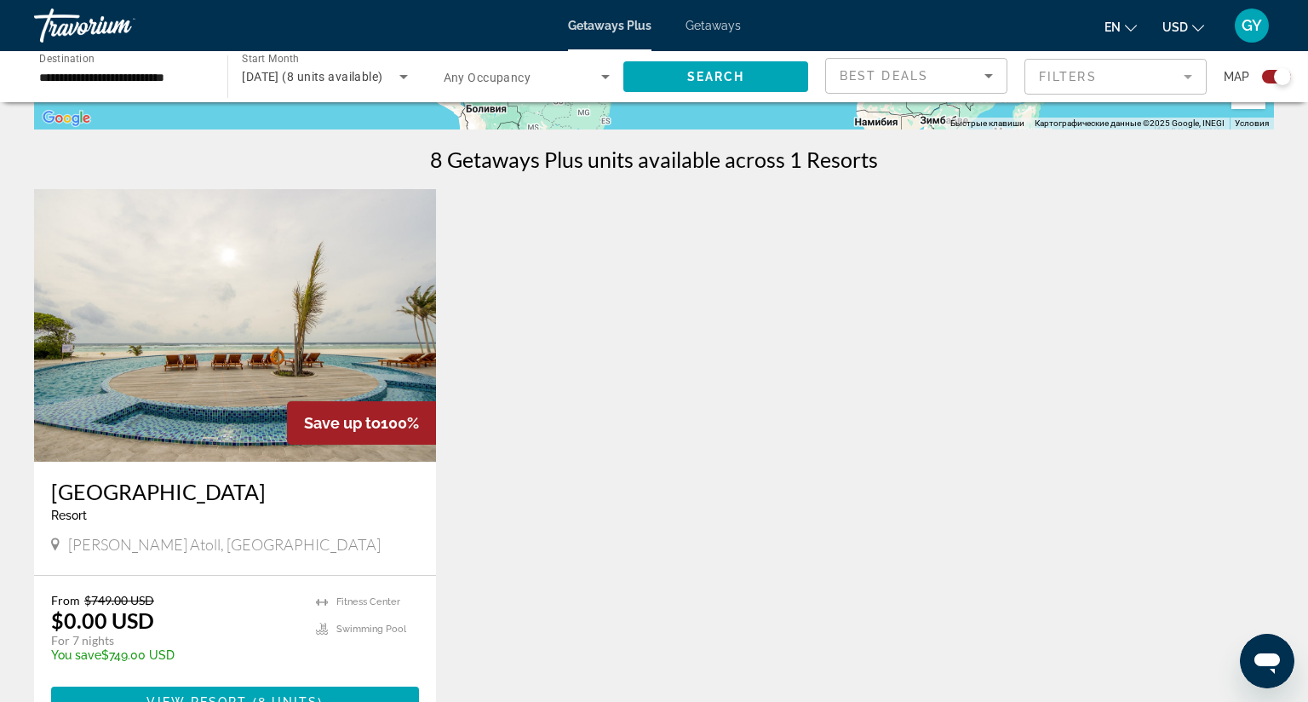
click at [207, 316] on img "Main content" at bounding box center [235, 325] width 402 height 273
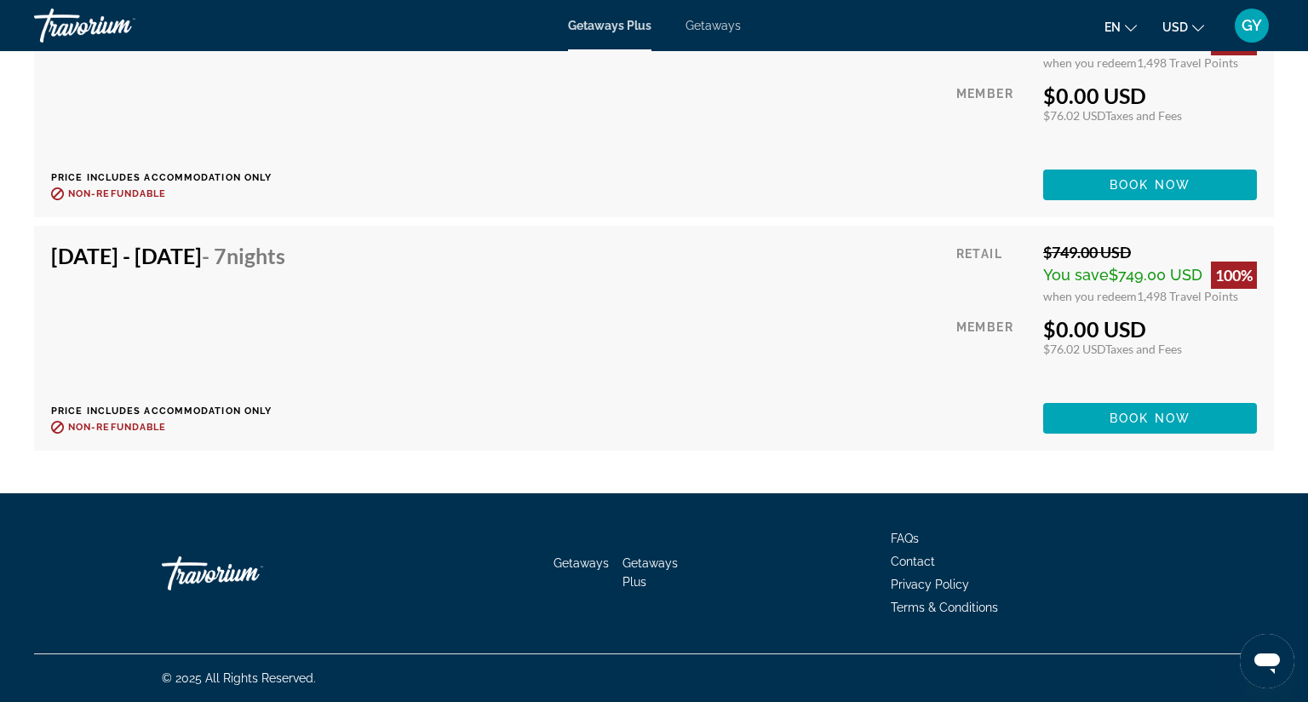
scroll to position [3969, 0]
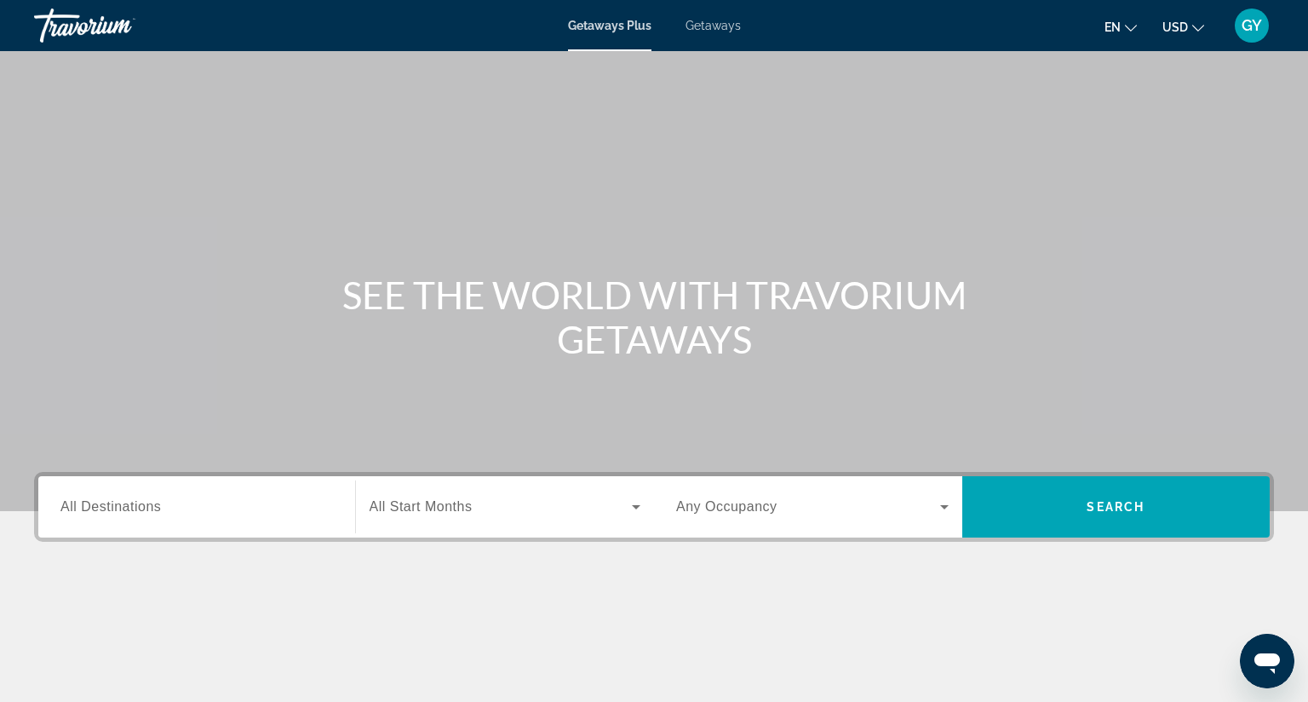
click at [102, 512] on span "All Destinations" at bounding box center [110, 506] width 101 height 14
click at [102, 512] on input "Destination All Destinations" at bounding box center [196, 507] width 273 height 20
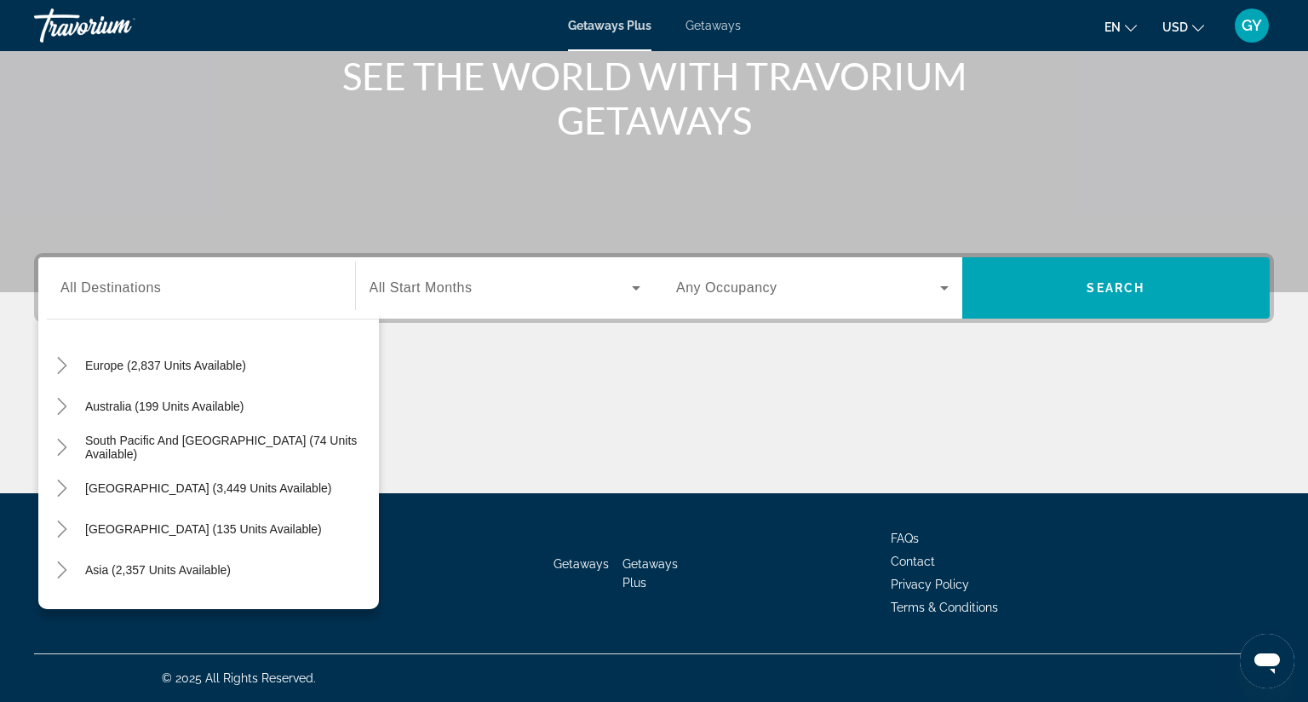
scroll to position [238, 0]
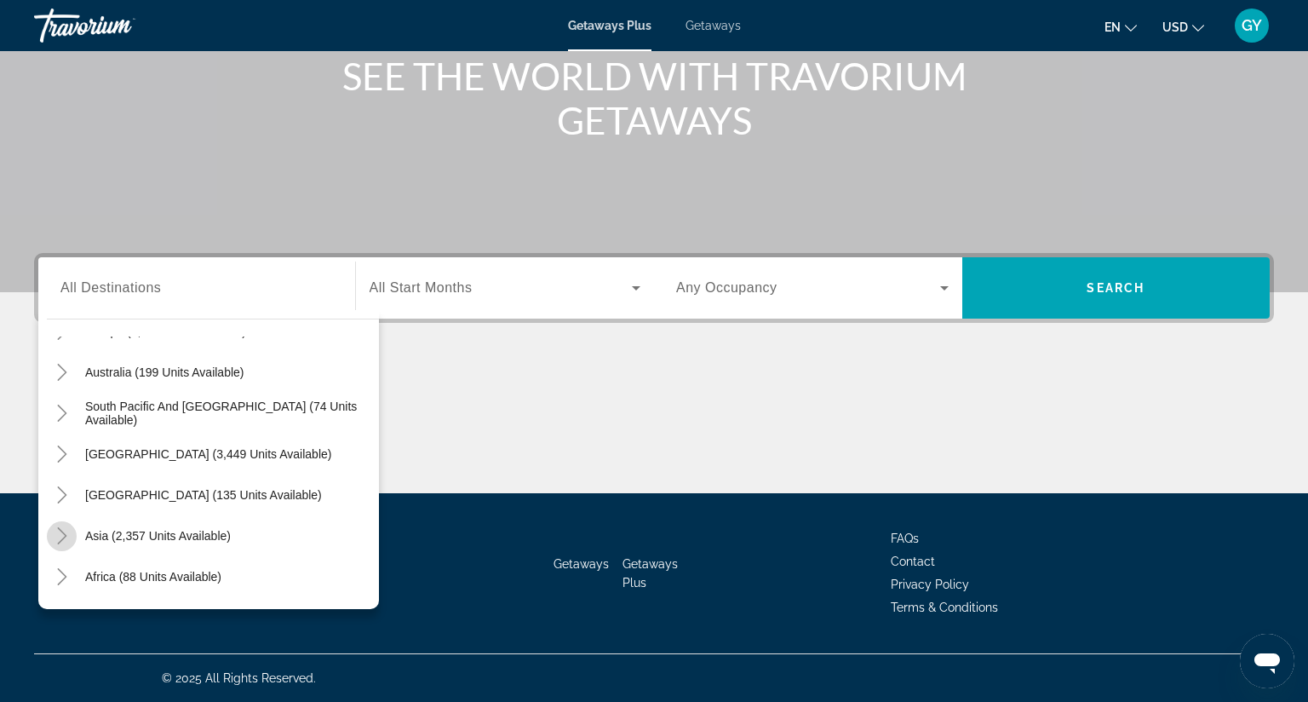
click at [61, 527] on icon "Toggle Asia (2,357 units available)" at bounding box center [61, 535] width 9 height 17
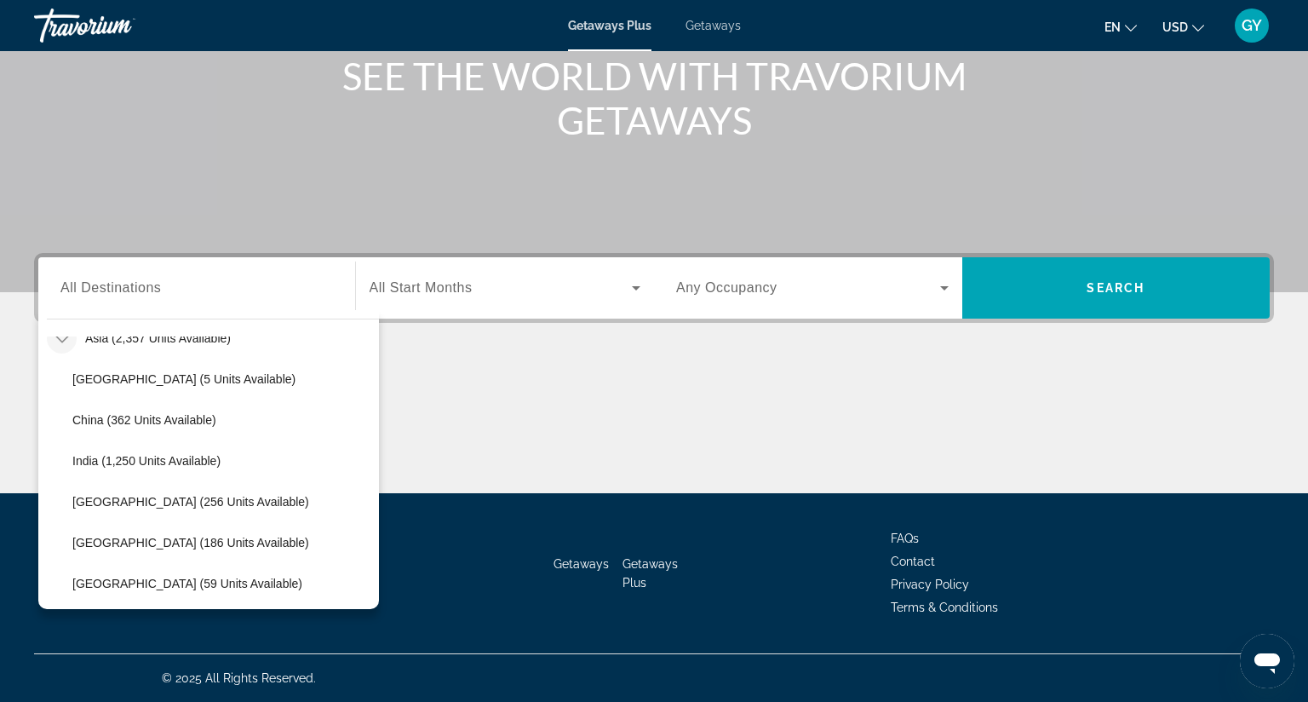
scroll to position [451, 0]
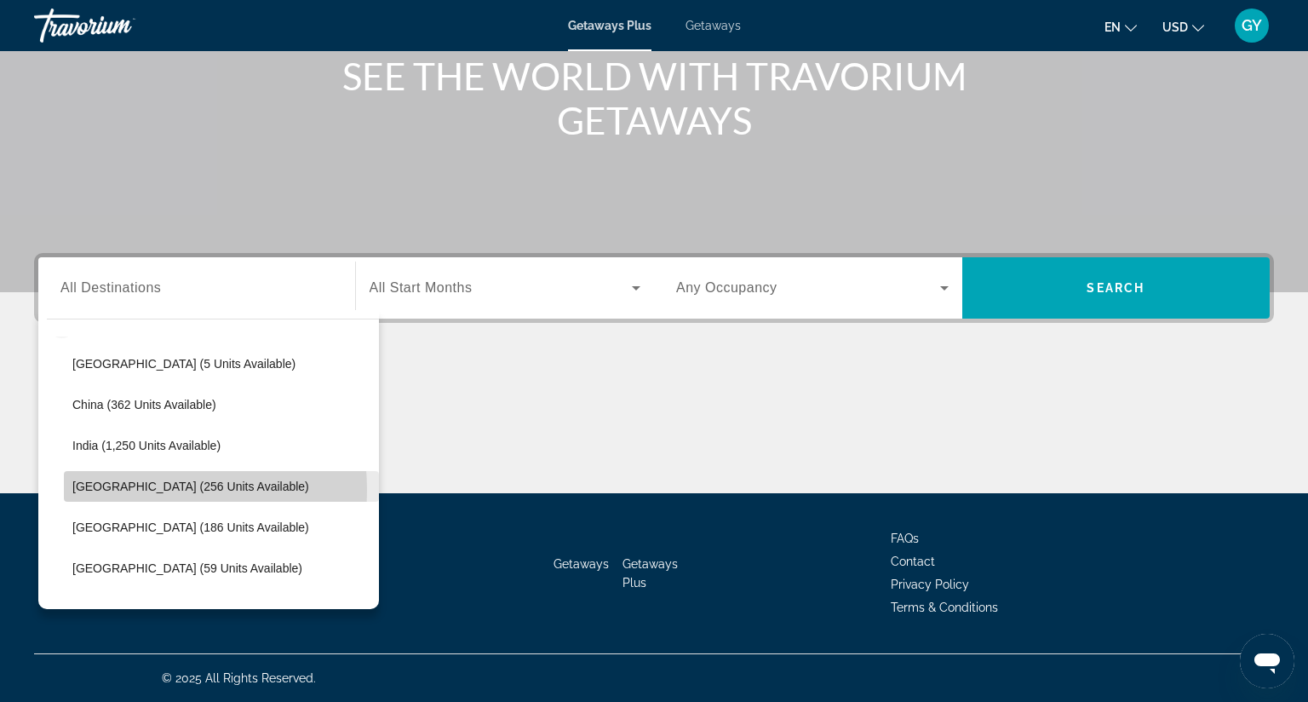
click at [116, 480] on span "Indonesia (256 units available)" at bounding box center [190, 487] width 237 height 14
type input "**********"
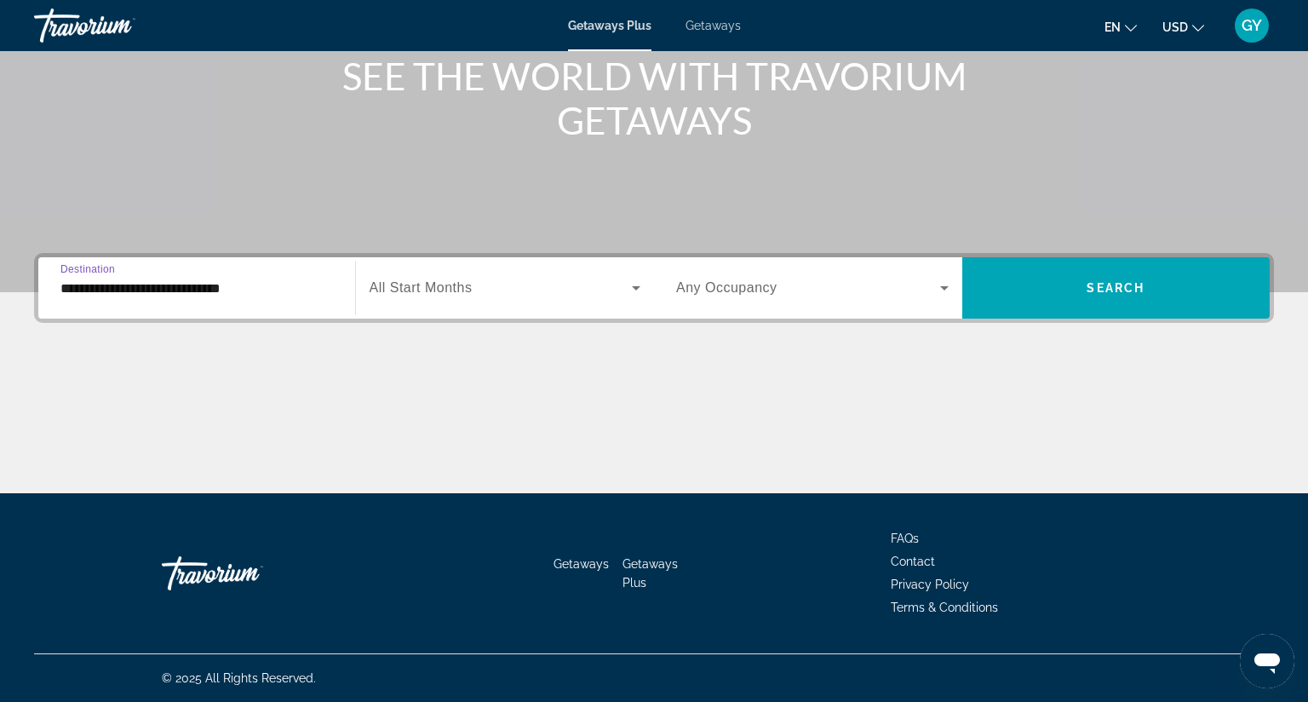
click at [416, 280] on span "All Start Months" at bounding box center [421, 287] width 103 height 14
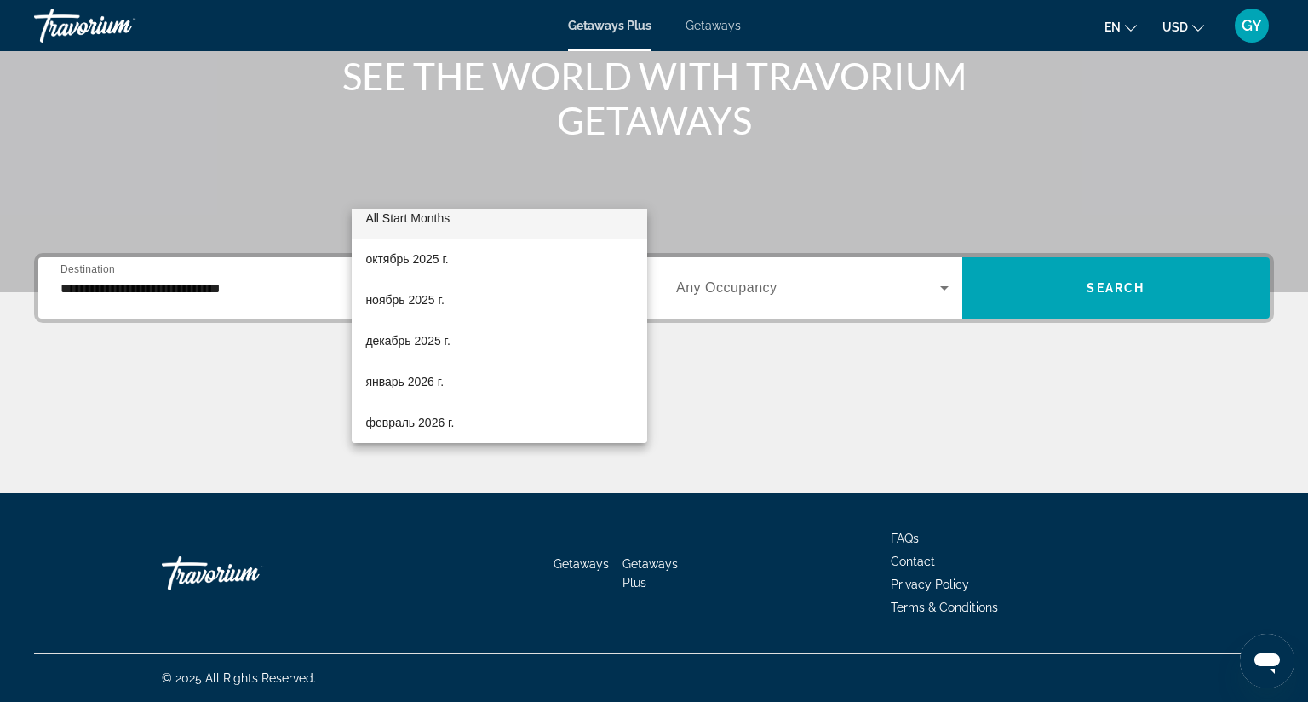
scroll to position [34, 0]
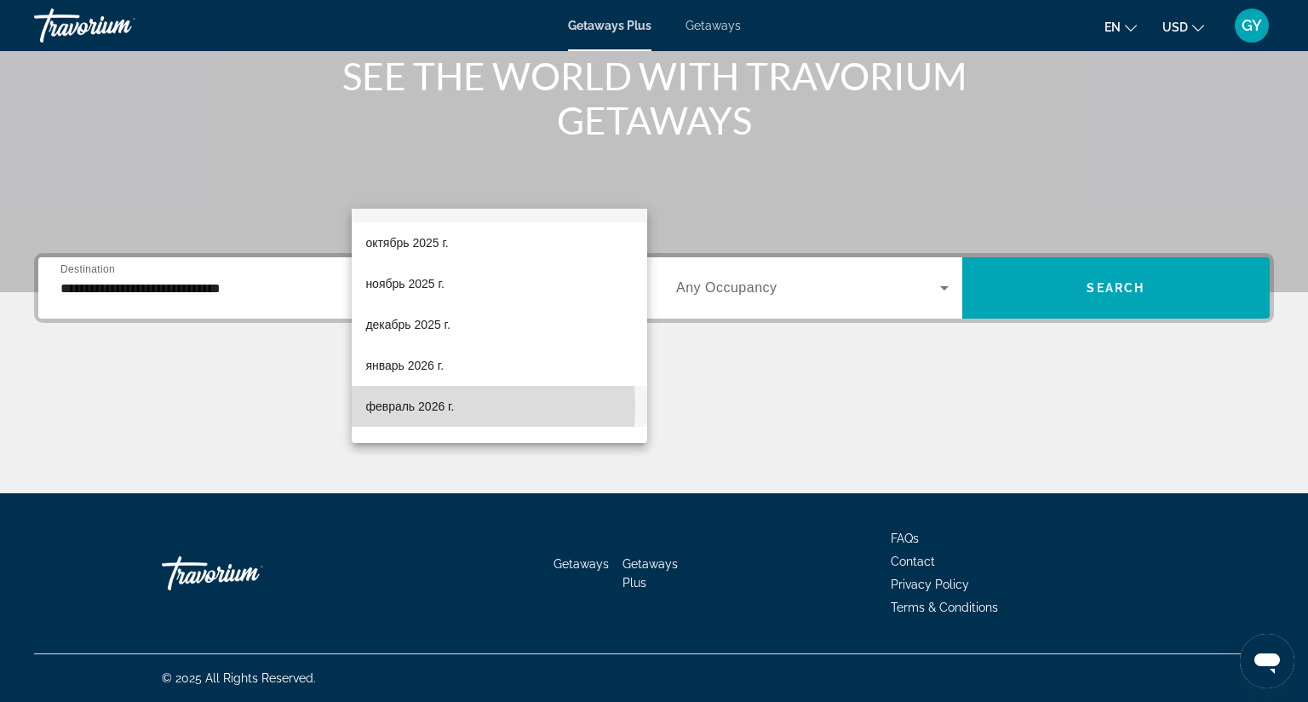
click at [432, 406] on span "февраль 2026 г." at bounding box center [409, 406] width 89 height 20
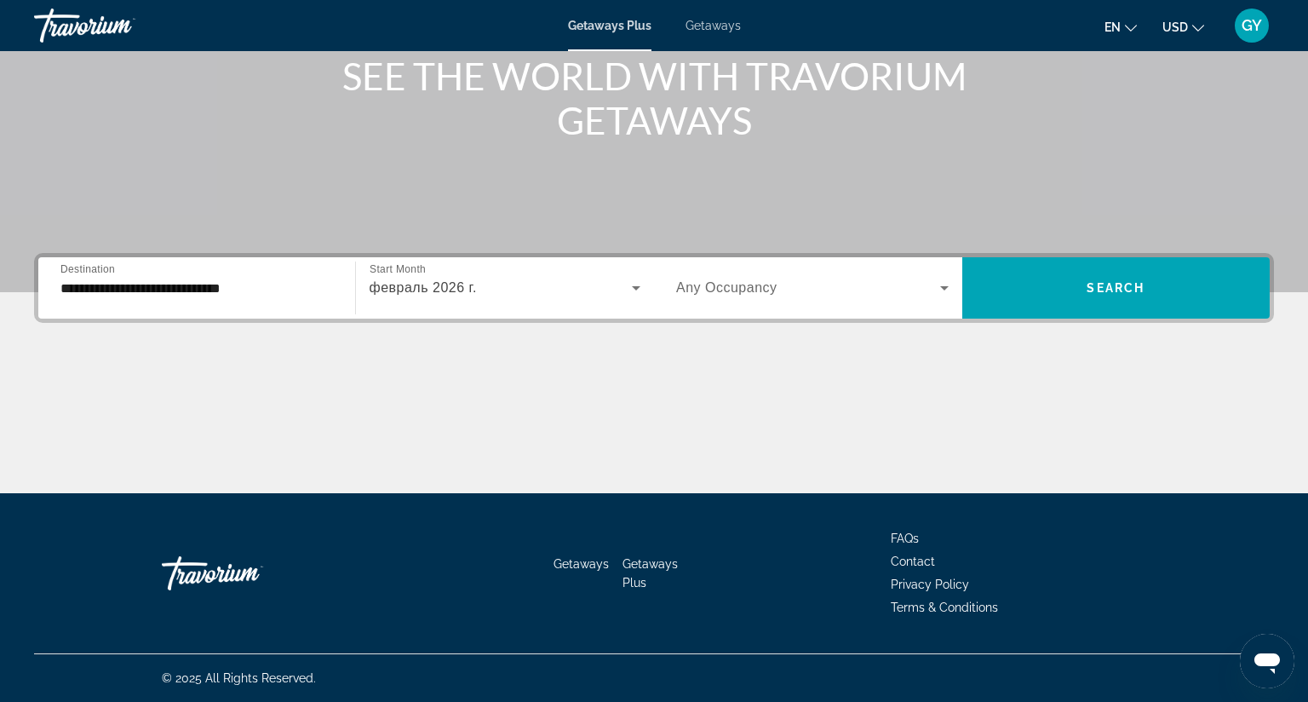
click at [727, 280] on span "Any Occupancy" at bounding box center [726, 287] width 101 height 14
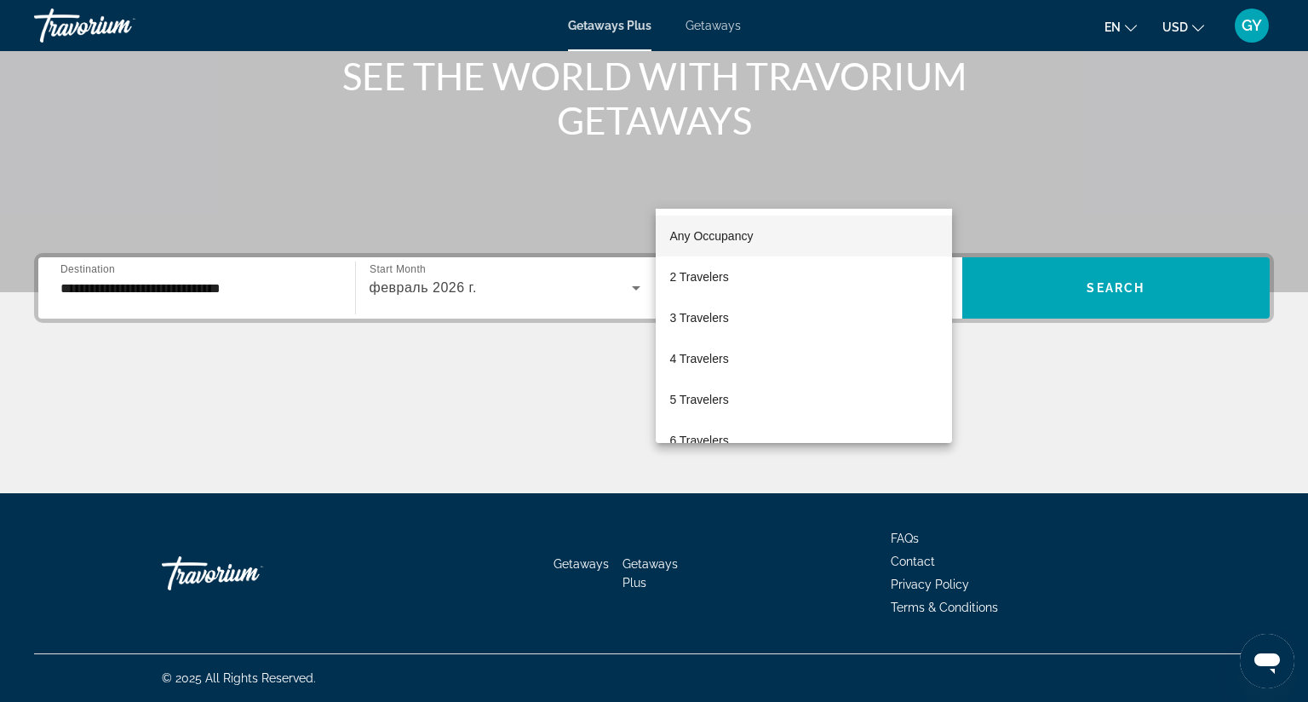
click at [1046, 196] on div at bounding box center [654, 351] width 1308 height 702
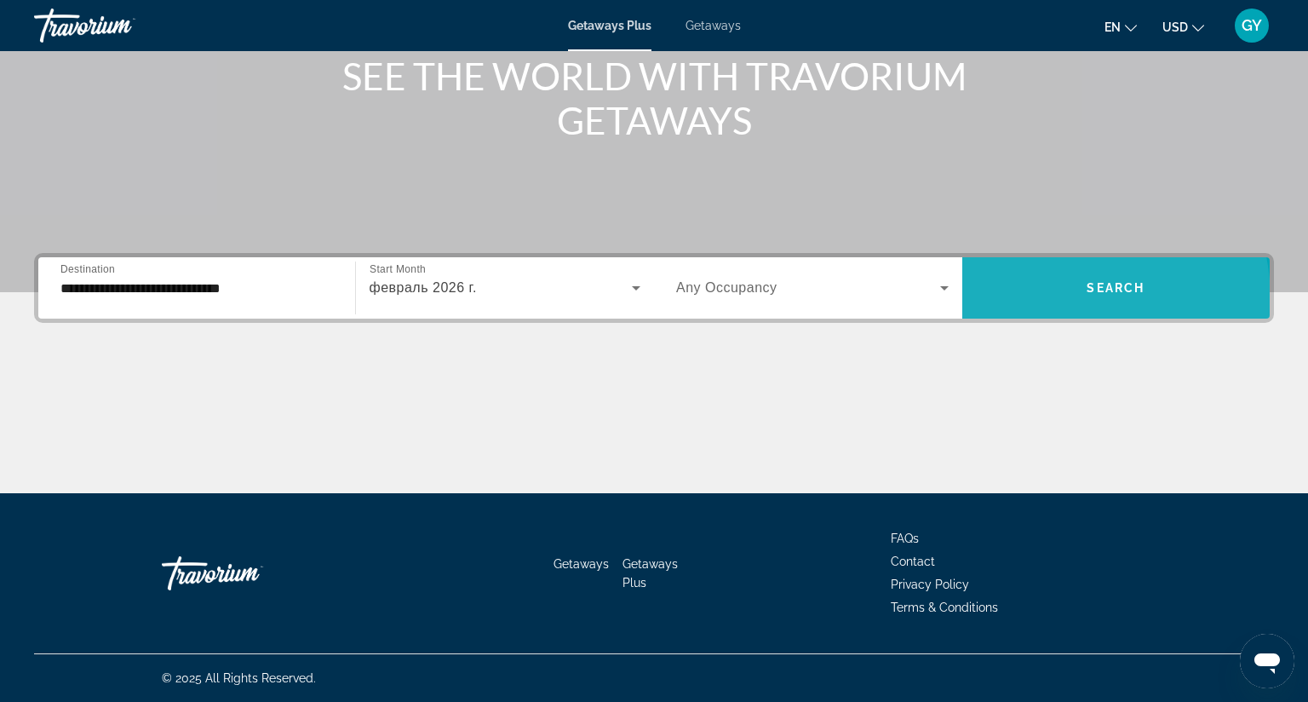
click at [1046, 267] on span "Search widget" at bounding box center [1116, 287] width 308 height 41
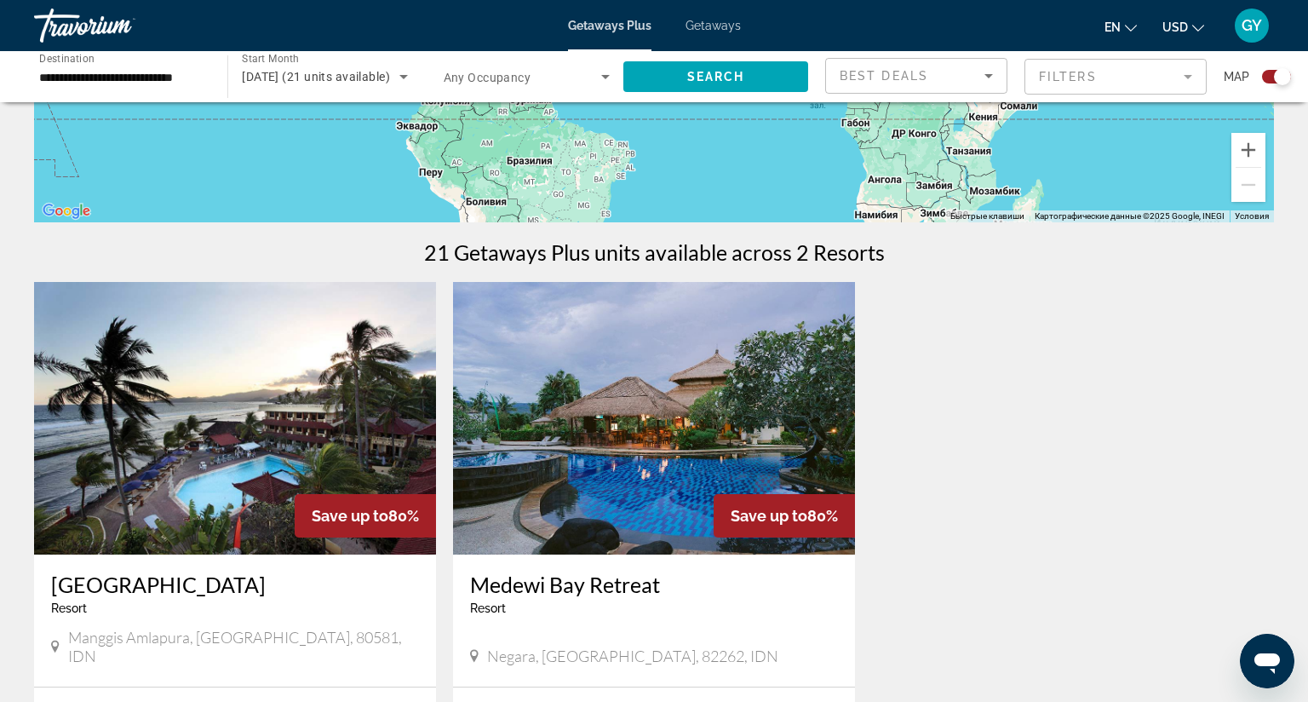
scroll to position [405, 0]
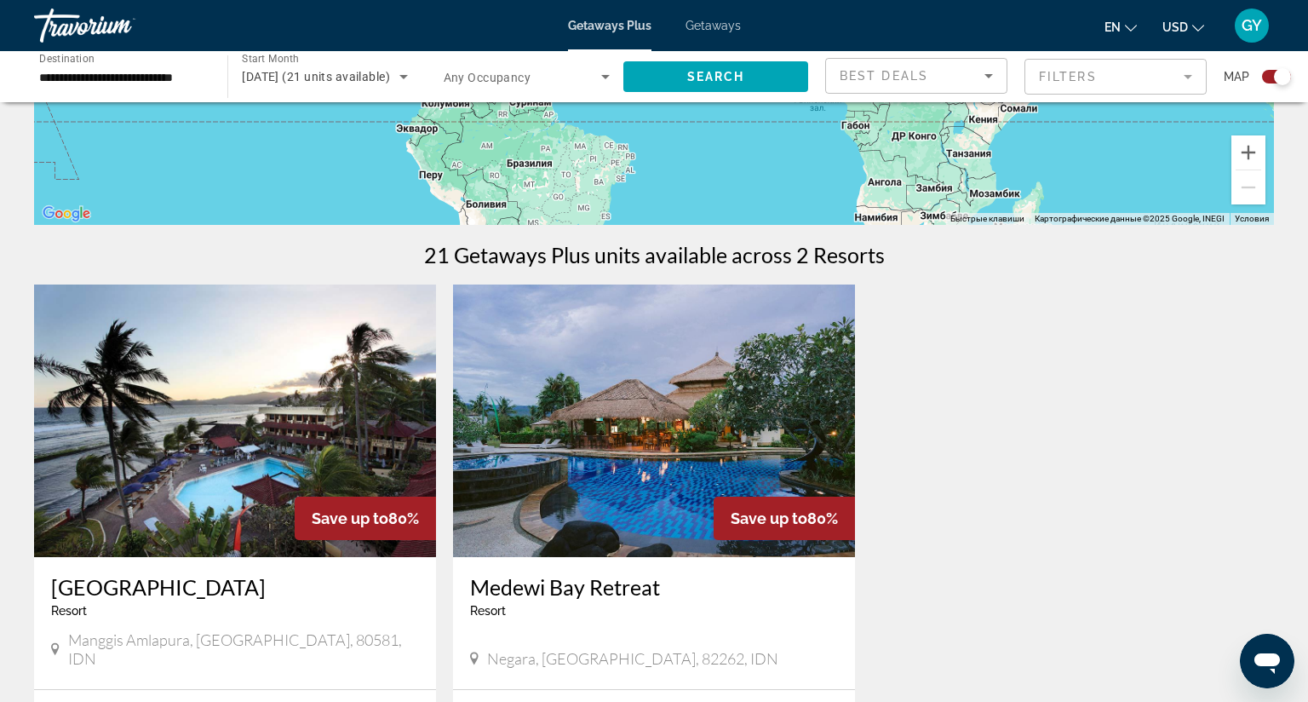
click at [268, 469] on img "Main content" at bounding box center [235, 420] width 402 height 273
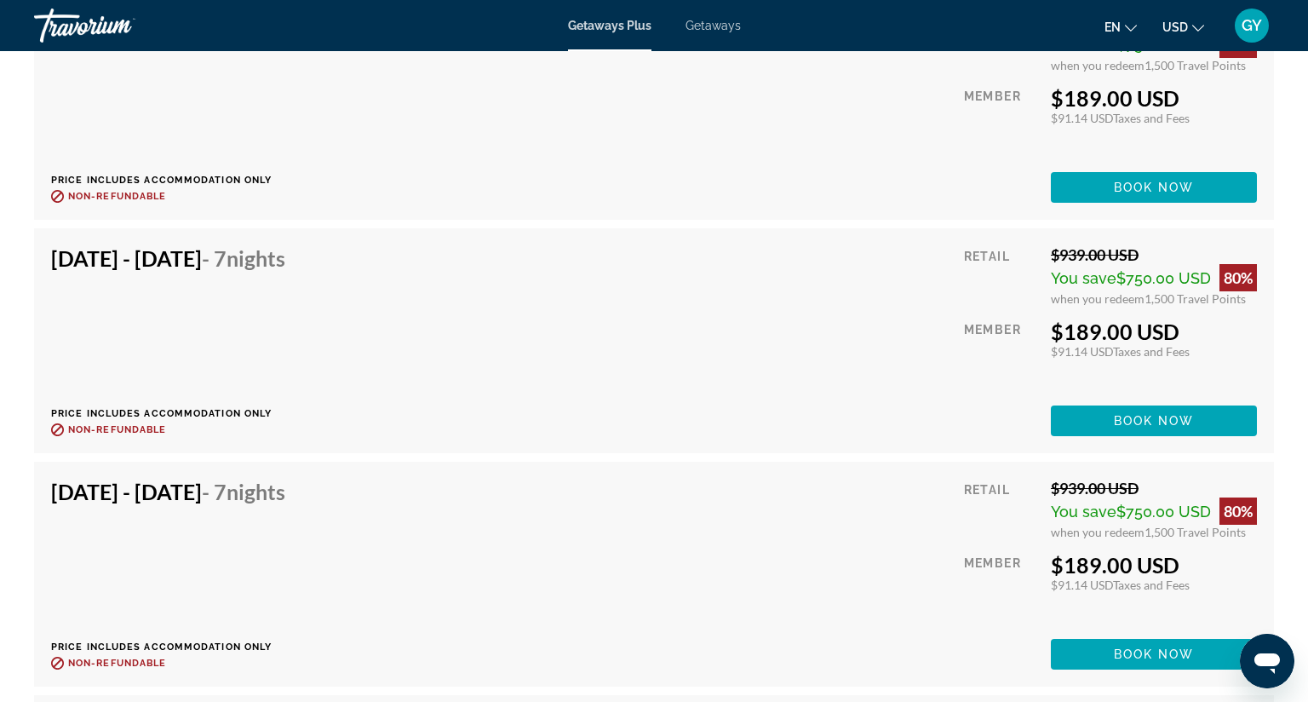
scroll to position [3343, 0]
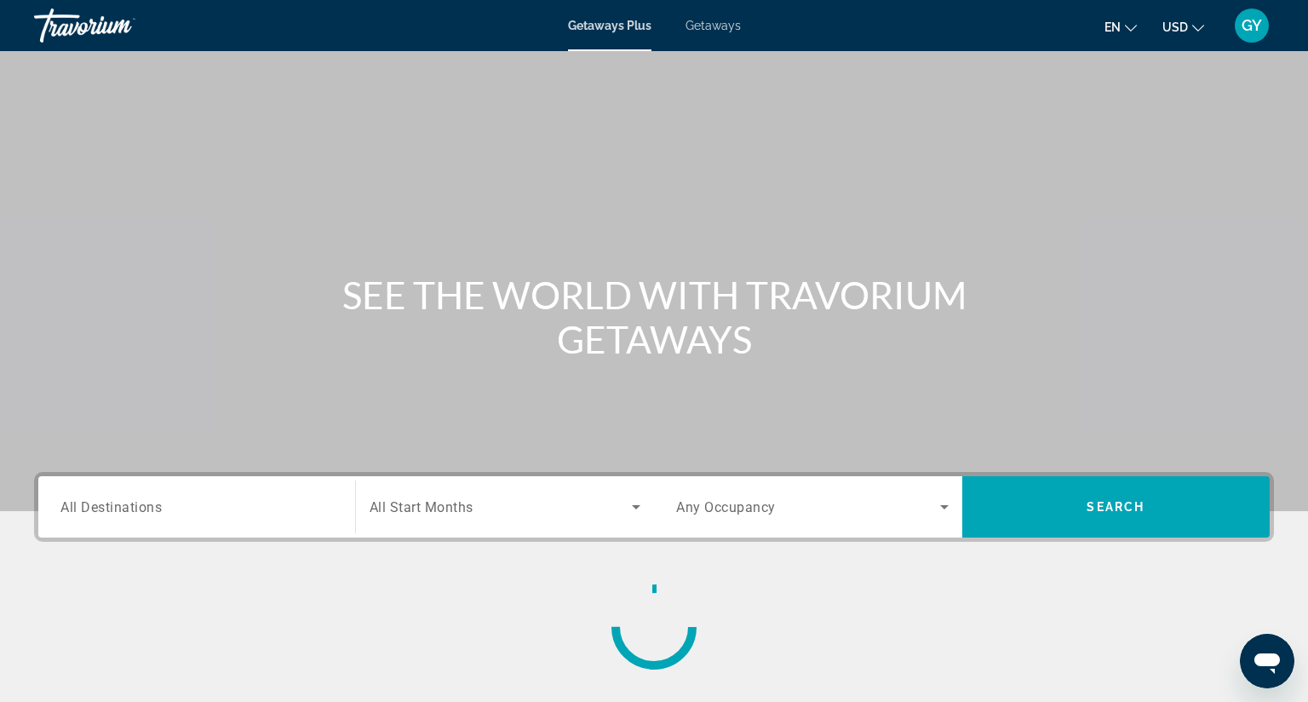
click at [108, 508] on span "All Destinations" at bounding box center [110, 506] width 101 height 16
click at [108, 508] on input "Destination All Destinations" at bounding box center [196, 507] width 273 height 20
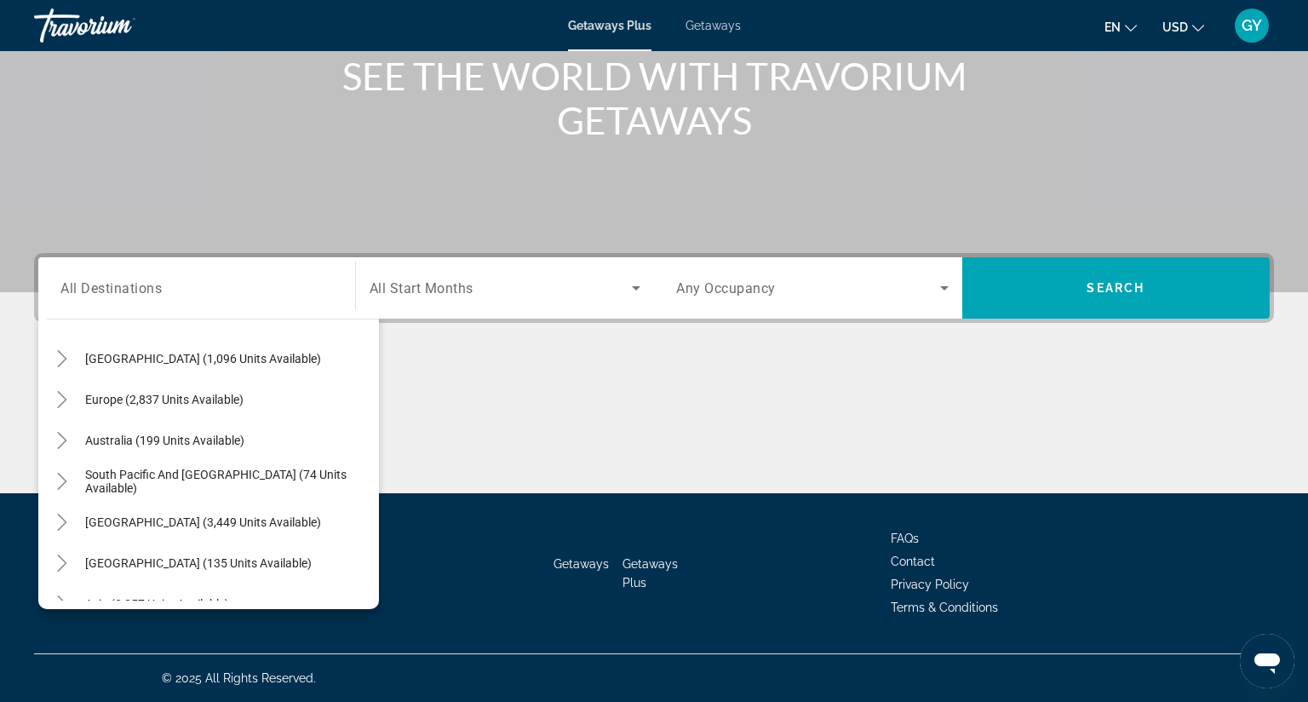
scroll to position [204, 0]
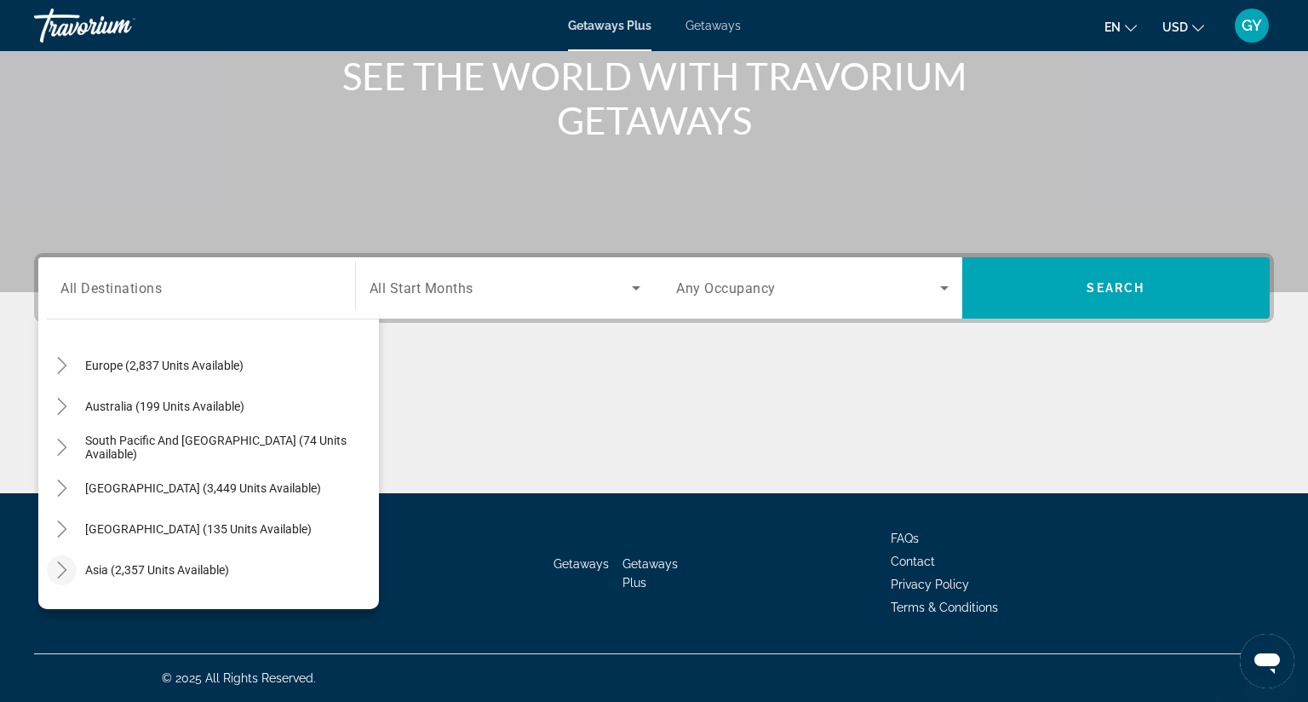
click at [63, 561] on icon "Toggle Asia (2,357 units available)" at bounding box center [61, 569] width 9 height 17
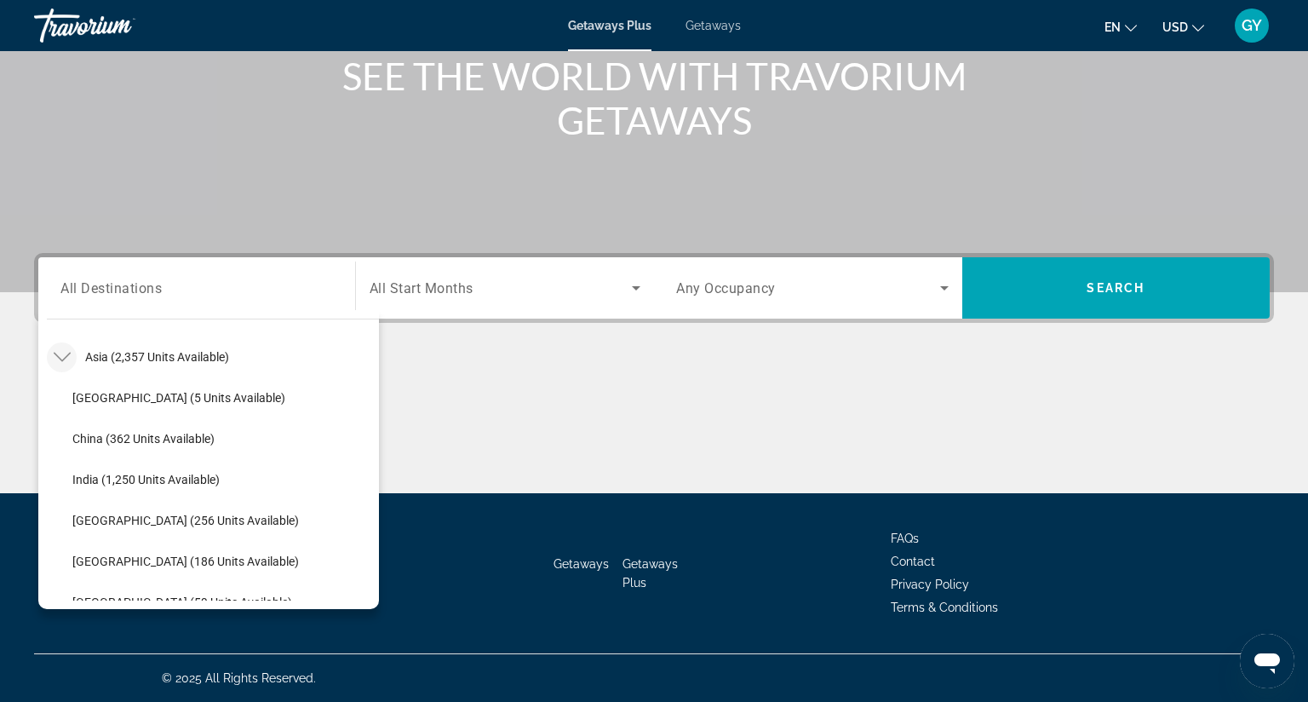
scroll to position [451, 0]
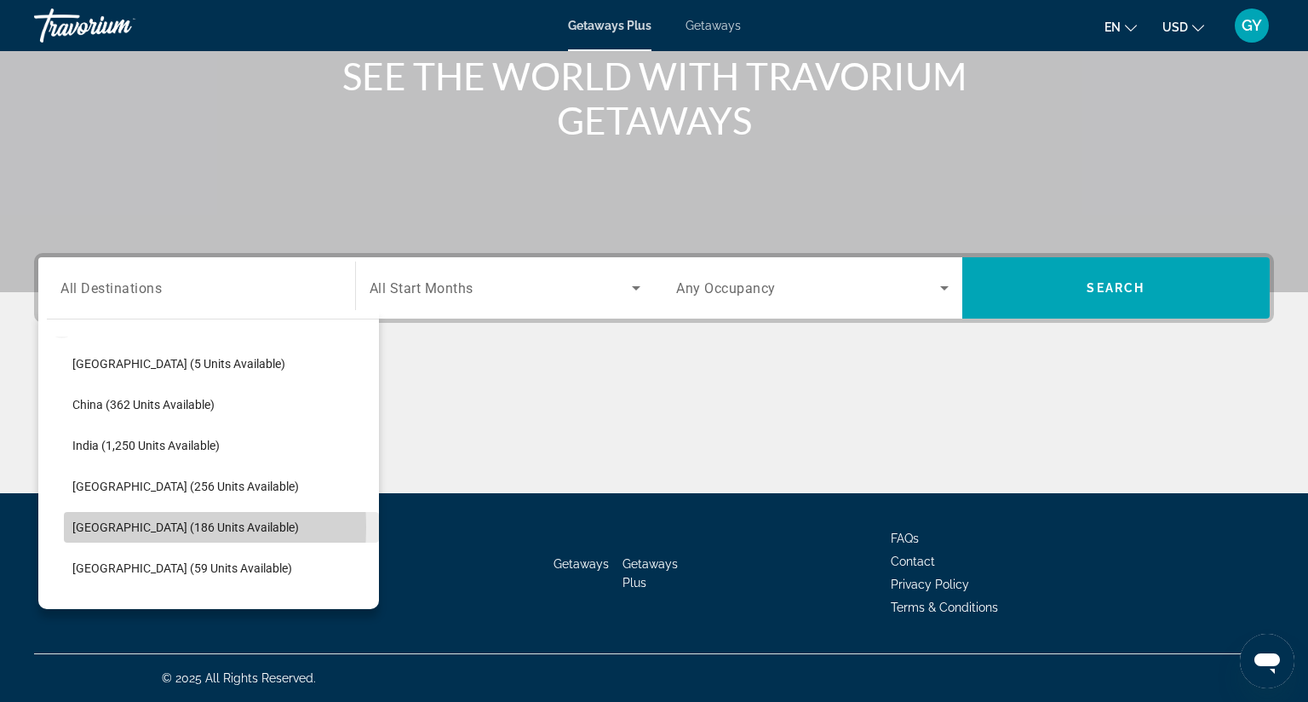
click at [110, 520] on span "[GEOGRAPHIC_DATA] (186 units available)" at bounding box center [185, 527] width 227 height 14
type input "**********"
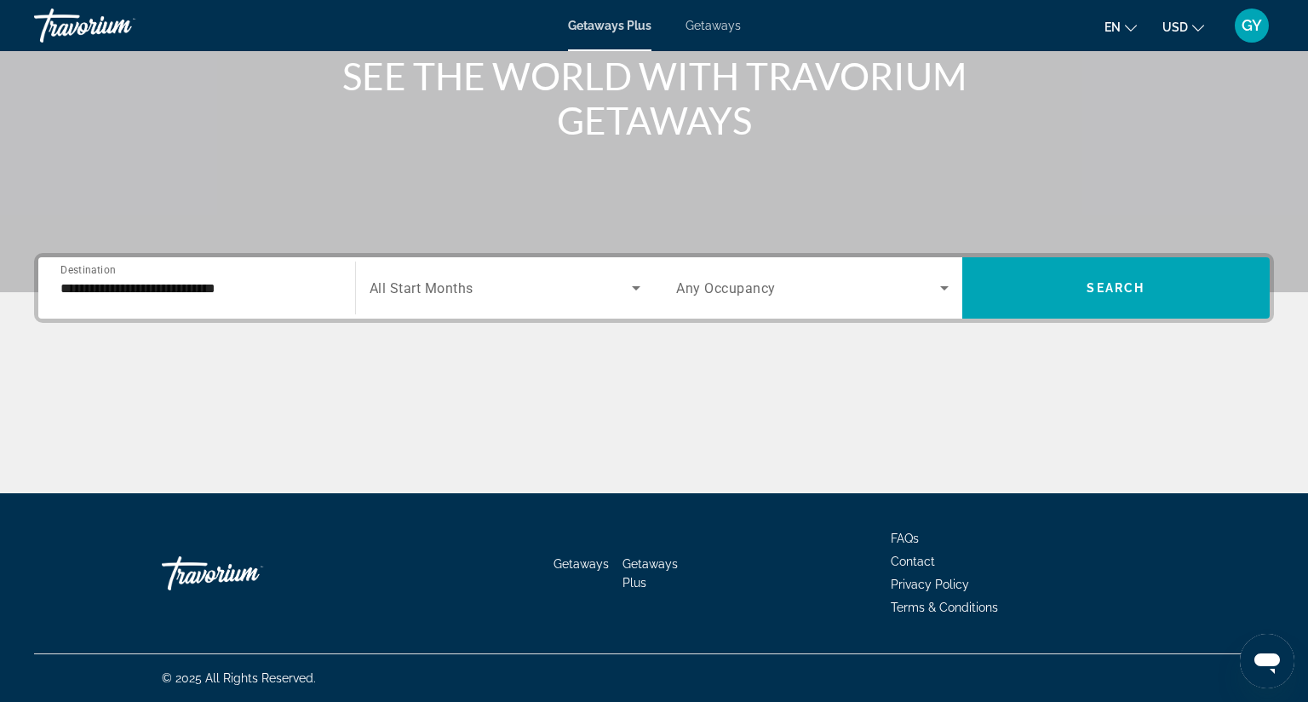
click at [395, 280] on span "All Start Months" at bounding box center [422, 288] width 104 height 16
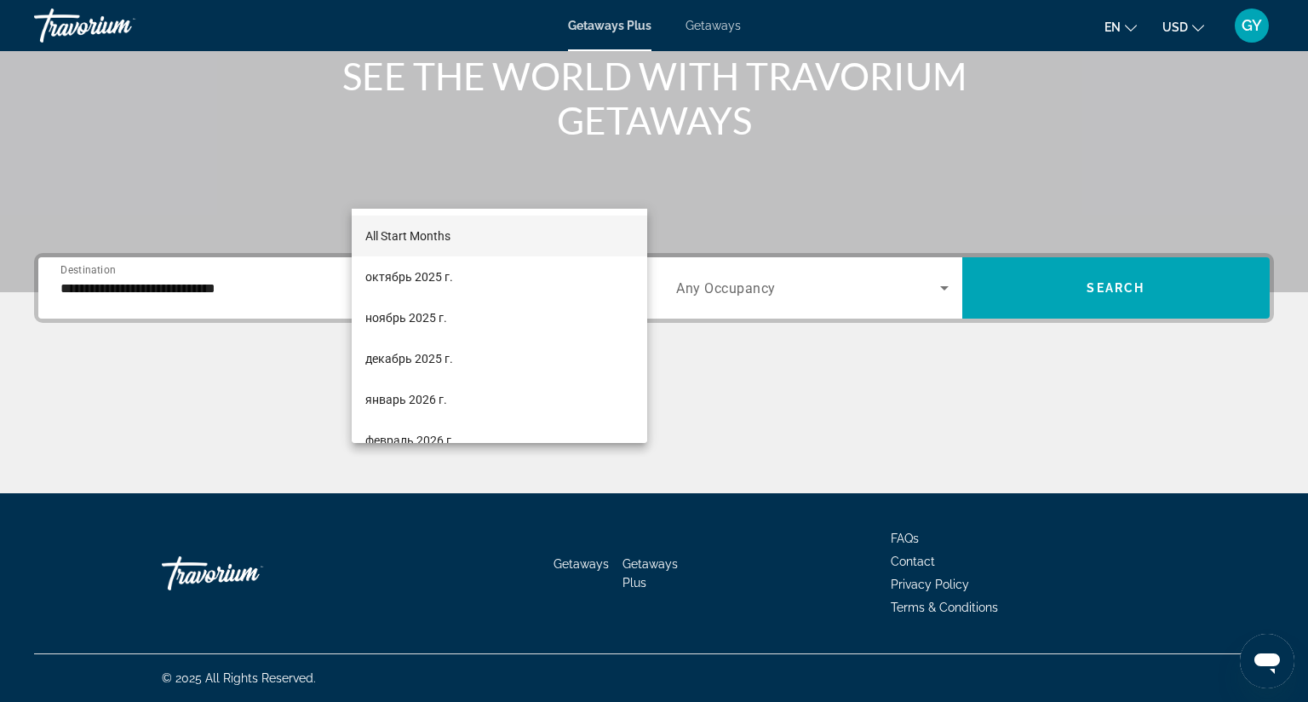
scroll to position [34, 0]
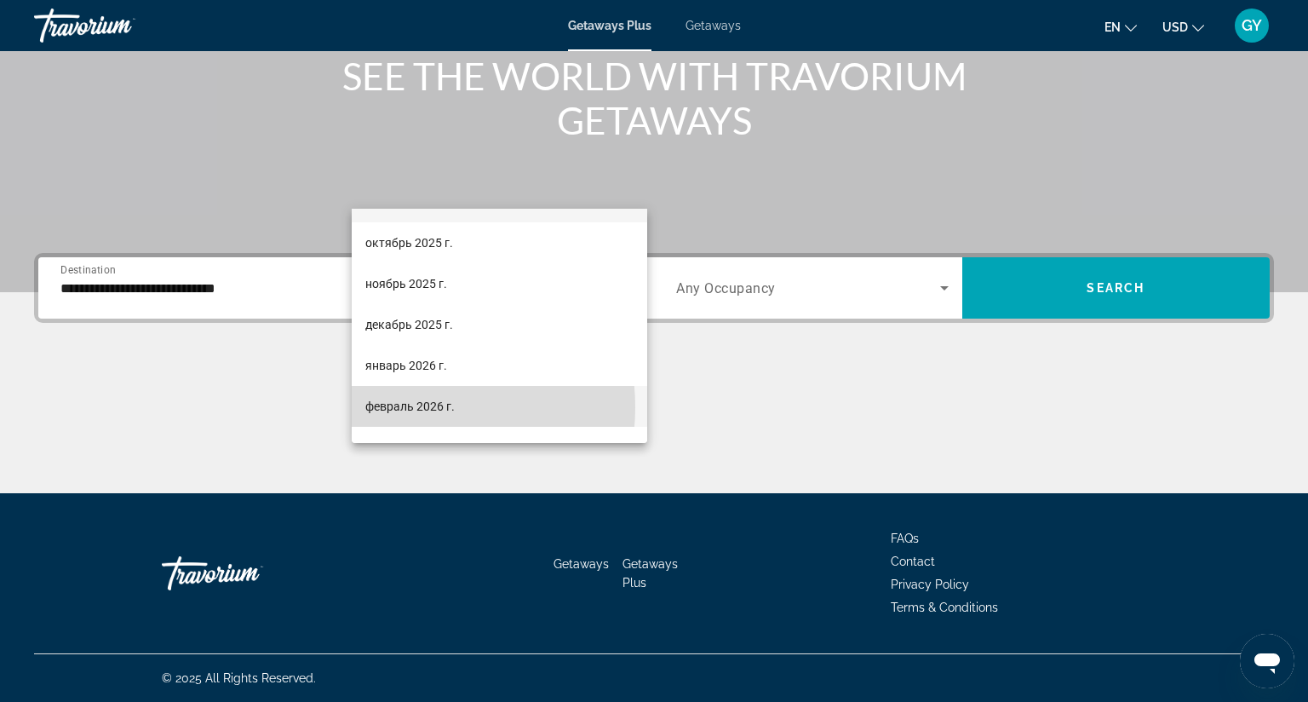
click at [393, 407] on span "февраль 2026 г." at bounding box center [409, 406] width 89 height 20
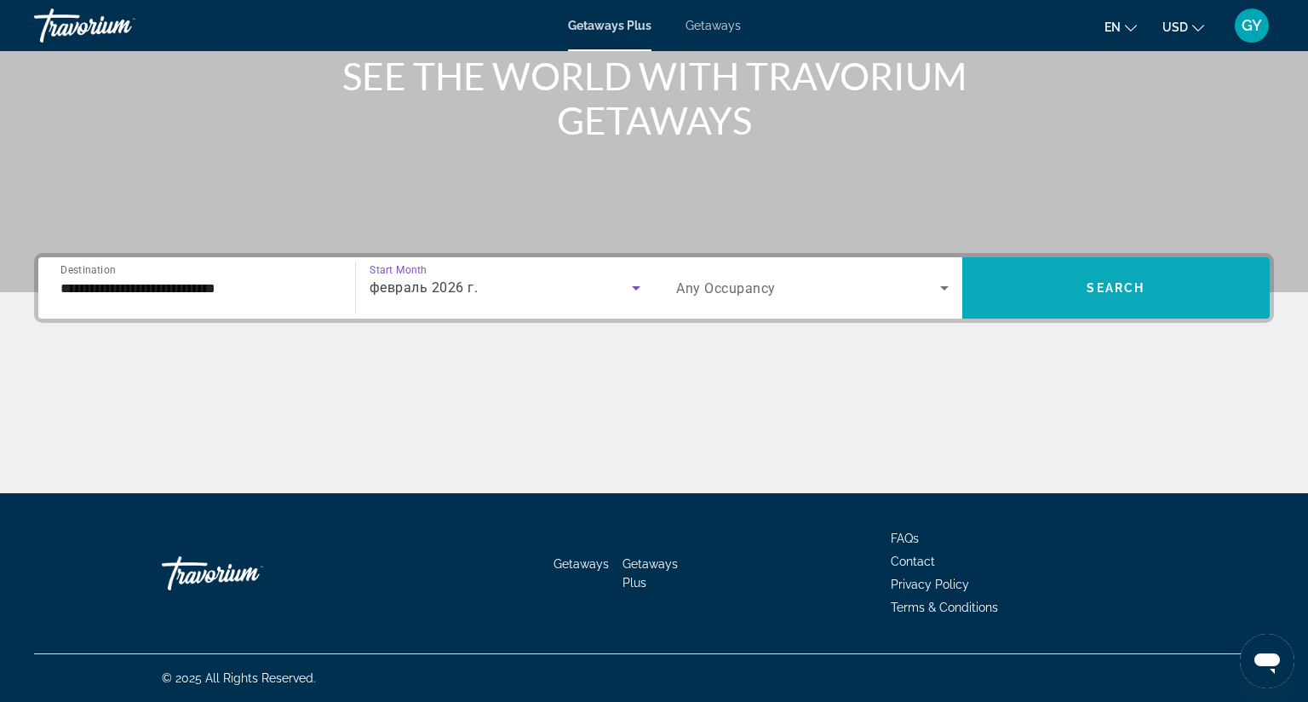
click at [1005, 267] on span "Search widget" at bounding box center [1116, 287] width 308 height 41
